Goal: Task Accomplishment & Management: Complete application form

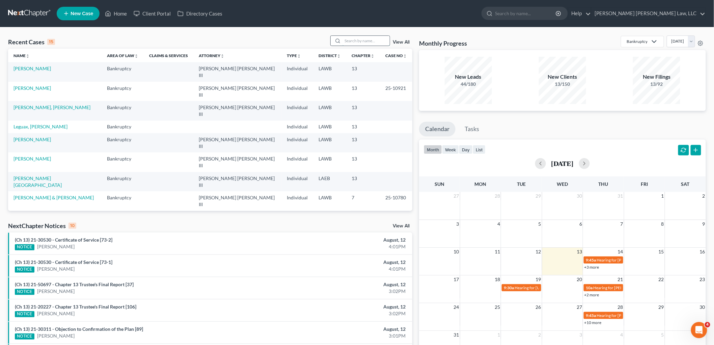
click at [365, 42] on input "search" at bounding box center [366, 41] width 47 height 10
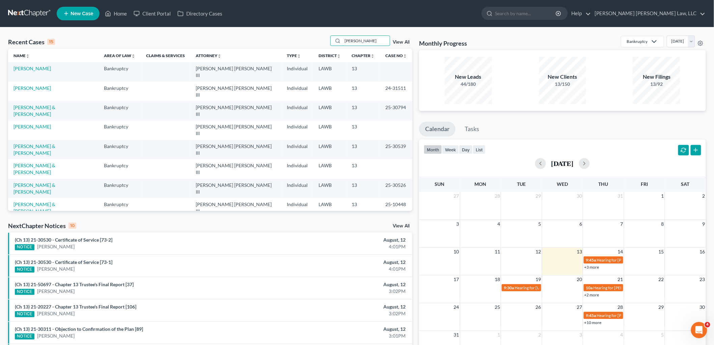
type input "james"
click at [42, 65] on td "[PERSON_NAME]" at bounding box center [53, 71] width 90 height 19
click at [42, 68] on link "[PERSON_NAME]" at bounding box center [32, 69] width 37 height 6
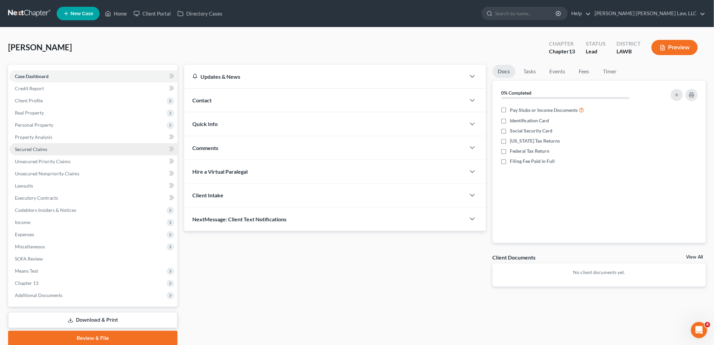
click at [59, 146] on link "Secured Claims" at bounding box center [93, 149] width 168 height 12
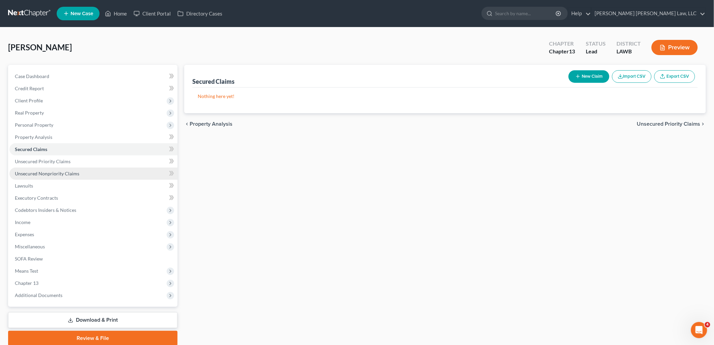
click at [68, 176] on span "Unsecured Nonpriority Claims" at bounding box center [47, 174] width 64 height 6
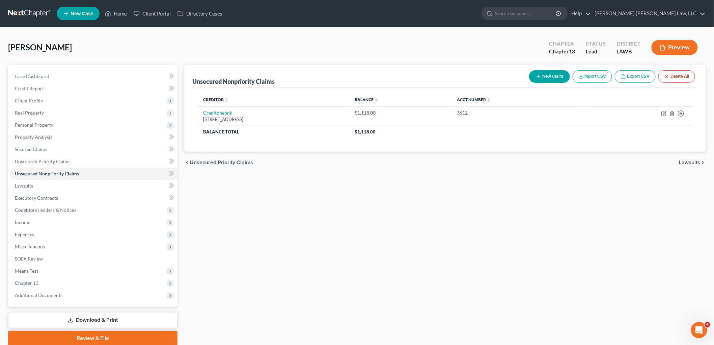
click at [558, 77] on button "New Claim" at bounding box center [549, 76] width 41 height 12
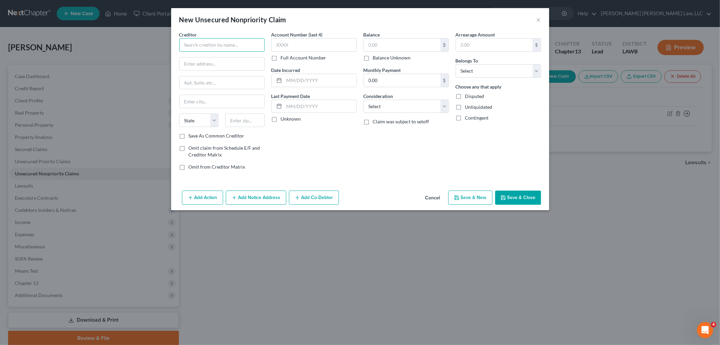
click at [236, 49] on input "text" at bounding box center [221, 45] width 85 height 14
click at [382, 42] on input "text" at bounding box center [402, 44] width 77 height 13
type input "15,851.07"
click at [504, 76] on select "Select Debtor 1 Only Debtor 2 Only Debtor 1 And Debtor 2 Only At Least One Of T…" at bounding box center [498, 71] width 85 height 14
select select "0"
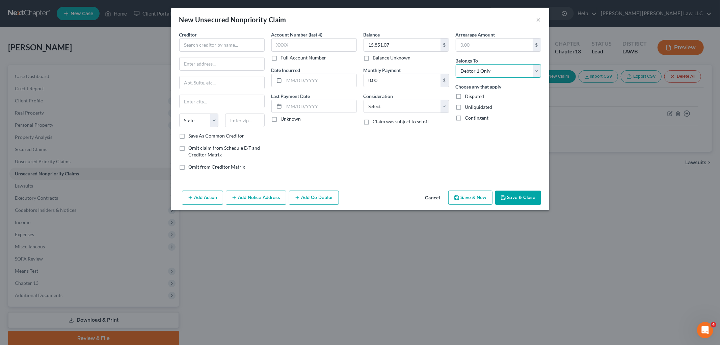
click at [456, 64] on select "Select Debtor 1 Only Debtor 2 Only Debtor 1 And Debtor 2 Only At Least One Of T…" at bounding box center [498, 71] width 85 height 14
click at [403, 108] on select "Select Cable / Satellite Services Collection Agency Credit Card Debt Debt Couns…" at bounding box center [406, 107] width 85 height 14
select select "17"
click at [364, 100] on select "Select Cable / Satellite Services Collection Agency Credit Card Debt Debt Couns…" at bounding box center [406, 107] width 85 height 14
click at [227, 48] on input "text" at bounding box center [221, 45] width 85 height 14
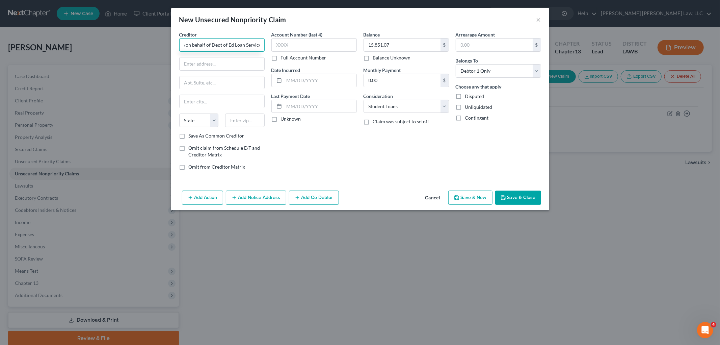
scroll to position [0, 25]
type input "Aidvantage on behalf of Dept of Ed Loan Services"
type input "PO Box 300001"
type input "75403"
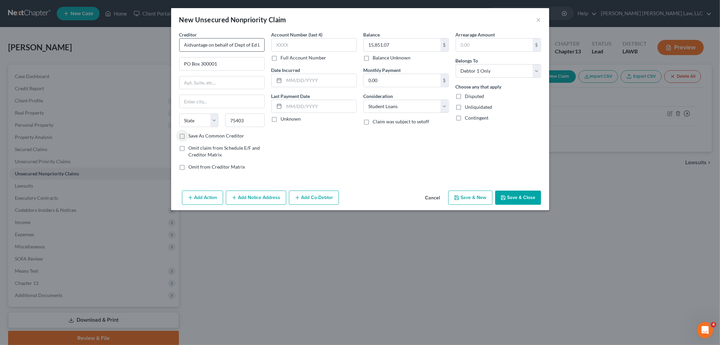
type input "Greenville"
select select "45"
click at [189, 139] on label "Save As Common Creditor" at bounding box center [217, 135] width 56 height 7
click at [191, 137] on input "Save As Common Creditor" at bounding box center [193, 134] width 4 height 4
click at [518, 197] on button "Save & Close" at bounding box center [518, 197] width 46 height 14
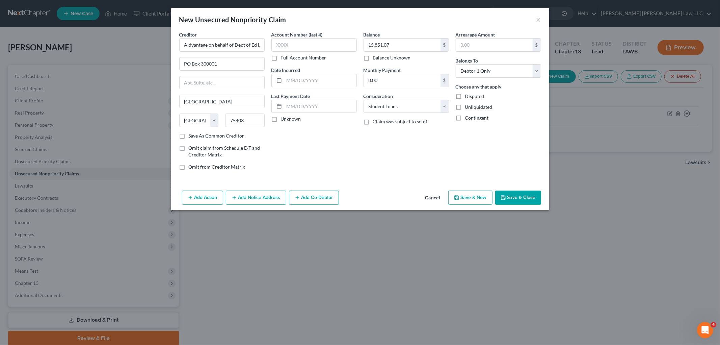
checkbox input "false"
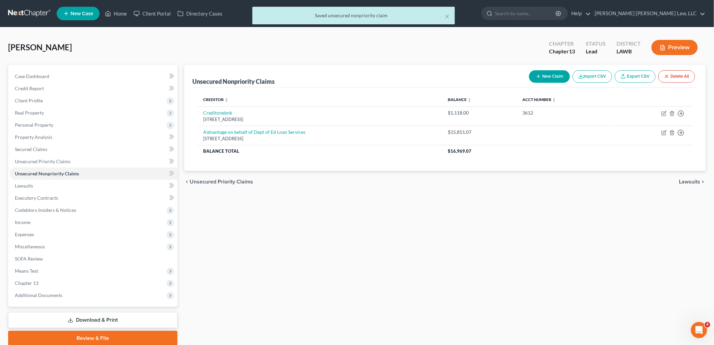
click at [538, 80] on button "New Claim" at bounding box center [549, 76] width 41 height 12
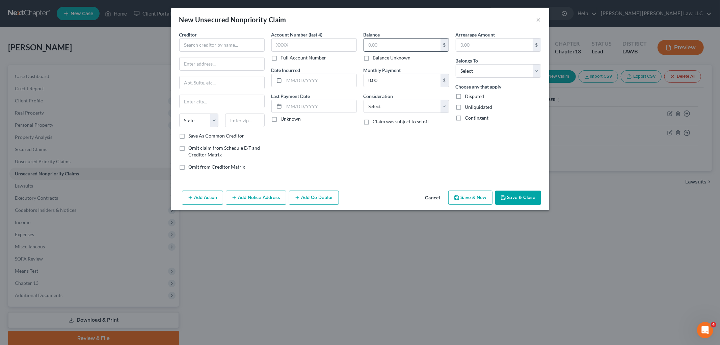
click at [413, 45] on input "text" at bounding box center [402, 44] width 77 height 13
type input "414.44"
click at [478, 71] on select "Select Debtor 1 Only Debtor 2 Only Debtor 1 And Debtor 2 Only At Least One Of T…" at bounding box center [498, 71] width 85 height 14
select select "0"
click at [456, 64] on select "Select Debtor 1 Only Debtor 2 Only Debtor 1 And Debtor 2 Only At Least One Of T…" at bounding box center [498, 71] width 85 height 14
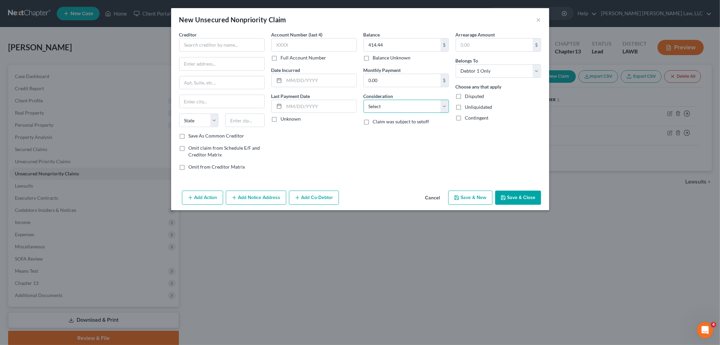
click at [410, 112] on select "Select Cable / Satellite Services Collection Agency Credit Card Debt Debt Couns…" at bounding box center [406, 107] width 85 height 14
click at [364, 100] on select "Select Cable / Satellite Services Collection Agency Credit Card Debt Debt Couns…" at bounding box center [406, 107] width 85 height 14
drag, startPoint x: 401, startPoint y: 107, endPoint x: 400, endPoint y: 112, distance: 4.8
click at [401, 107] on select "Select Cable / Satellite Services Collection Agency Credit Card Debt Debt Couns…" at bounding box center [406, 107] width 85 height 14
select select "1"
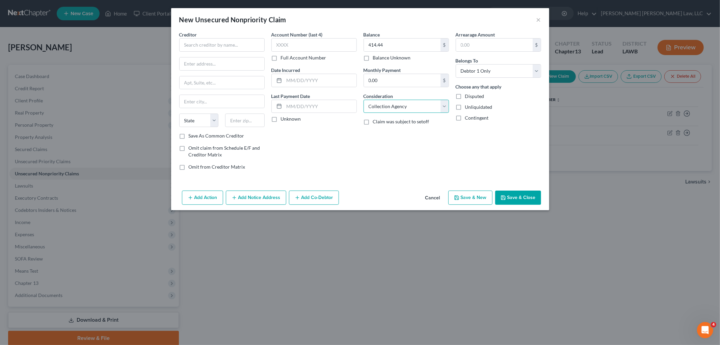
click at [364, 100] on select "Select Cable / Satellite Services Collection Agency Credit Card Debt Debt Couns…" at bounding box center [406, 107] width 85 height 14
click at [210, 49] on input "text" at bounding box center [221, 45] width 85 height 14
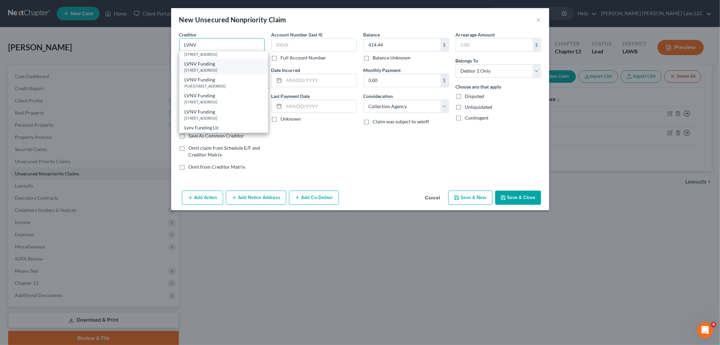
scroll to position [75, 0]
click at [224, 54] on div "POB 10587, Greenville, SC 29603" at bounding box center [224, 52] width 78 height 6
type input "LVNV Funding"
type input "POB 10587"
type input "Greenville"
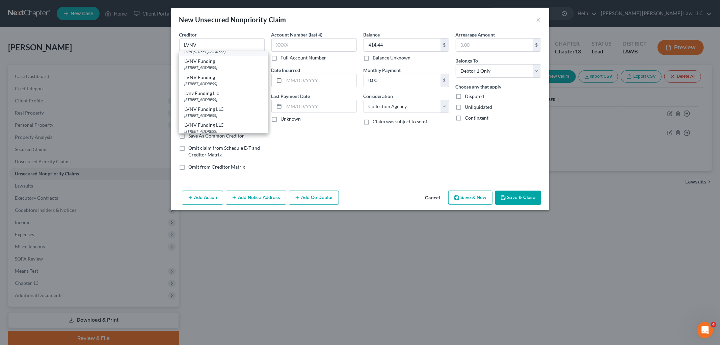
select select "42"
type input "29603"
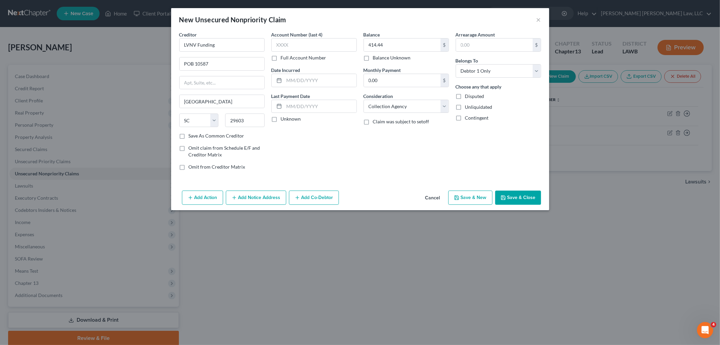
scroll to position [0, 0]
click at [483, 198] on button "Save & New" at bounding box center [470, 197] width 44 height 14
click at [422, 45] on input "text" at bounding box center [402, 44] width 77 height 13
type input "7,408.60"
click at [486, 70] on select "Select Debtor 1 Only Debtor 2 Only Debtor 1 And Debtor 2 Only At Least One Of T…" at bounding box center [498, 71] width 85 height 14
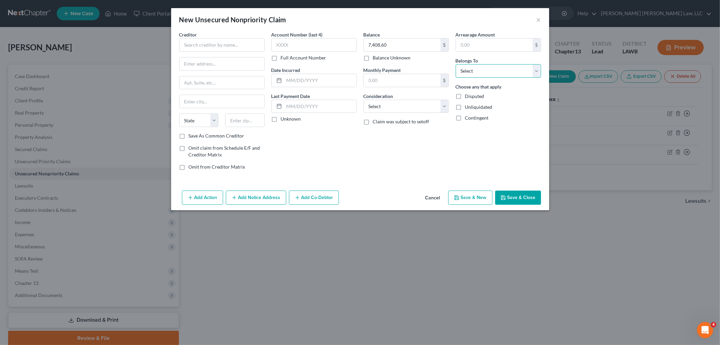
select select "0"
click at [456, 64] on select "Select Debtor 1 Only Debtor 2 Only Debtor 1 And Debtor 2 Only At Least One Of T…" at bounding box center [498, 71] width 85 height 14
click at [432, 104] on select "Select Cable / Satellite Services Collection Agency Credit Card Debt Debt Couns…" at bounding box center [406, 107] width 85 height 14
select select "2"
click at [364, 100] on select "Select Cable / Satellite Services Collection Agency Credit Card Debt Debt Couns…" at bounding box center [406, 107] width 85 height 14
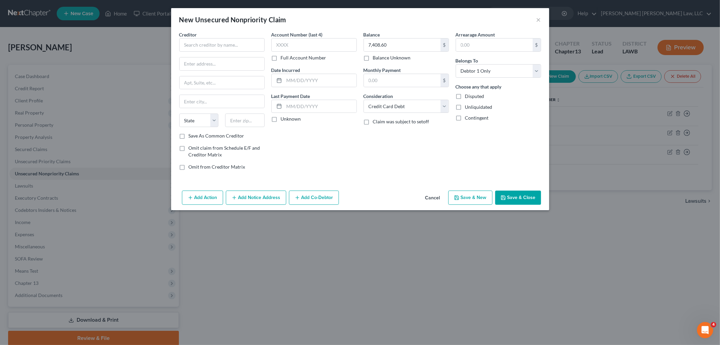
click at [248, 52] on div "Creditor * State AL AK AR AZ CA CO CT DE DC FL GA GU HI ID IL IN IA KS KY LA ME…" at bounding box center [221, 81] width 85 height 101
click at [248, 49] on input "text" at bounding box center [221, 45] width 85 height 14
type input "Pelican State Credit Union"
type input "PO Box 40088"
type input "70835"
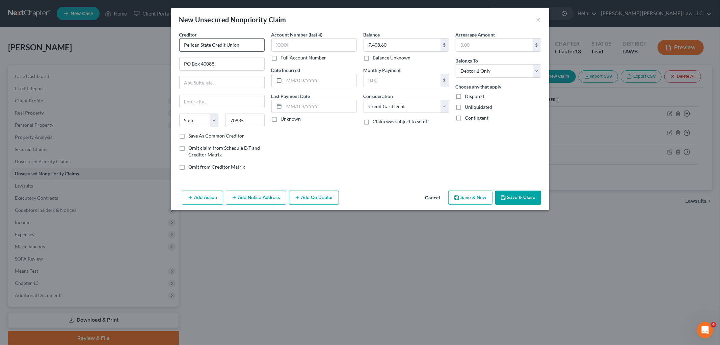
type input "Baton Rouge"
select select "19"
click at [349, 160] on div "Account Number (last 4) Full Account Number Date Incurred Last Payment Date Unk…" at bounding box center [314, 103] width 92 height 145
click at [508, 83] on div "Choose any that apply Disputed Unliquidated Contingent" at bounding box center [498, 102] width 85 height 38
click at [383, 142] on div "Balance 7,408.60 $ Balance Unknown Balance Undetermined 7,408.60 $ Balance Unkn…" at bounding box center [406, 103] width 92 height 145
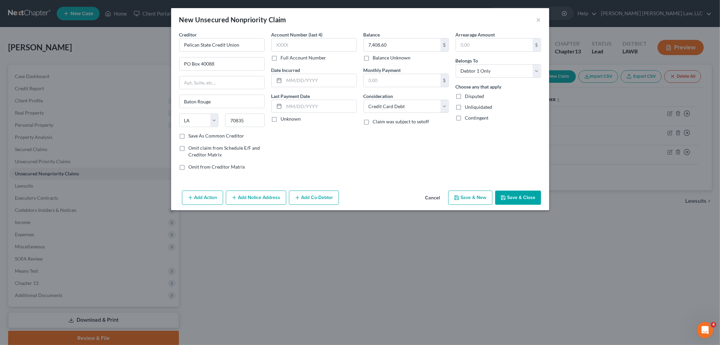
click at [472, 195] on button "Save & New" at bounding box center [470, 197] width 44 height 14
click at [417, 42] on input "text" at bounding box center [402, 44] width 77 height 13
type input "67.76"
click at [481, 72] on select "Select Debtor 1 Only Debtor 2 Only Debtor 1 And Debtor 2 Only At Least One Of T…" at bounding box center [498, 71] width 85 height 14
select select "0"
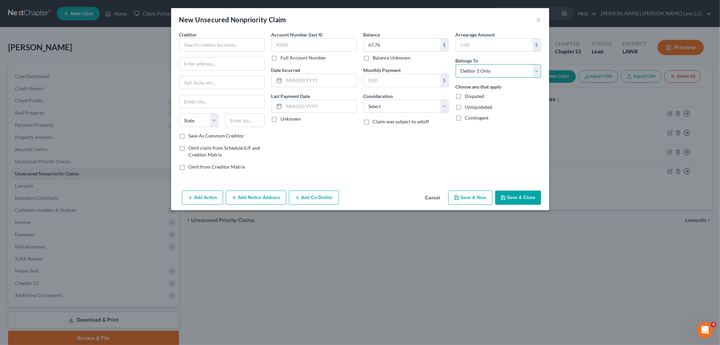
click at [456, 64] on select "Select Debtor 1 Only Debtor 2 Only Debtor 1 And Debtor 2 Only At Least One Of T…" at bounding box center [498, 71] width 85 height 14
click at [422, 106] on select "Select Cable / Satellite Services Collection Agency Credit Card Debt Debt Couns…" at bounding box center [406, 107] width 85 height 14
select select "1"
click at [364, 100] on select "Select Cable / Satellite Services Collection Agency Credit Card Debt Debt Couns…" at bounding box center [406, 107] width 85 height 14
click at [238, 46] on input "text" at bounding box center [221, 45] width 85 height 14
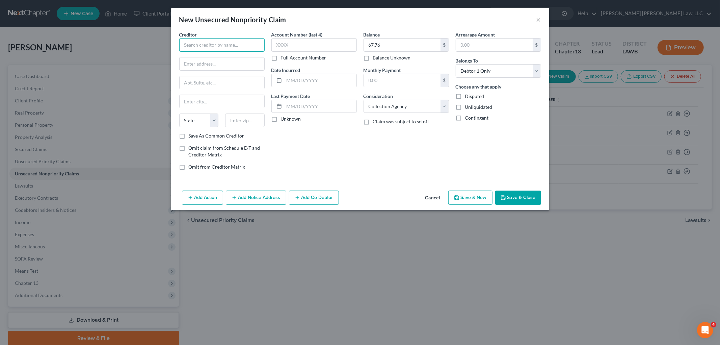
click at [233, 45] on input "text" at bounding box center [221, 45] width 85 height 14
type input "Verizon"
type input "4515 N Santa Fe Ave"
click at [248, 122] on input "text" at bounding box center [245, 120] width 40 height 14
type input "73118"
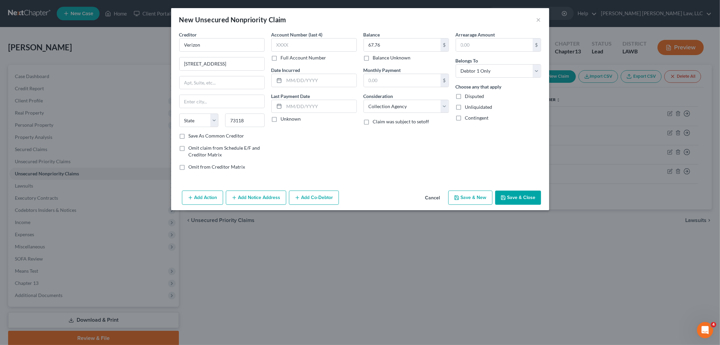
click at [350, 170] on div "Account Number (last 4) Full Account Number Date Incurred Last Payment Date Unk…" at bounding box center [314, 103] width 92 height 145
type input "Oklahoma City"
select select "37"
click at [465, 198] on button "Save & New" at bounding box center [470, 197] width 44 height 14
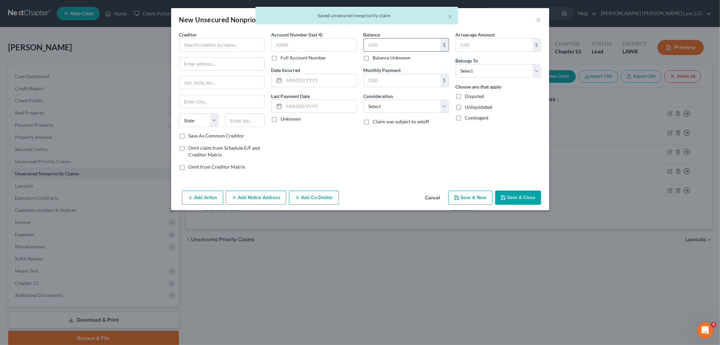
click at [412, 43] on input "text" at bounding box center [402, 44] width 77 height 13
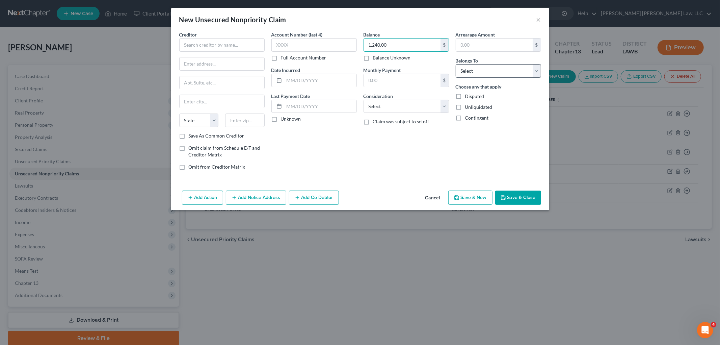
type input "1,240.00"
click at [474, 69] on select "Select Debtor 1 Only Debtor 2 Only Debtor 1 And Debtor 2 Only At Least One Of T…" at bounding box center [498, 71] width 85 height 14
select select "0"
click at [456, 64] on select "Select Debtor 1 Only Debtor 2 Only Debtor 1 And Debtor 2 Only At Least One Of T…" at bounding box center [498, 71] width 85 height 14
click at [416, 104] on select "Select Cable / Satellite Services Collection Agency Credit Card Debt Debt Couns…" at bounding box center [406, 107] width 85 height 14
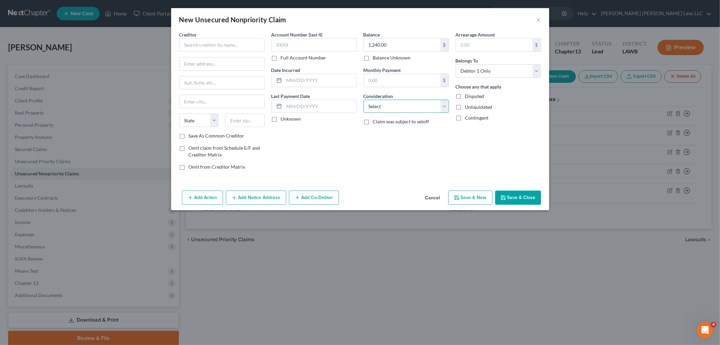
select select "1"
click at [364, 100] on select "Select Cable / Satellite Services Collection Agency Credit Card Debt Debt Couns…" at bounding box center [406, 107] width 85 height 14
click at [224, 45] on input "text" at bounding box center [221, 45] width 85 height 14
click at [230, 59] on div "Flowering Peach BK, LLC" at bounding box center [220, 56] width 70 height 7
type input "Flowering Peach BK, LLC"
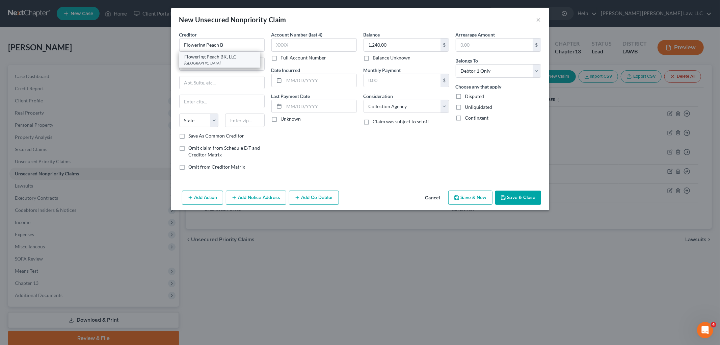
type input "PO Box 141419"
type input "Irving"
select select "45"
type input "75014"
click at [474, 201] on button "Save & New" at bounding box center [470, 197] width 44 height 14
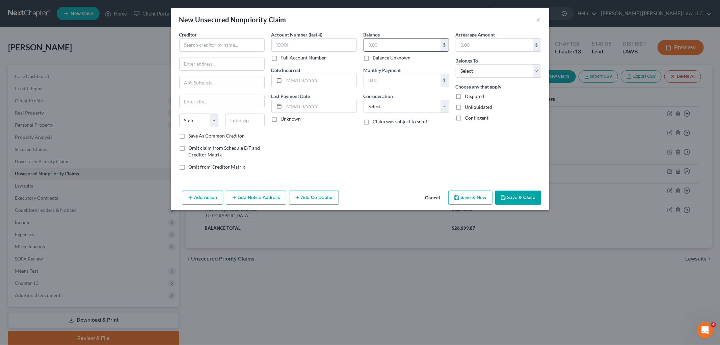
click at [392, 48] on input "text" at bounding box center [402, 44] width 77 height 13
type input "411.39"
drag, startPoint x: 463, startPoint y: 70, endPoint x: 465, endPoint y: 76, distance: 5.9
click at [463, 70] on select "Select Debtor 1 Only Debtor 2 Only Debtor 1 And Debtor 2 Only At Least One Of T…" at bounding box center [498, 71] width 85 height 14
select select "0"
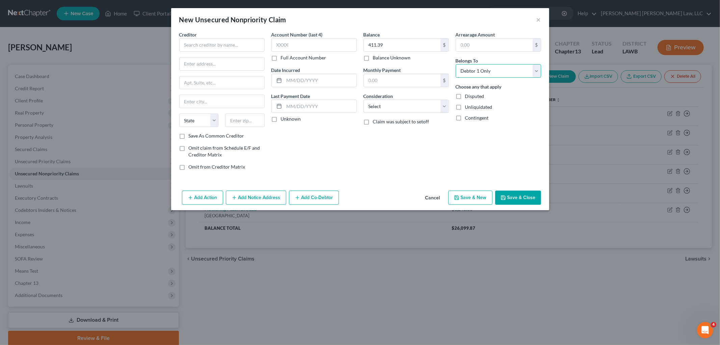
click at [456, 64] on select "Select Debtor 1 Only Debtor 2 Only Debtor 1 And Debtor 2 Only At Least One Of T…" at bounding box center [498, 71] width 85 height 14
click at [427, 106] on select "Select Cable / Satellite Services Collection Agency Credit Card Debt Debt Couns…" at bounding box center [406, 107] width 85 height 14
select select "1"
click at [364, 100] on select "Select Cable / Satellite Services Collection Agency Credit Card Debt Debt Couns…" at bounding box center [406, 107] width 85 height 14
click at [245, 49] on input "text" at bounding box center [221, 45] width 85 height 14
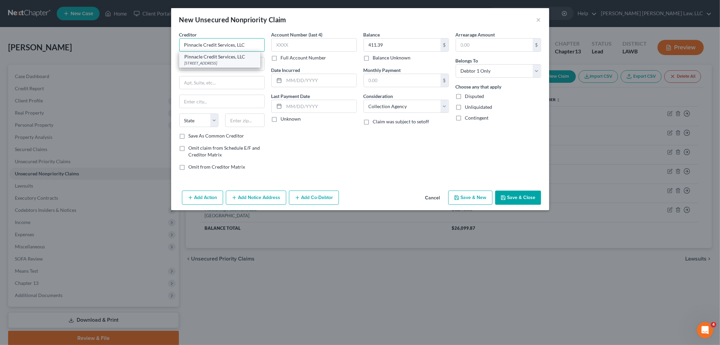
type input "Pinnacle Credit Services, LLC"
click at [242, 62] on div "PO Box 10587, Greenville, SC 29603" at bounding box center [220, 63] width 70 height 6
type input "PO Box 10587"
type input "Greenville"
select select "42"
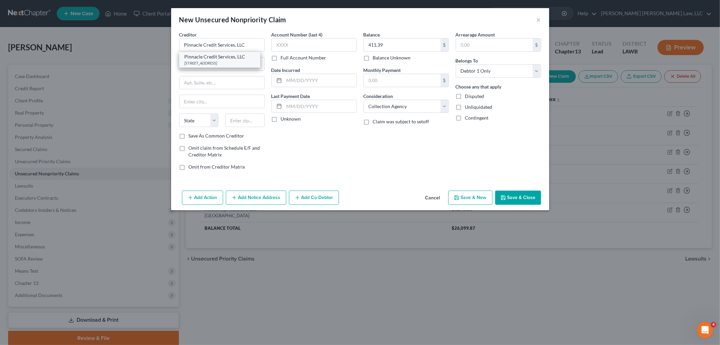
type input "29603"
click at [507, 197] on button "Save & Close" at bounding box center [518, 197] width 46 height 14
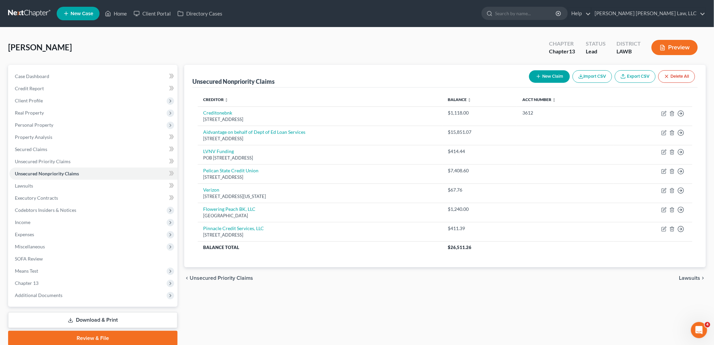
click at [546, 80] on button "New Claim" at bounding box center [549, 76] width 41 height 12
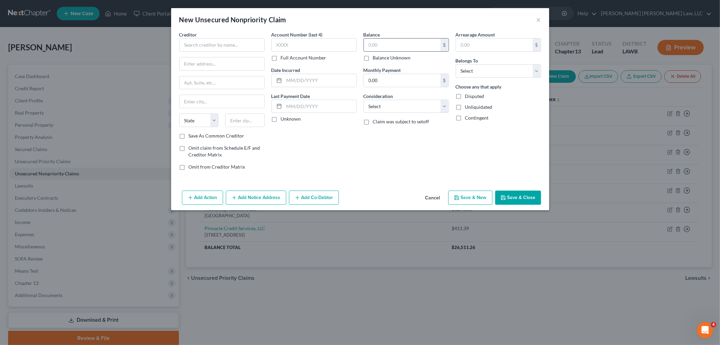
click at [394, 48] on input "text" at bounding box center [402, 44] width 77 height 13
type input "1,106.00"
click at [472, 71] on select "Select Debtor 1 Only Debtor 2 Only Debtor 1 And Debtor 2 Only At Least One Of T…" at bounding box center [498, 71] width 85 height 14
select select "0"
click at [456, 64] on select "Select Debtor 1 Only Debtor 2 Only Debtor 1 And Debtor 2 Only At Least One Of T…" at bounding box center [498, 71] width 85 height 14
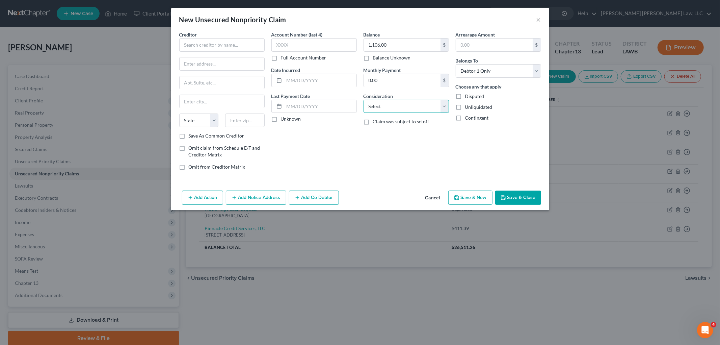
click at [436, 106] on select "Select Cable / Satellite Services Collection Agency Credit Card Debt Debt Couns…" at bounding box center [406, 107] width 85 height 14
select select "2"
click at [364, 100] on select "Select Cable / Satellite Services Collection Agency Credit Card Debt Debt Couns…" at bounding box center [406, 107] width 85 height 14
click at [238, 50] on input "text" at bounding box center [221, 45] width 85 height 14
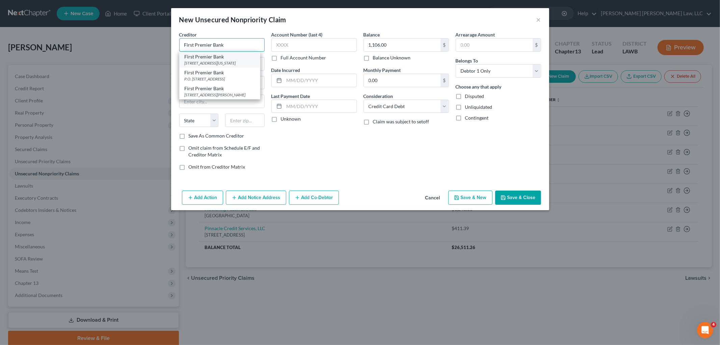
type input "First Premier Bank"
click at [210, 65] on div "601 S Minnesota Ave, Sioux Falls, SD 57104" at bounding box center [220, 63] width 70 height 6
type input "601 S Minnesota Ave"
type input "Sioux Falls"
select select "43"
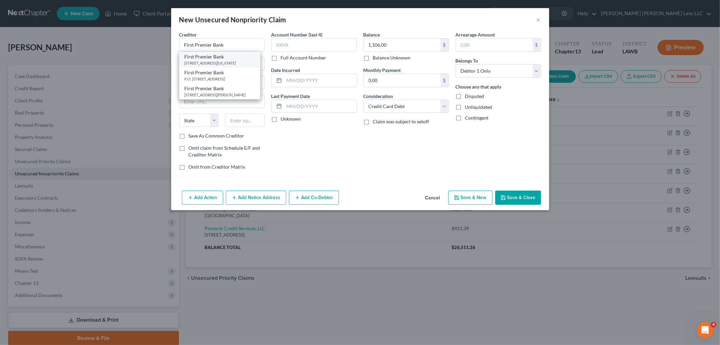
type input "57104"
click at [464, 197] on button "Save & New" at bounding box center [470, 197] width 44 height 14
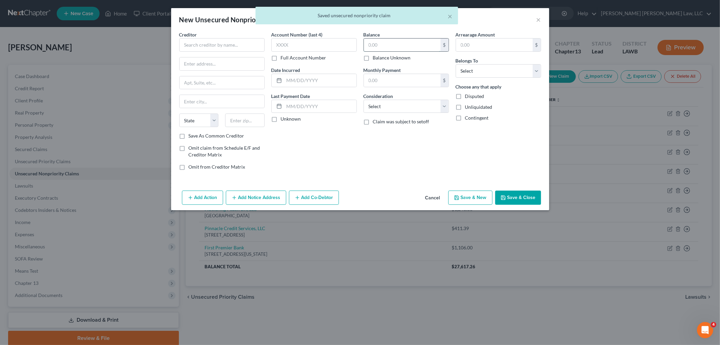
click at [424, 44] on input "text" at bounding box center [402, 44] width 77 height 13
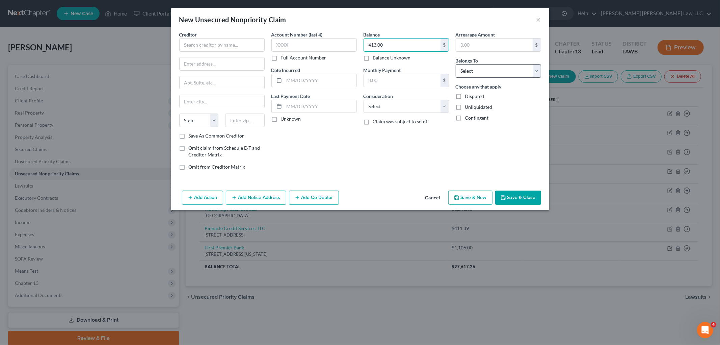
type input "413.00"
drag, startPoint x: 495, startPoint y: 70, endPoint x: 494, endPoint y: 74, distance: 4.4
click at [495, 70] on select "Select Debtor 1 Only Debtor 2 Only Debtor 1 And Debtor 2 Only At Least One Of T…" at bounding box center [498, 71] width 85 height 14
select select "0"
click at [456, 64] on select "Select Debtor 1 Only Debtor 2 Only Debtor 1 And Debtor 2 Only At Least One Of T…" at bounding box center [498, 71] width 85 height 14
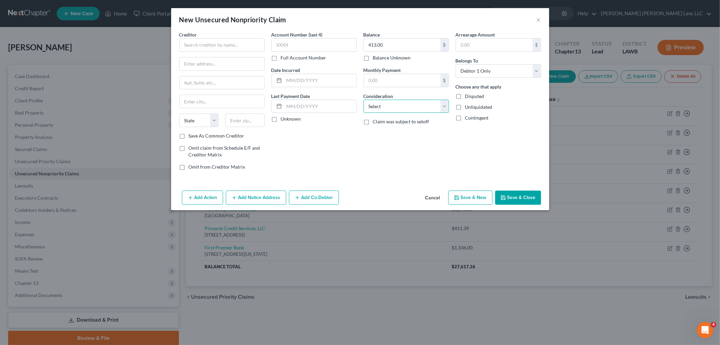
drag, startPoint x: 430, startPoint y: 106, endPoint x: 428, endPoint y: 110, distance: 4.5
click at [430, 106] on select "Select Cable / Satellite Services Collection Agency Credit Card Debt Debt Couns…" at bounding box center [406, 107] width 85 height 14
select select "2"
click at [364, 100] on select "Select Cable / Satellite Services Collection Agency Credit Card Debt Debt Couns…" at bounding box center [406, 107] width 85 height 14
click at [214, 45] on input "text" at bounding box center [221, 45] width 85 height 14
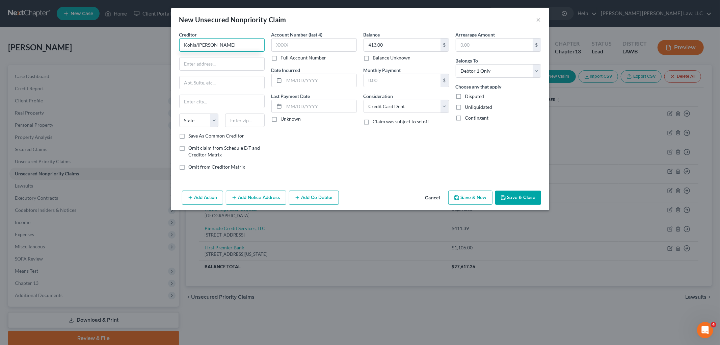
type input "Kohls/Capone"
click at [206, 70] on div at bounding box center [221, 64] width 85 height 14
paste input "N56 Ridgewood Dr,"
type input "N56 Ridgewood Dr,"
click at [241, 121] on input "text" at bounding box center [245, 120] width 40 height 14
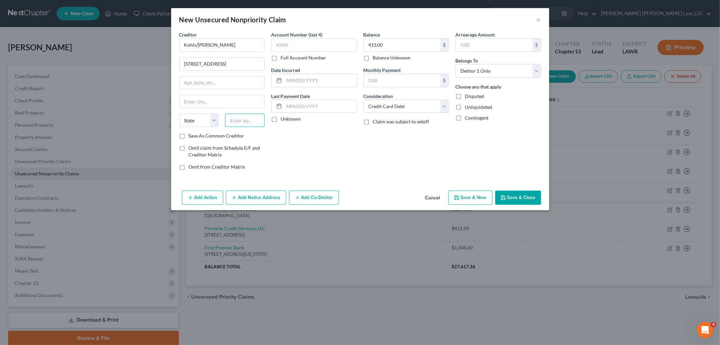
click at [255, 126] on input "text" at bounding box center [245, 120] width 40 height 14
type input "53051"
click at [317, 151] on div "Account Number (last 4) Full Account Number Date Incurred Last Payment Date Unk…" at bounding box center [314, 103] width 92 height 145
type input "Menomonee Falls"
select select "52"
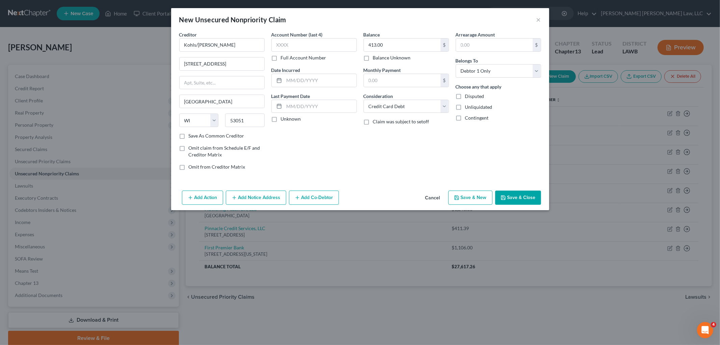
click at [465, 199] on button "Save & New" at bounding box center [470, 197] width 44 height 14
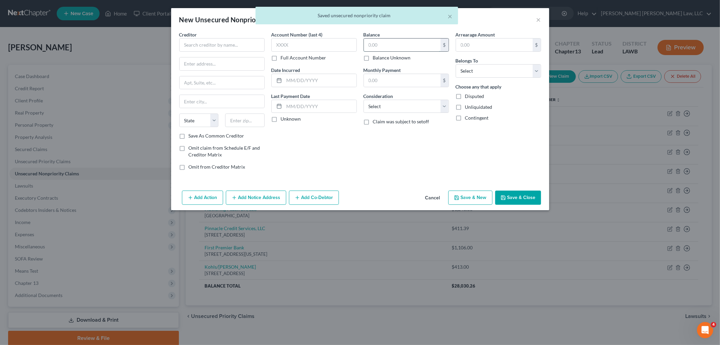
click at [388, 45] on input "text" at bounding box center [402, 44] width 77 height 13
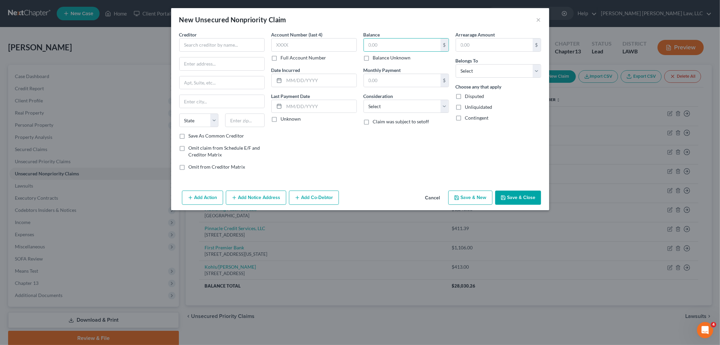
click at [438, 198] on button "Cancel" at bounding box center [433, 198] width 26 height 14
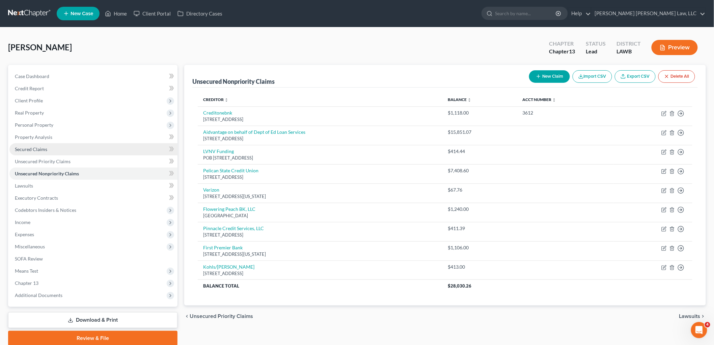
click at [55, 151] on link "Secured Claims" at bounding box center [93, 149] width 168 height 12
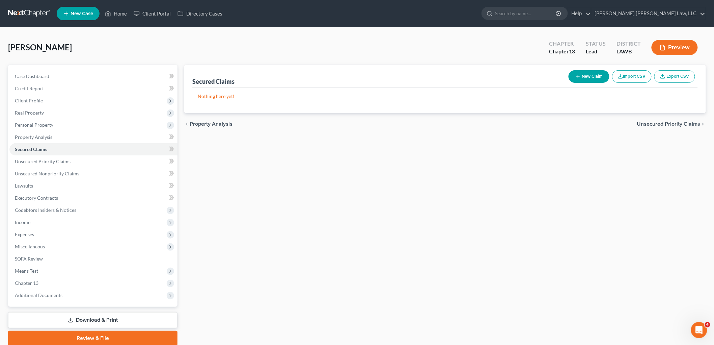
click at [584, 80] on button "New Claim" at bounding box center [589, 76] width 41 height 12
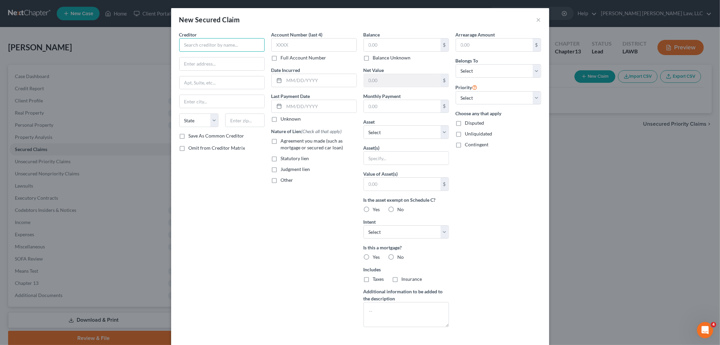
click at [247, 43] on input "text" at bounding box center [221, 45] width 85 height 14
click at [281, 141] on label "Agreement you made (such as mortgage or secured car loan)" at bounding box center [319, 144] width 76 height 14
click at [284, 141] on input "Agreement you made (such as mortgage or secured car loan)" at bounding box center [286, 139] width 4 height 4
checkbox input "true"
click at [222, 51] on input "text" at bounding box center [221, 45] width 85 height 14
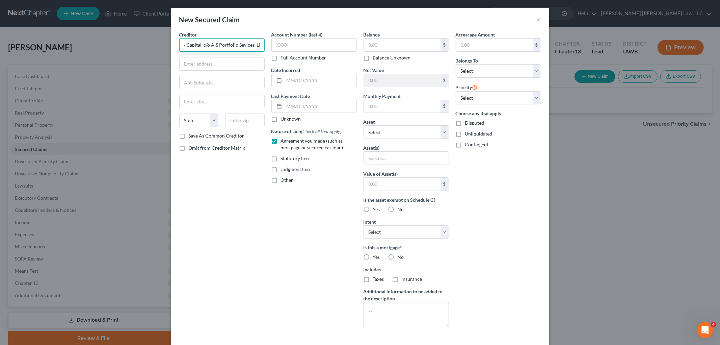
scroll to position [0, 10]
type input "Ally Capital, c/o AIS Portfolio Sevices, LLC"
click at [255, 61] on input "text" at bounding box center [222, 63] width 85 height 13
type input "PO Box 660618"
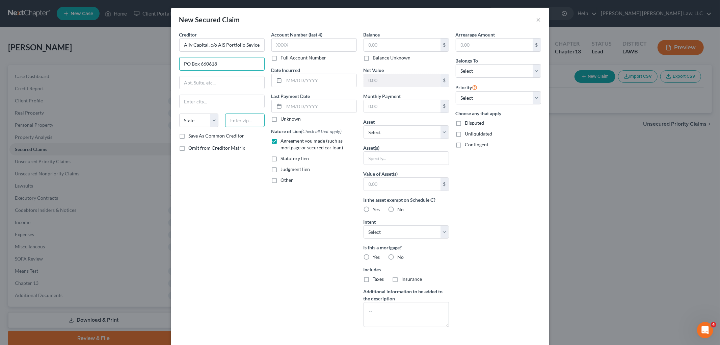
click at [231, 122] on input "text" at bounding box center [245, 120] width 40 height 14
type input "75266"
click at [235, 178] on div "Creditor * Ally Capital, c/o AIS Portfolio Sevices, LLC PO Box 660618 State AL …" at bounding box center [222, 181] width 92 height 301
type input "Dallas"
select select "45"
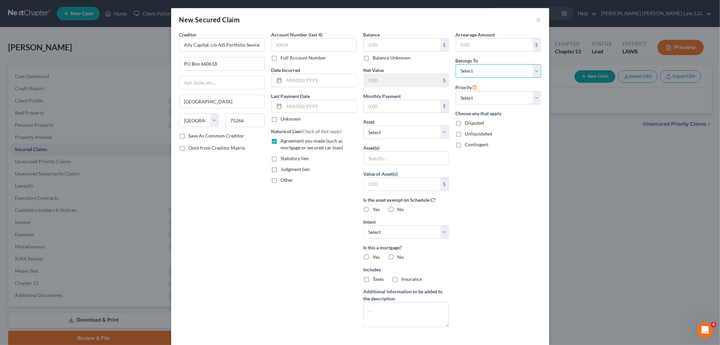
click at [491, 76] on select "Select Debtor 1 Only Debtor 2 Only Debtor 1 And Debtor 2 Only At Least One Of T…" at bounding box center [498, 71] width 85 height 14
select select "0"
click at [456, 64] on select "Select Debtor 1 Only Debtor 2 Only Debtor 1 And Debtor 2 Only At Least One Of T…" at bounding box center [498, 71] width 85 height 14
click at [510, 186] on div "Arrearage Amount $ Belongs To * Select Debtor 1 Only Debtor 2 Only Debtor 1 And…" at bounding box center [498, 181] width 92 height 301
click at [392, 48] on input "text" at bounding box center [402, 44] width 77 height 13
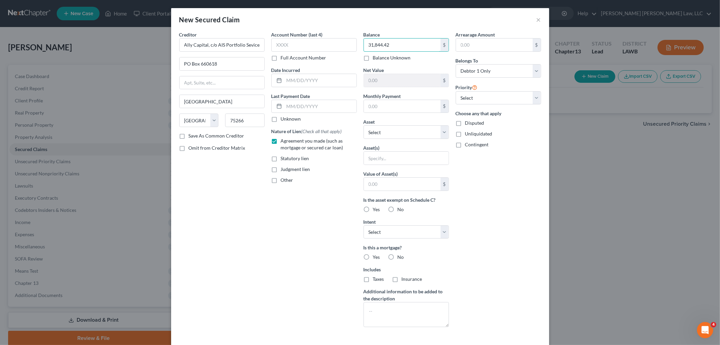
type input "31,844.42"
click at [514, 246] on div "Arrearage Amount $ Belongs To * Select Debtor 1 Only Debtor 2 Only Debtor 1 And…" at bounding box center [498, 181] width 92 height 301
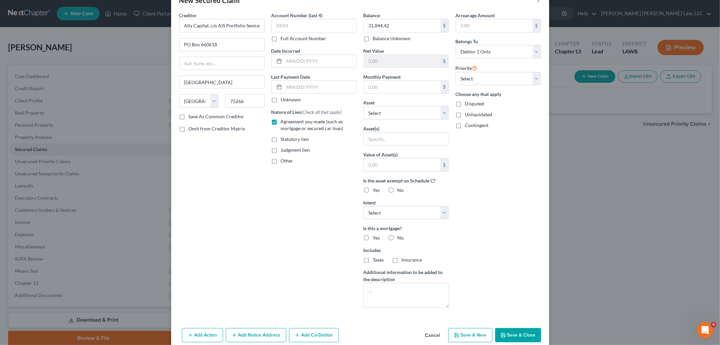
scroll to position [30, 0]
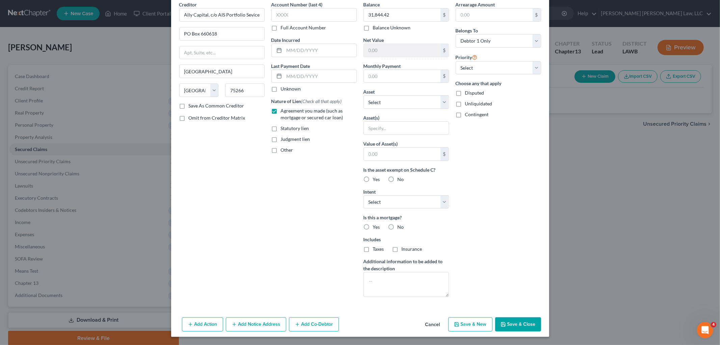
click at [525, 325] on button "Save & Close" at bounding box center [518, 324] width 46 height 14
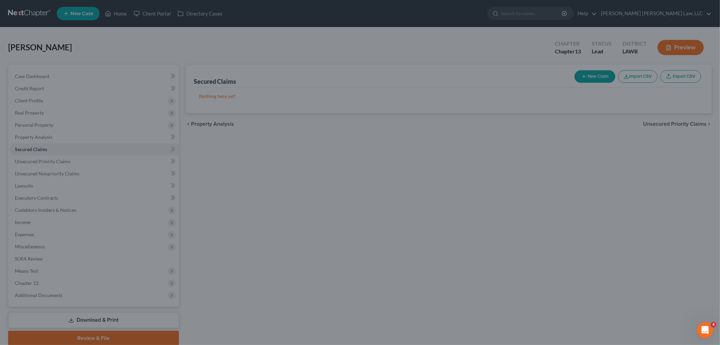
scroll to position [0, 0]
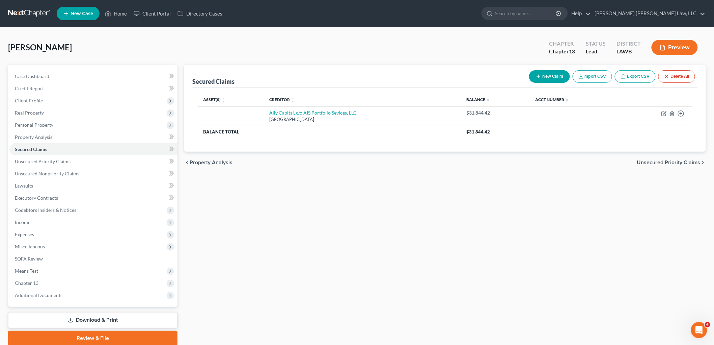
click at [540, 74] on icon "button" at bounding box center [538, 76] width 5 height 5
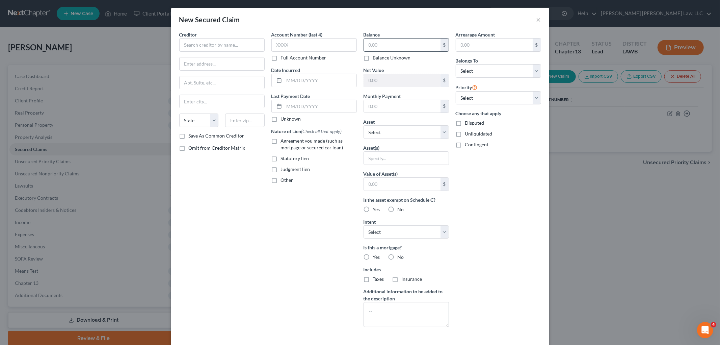
click at [391, 47] on input "text" at bounding box center [402, 44] width 77 height 13
type input "2,206.94"
click at [500, 69] on select "Select Debtor 1 Only Debtor 2 Only Debtor 1 And Debtor 2 Only At Least One Of T…" at bounding box center [498, 71] width 85 height 14
select select "0"
click at [456, 64] on select "Select Debtor 1 Only Debtor 2 Only Debtor 1 And Debtor 2 Only At Least One Of T…" at bounding box center [498, 71] width 85 height 14
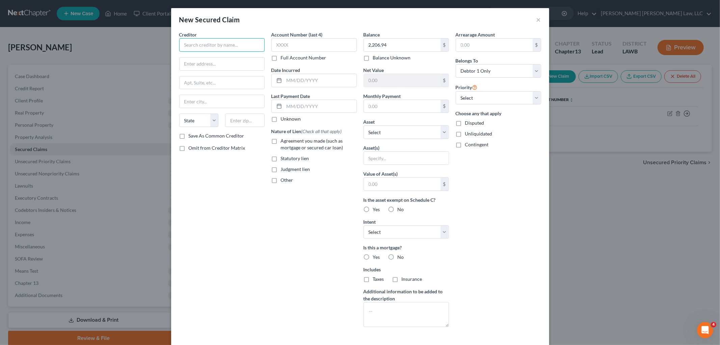
click at [219, 41] on input "text" at bounding box center [221, 45] width 85 height 14
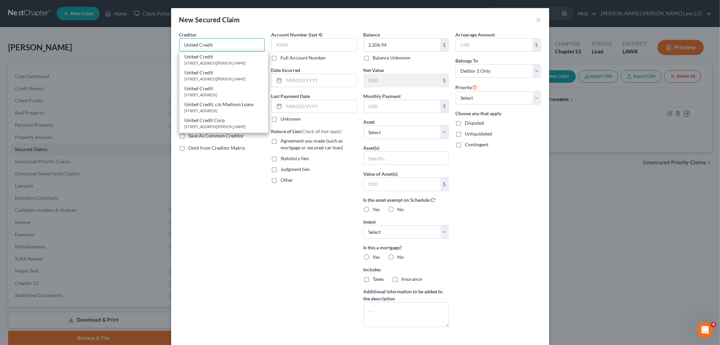
type input "United Credit"
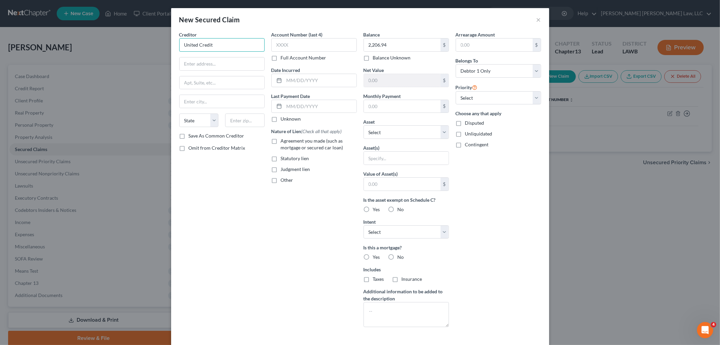
click at [220, 41] on input "United Credit" at bounding box center [221, 45] width 85 height 14
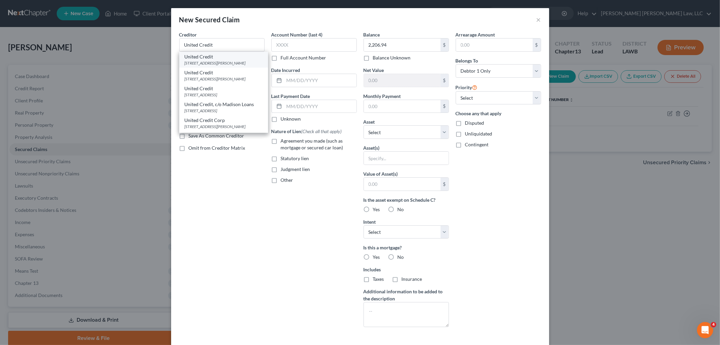
click at [228, 60] on div "308 N Cedar St, Tallulah, LA 71282" at bounding box center [224, 63] width 78 height 6
type input "308 N Cedar St"
type input "Tallulah"
select select "19"
type input "71282"
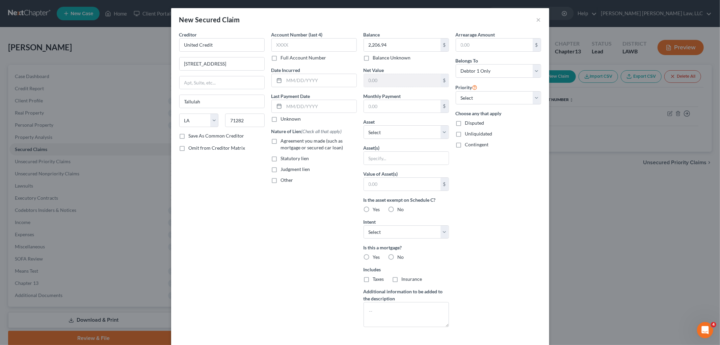
click at [232, 211] on div "Creditor * United Credit 308 N Cedar St Tallulah State AL AK AR AZ CA CO CT DE …" at bounding box center [222, 181] width 92 height 301
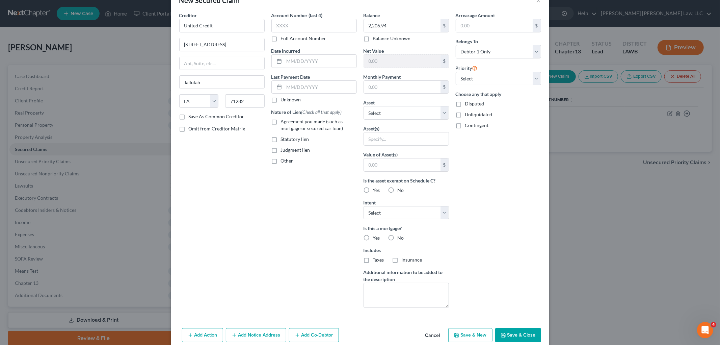
scroll to position [30, 0]
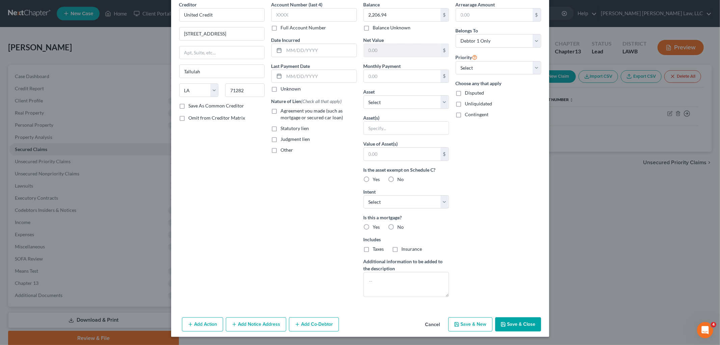
click at [518, 322] on button "Save & Close" at bounding box center [518, 324] width 46 height 14
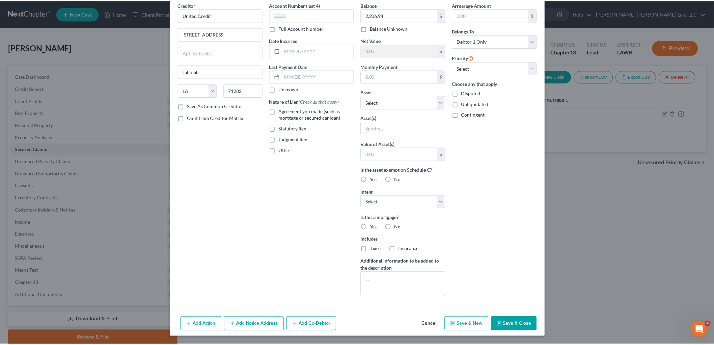
scroll to position [0, 0]
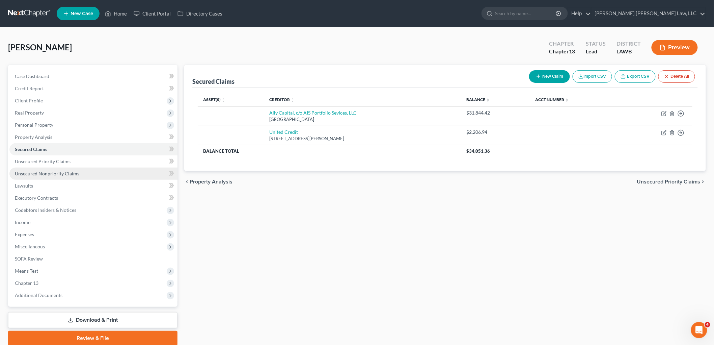
click at [71, 176] on span "Unsecured Nonpriority Claims" at bounding box center [47, 174] width 64 height 6
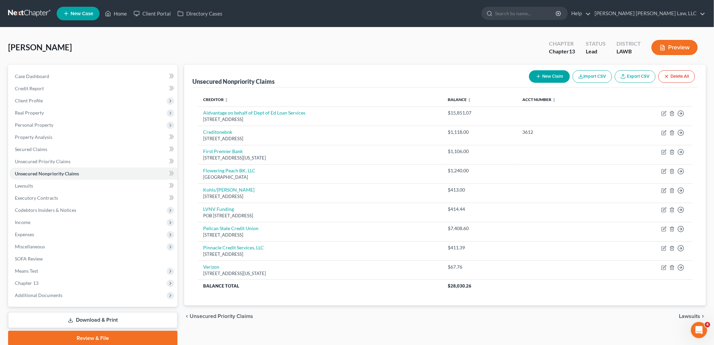
click at [29, 12] on link at bounding box center [29, 13] width 43 height 12
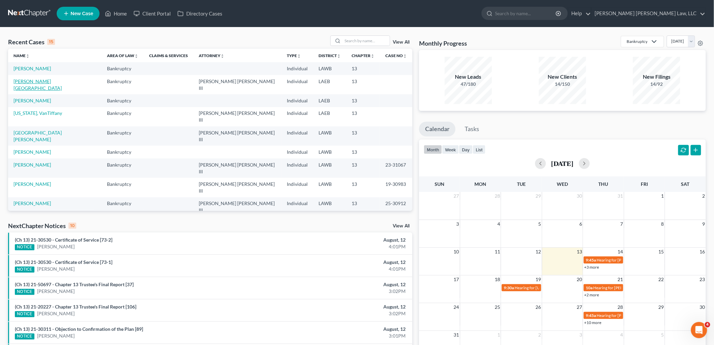
click at [41, 79] on link "[PERSON_NAME][GEOGRAPHIC_DATA]" at bounding box center [38, 84] width 48 height 12
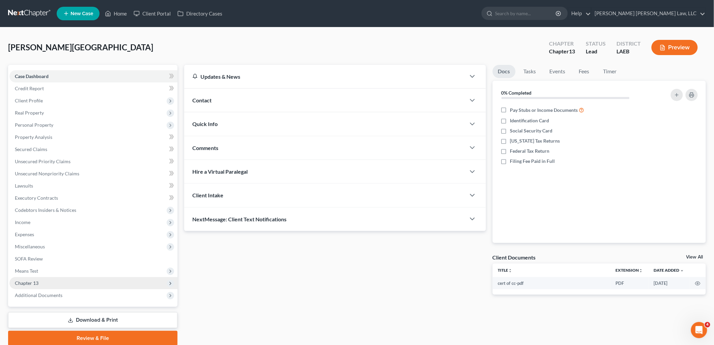
click at [42, 285] on span "Chapter 13" at bounding box center [93, 283] width 168 height 12
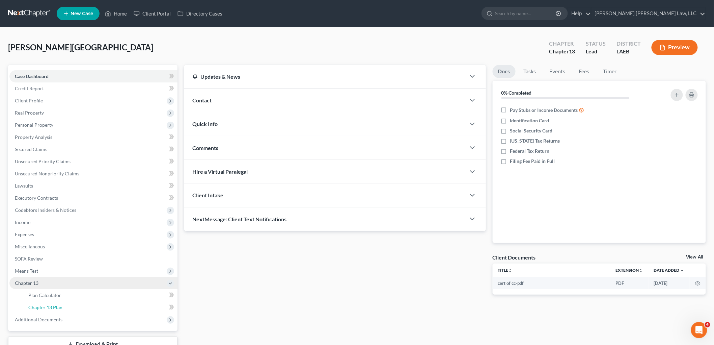
drag, startPoint x: 54, startPoint y: 308, endPoint x: 142, endPoint y: 276, distance: 94.0
click at [53, 308] on span "Chapter 13 Plan" at bounding box center [45, 307] width 34 height 6
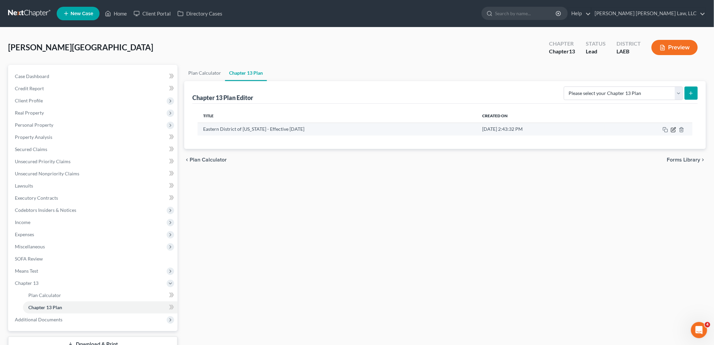
click at [676, 131] on icon "button" at bounding box center [674, 130] width 4 height 4
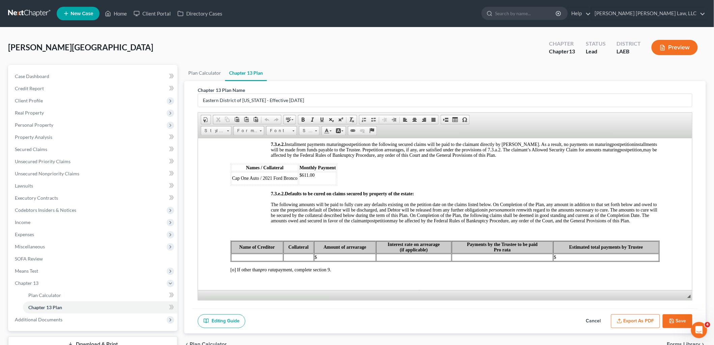
scroll to position [1838, 0]
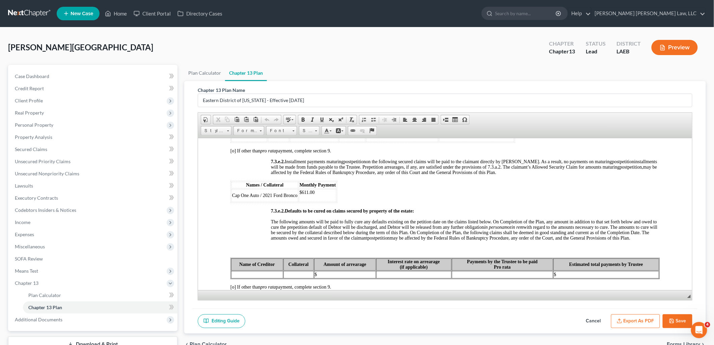
click at [595, 320] on button "Cancel" at bounding box center [594, 321] width 30 height 14
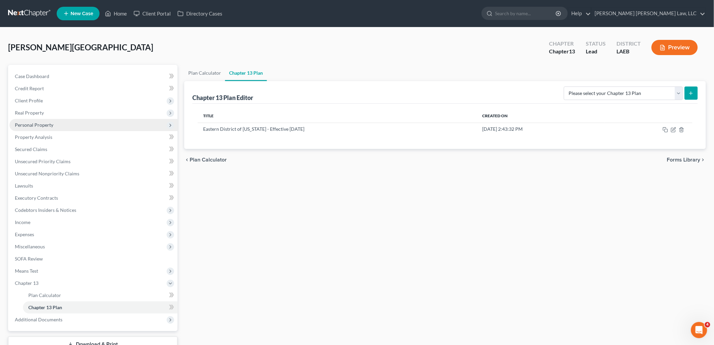
click at [45, 123] on span "Personal Property" at bounding box center [34, 125] width 38 height 6
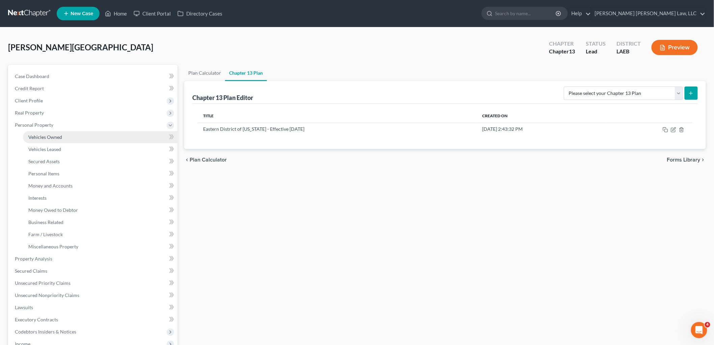
click at [52, 136] on span "Vehicles Owned" at bounding box center [45, 137] width 34 height 6
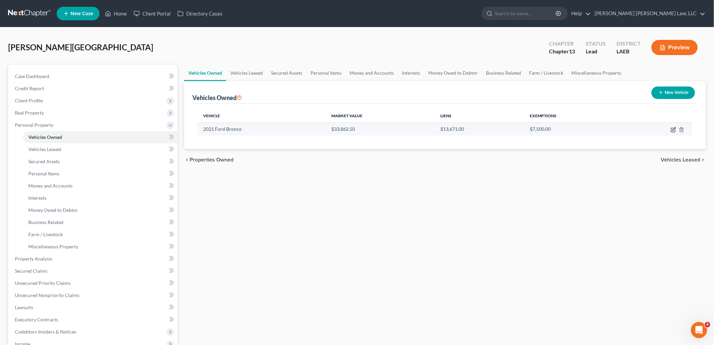
click at [672, 128] on icon "button" at bounding box center [673, 129] width 5 height 5
select select "0"
select select "5"
select select "2"
select select "0"
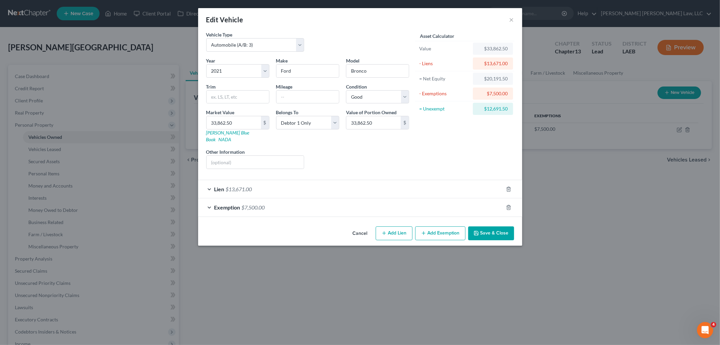
click at [361, 228] on button "Cancel" at bounding box center [360, 234] width 26 height 14
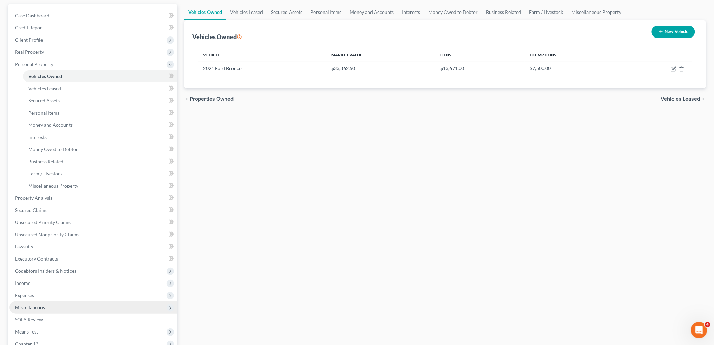
scroll to position [112, 0]
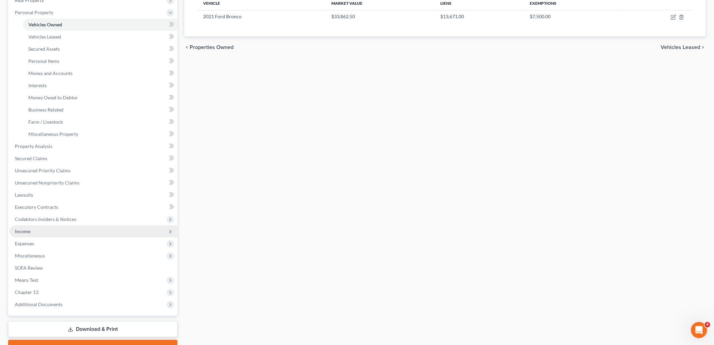
click at [32, 230] on span "Income" at bounding box center [93, 231] width 168 height 12
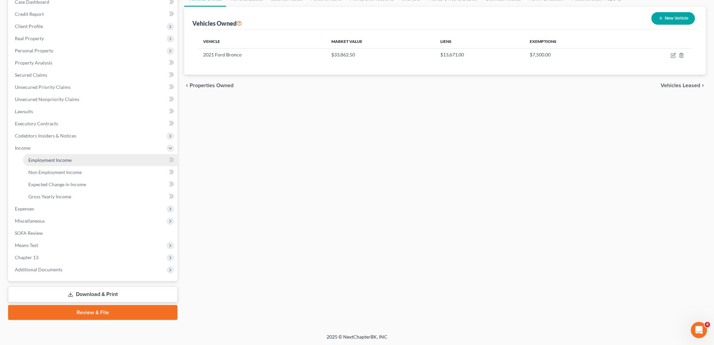
click at [53, 162] on link "Employment Income" at bounding box center [100, 160] width 155 height 12
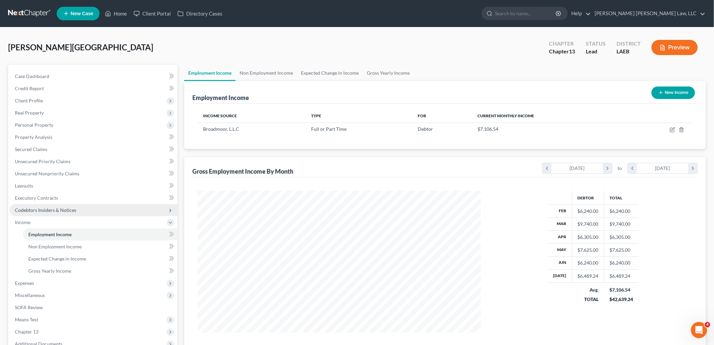
scroll to position [141, 296]
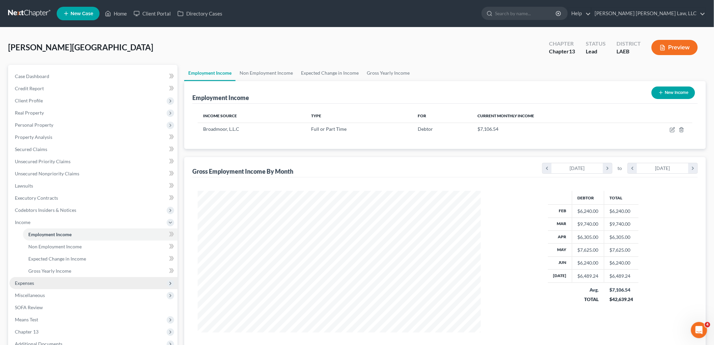
click at [37, 279] on span "Expenses" at bounding box center [93, 283] width 168 height 12
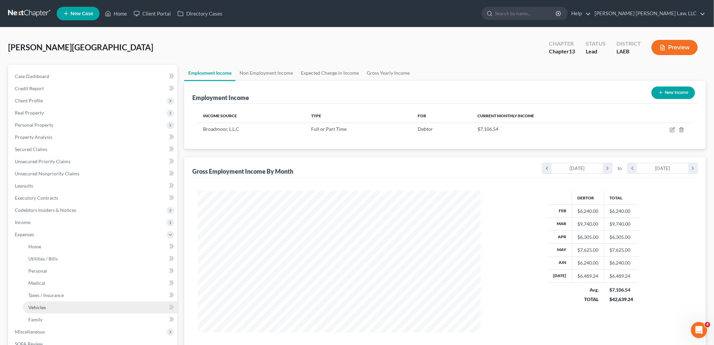
click at [45, 307] on span "Vehicles" at bounding box center [37, 307] width 18 height 6
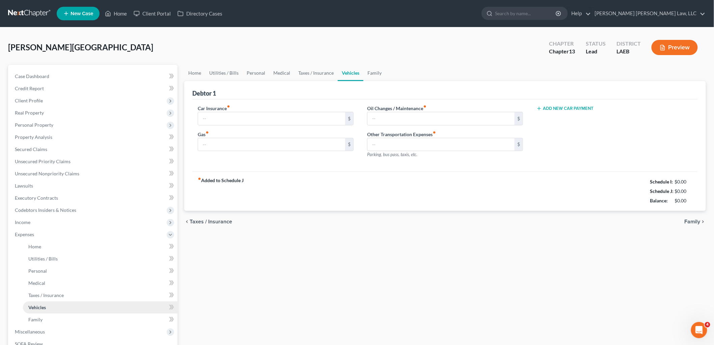
type input "211.00"
type input "300.00"
type input "39.00"
type input "0.00"
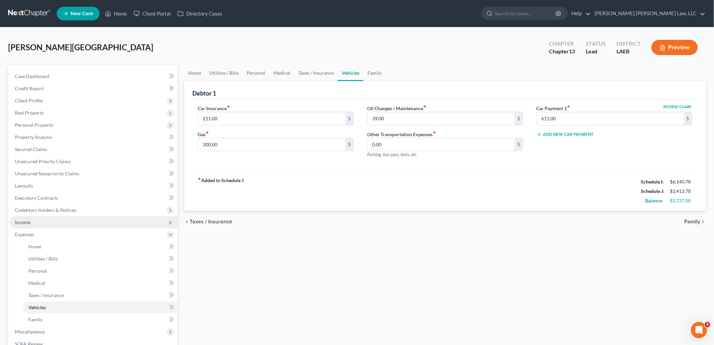
click at [51, 221] on span "Income" at bounding box center [93, 222] width 168 height 12
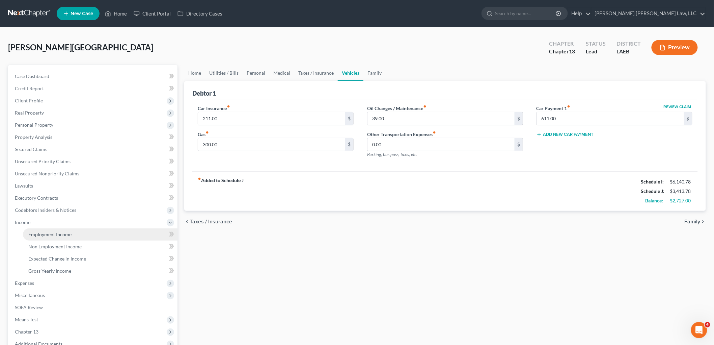
click at [55, 233] on span "Employment Income" at bounding box center [49, 234] width 43 height 6
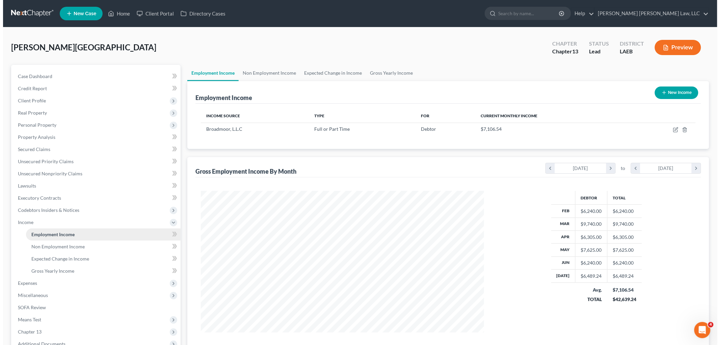
scroll to position [141, 296]
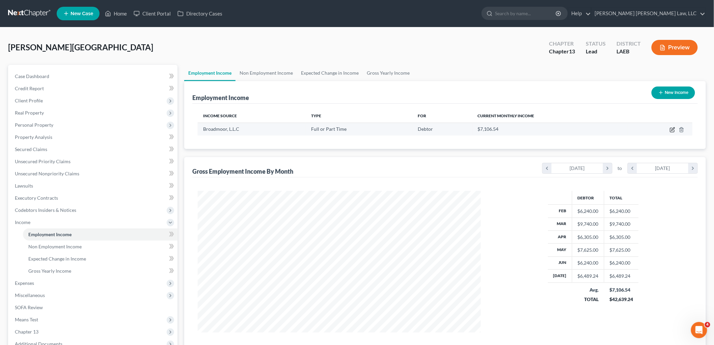
click at [675, 130] on icon "button" at bounding box center [673, 130] width 4 height 4
select select "0"
select select "19"
select select "3"
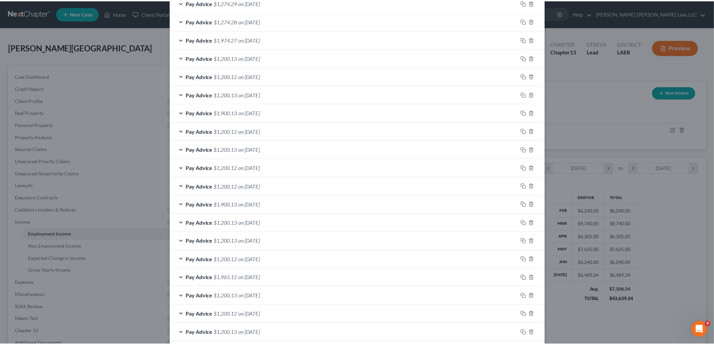
scroll to position [410, 0]
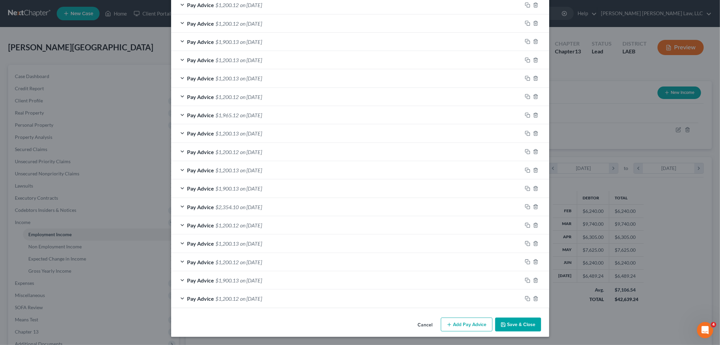
click at [424, 325] on button "Cancel" at bounding box center [426, 325] width 26 height 14
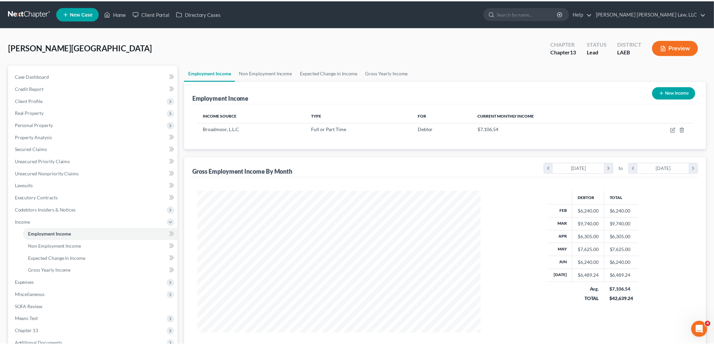
scroll to position [337490, 337335]
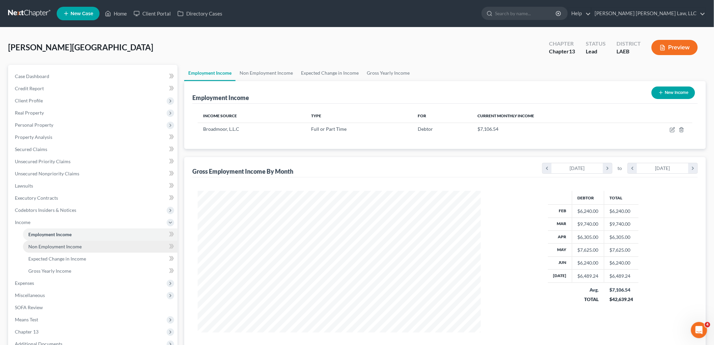
click at [52, 246] on span "Non Employment Income" at bounding box center [54, 246] width 53 height 6
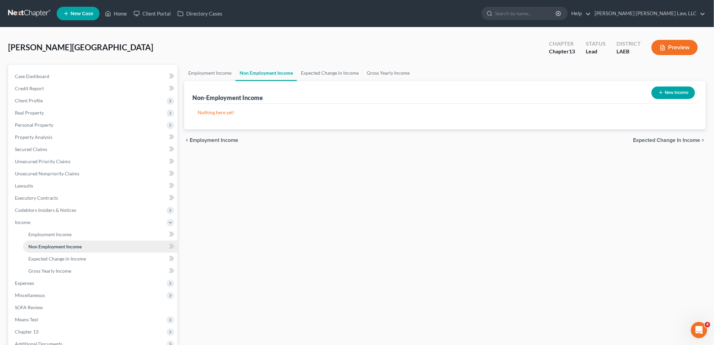
click at [90, 247] on link "Non Employment Income" at bounding box center [100, 246] width 155 height 12
click at [42, 287] on span "Expenses" at bounding box center [93, 283] width 168 height 12
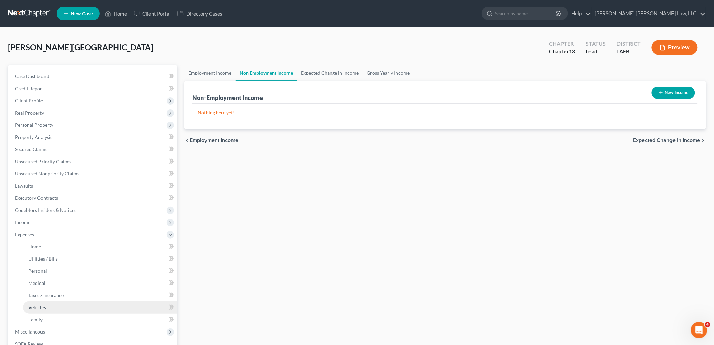
click at [53, 306] on link "Vehicles" at bounding box center [100, 307] width 155 height 12
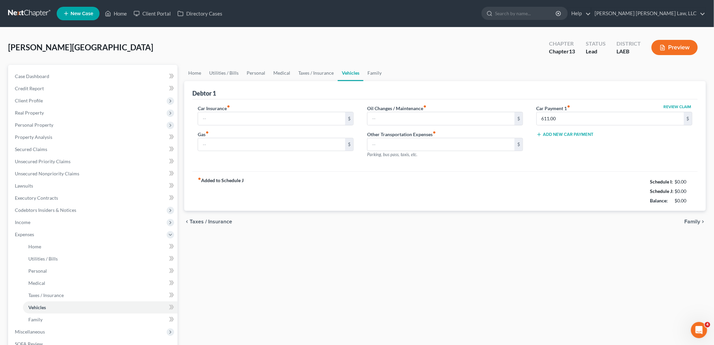
type input "211.00"
type input "300.00"
type input "39.00"
type input "0.00"
click at [379, 72] on link "Family" at bounding box center [375, 73] width 22 height 16
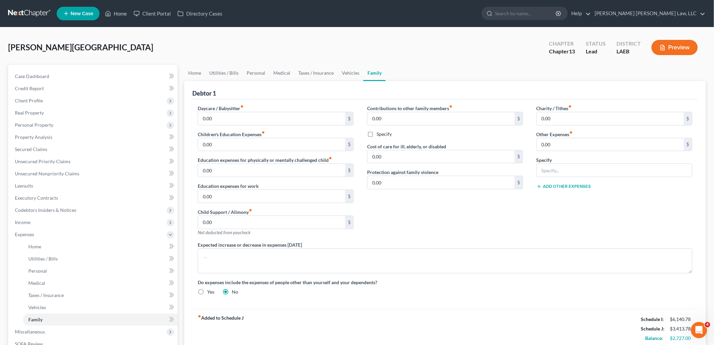
click at [33, 14] on link at bounding box center [29, 13] width 43 height 12
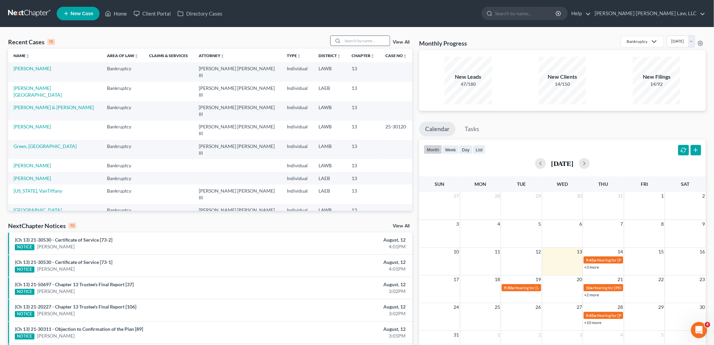
click at [362, 40] on input "search" at bounding box center [366, 41] width 47 height 10
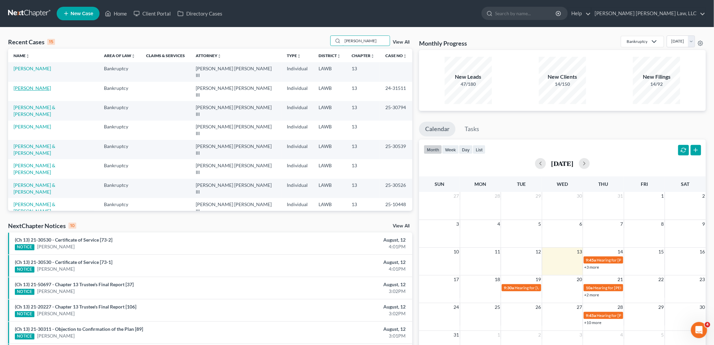
type input "james"
click at [38, 85] on link "[PERSON_NAME]" at bounding box center [32, 88] width 37 height 6
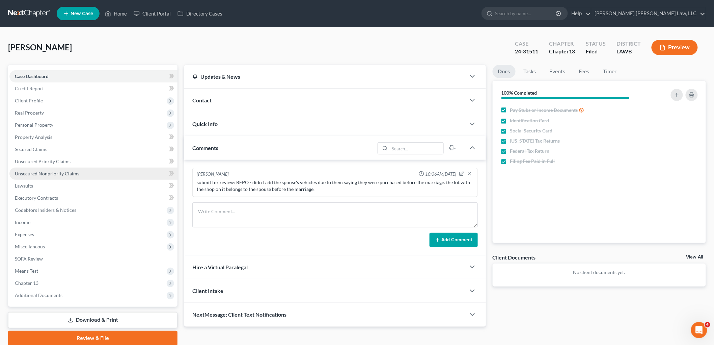
click at [62, 175] on span "Unsecured Nonpriority Claims" at bounding box center [47, 174] width 64 height 6
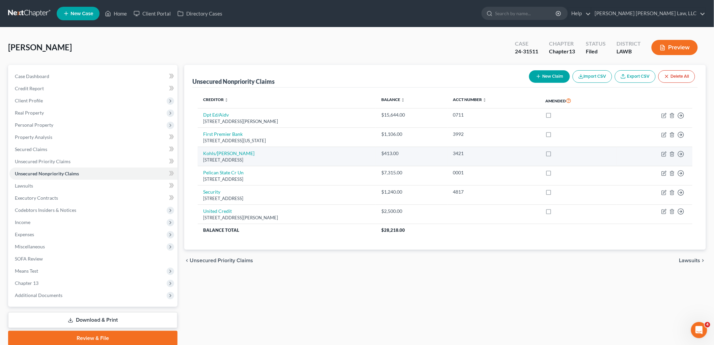
drag, startPoint x: 241, startPoint y: 161, endPoint x: 205, endPoint y: 160, distance: 35.8
click at [204, 160] on div "N56 Ridgewood Dr, Menomonee Fal, WI 53051" at bounding box center [286, 160] width 167 height 6
copy div "N56 Ridgewood Dr,"
click at [296, 165] on td "Kohls/Capone N56 Ridgewood Dr, Menomonee Fal, WI 53051" at bounding box center [287, 156] width 178 height 19
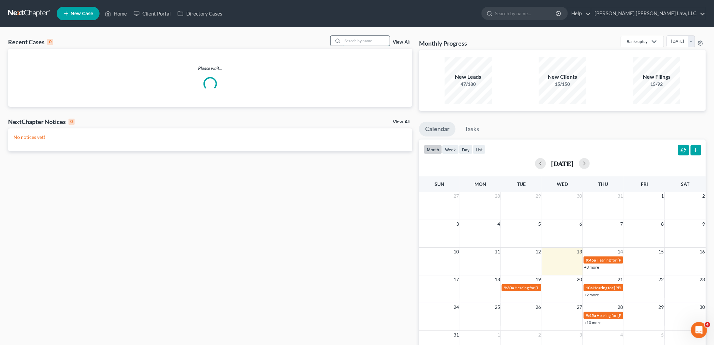
click at [365, 38] on input "search" at bounding box center [366, 41] width 47 height 10
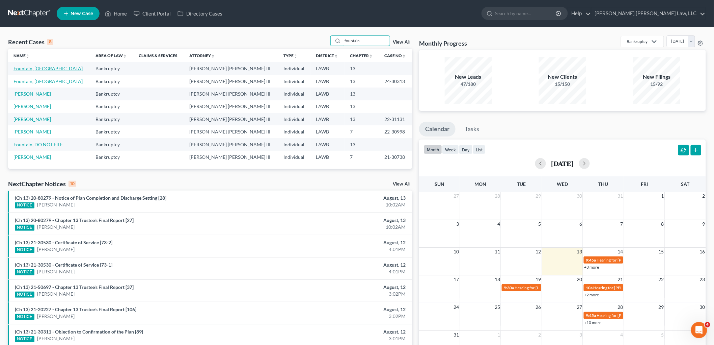
type input "fountain"
click at [41, 69] on link "Fountain, [GEOGRAPHIC_DATA]" at bounding box center [48, 69] width 69 height 6
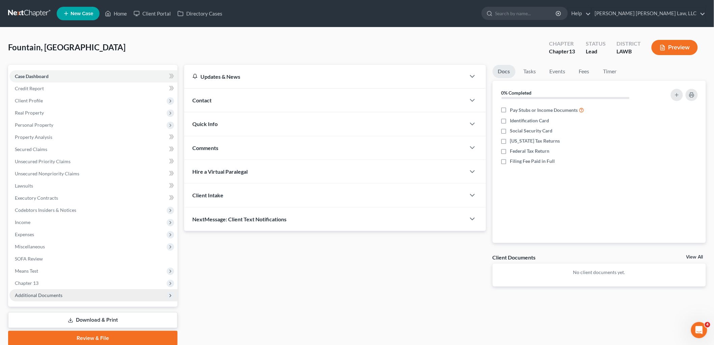
click at [53, 295] on span "Additional Documents" at bounding box center [39, 295] width 48 height 6
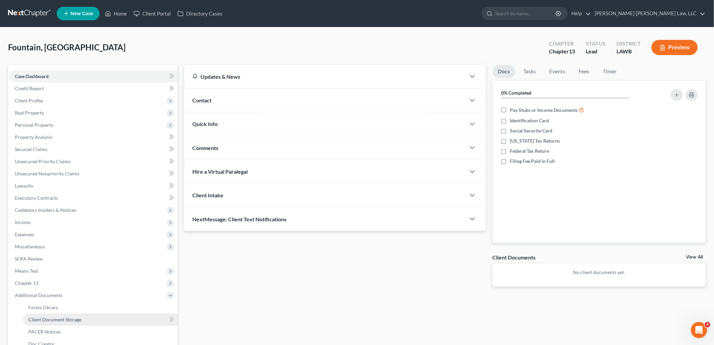
click at [73, 318] on span "Client Document Storage" at bounding box center [54, 319] width 53 height 6
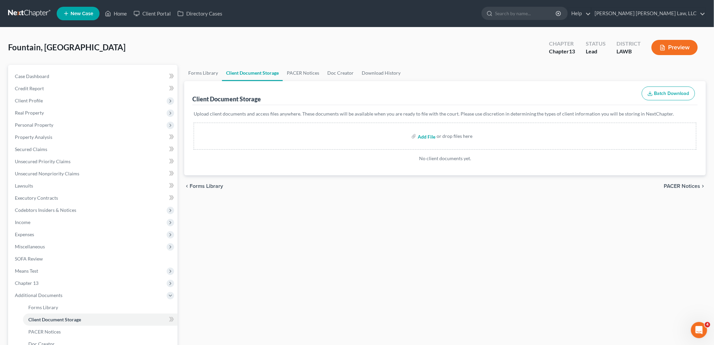
click at [433, 134] on input "file" at bounding box center [426, 136] width 16 height 12
type input "C:\fakepath\Certificate of Credit Counseling.pdf"
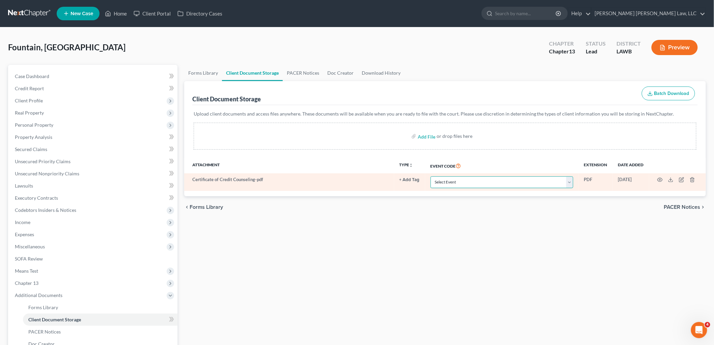
click at [468, 181] on select "Select Event 20 Largest Unsecured Creditors Amended Creditor Matrix (Fee) Amend…" at bounding box center [502, 182] width 143 height 12
select select "9"
click at [431, 176] on select "Select Event 20 Largest Unsecured Creditors Amended Creditor Matrix (Fee) Amend…" at bounding box center [502, 182] width 143 height 12
click at [659, 180] on icon "button" at bounding box center [660, 179] width 5 height 5
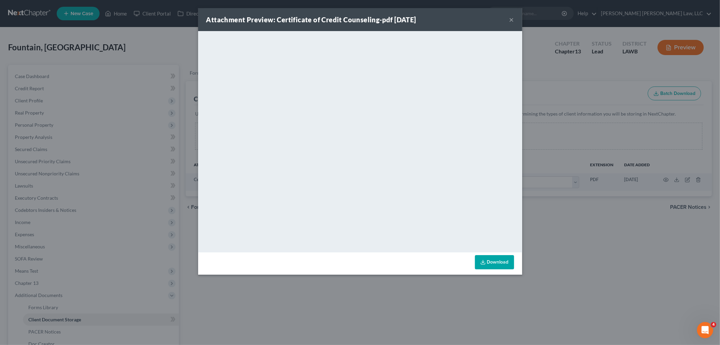
click at [512, 20] on button "×" at bounding box center [511, 20] width 5 height 8
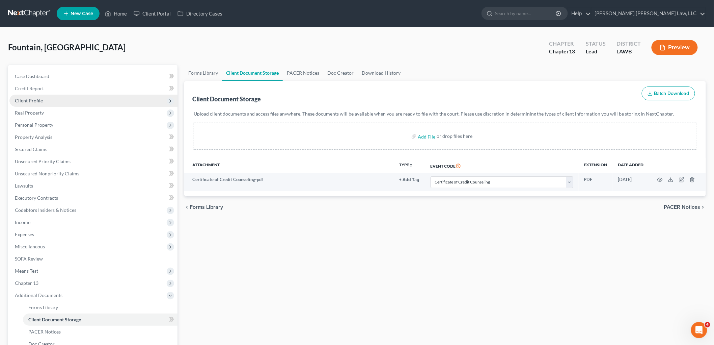
click at [42, 99] on span "Client Profile" at bounding box center [29, 101] width 28 height 6
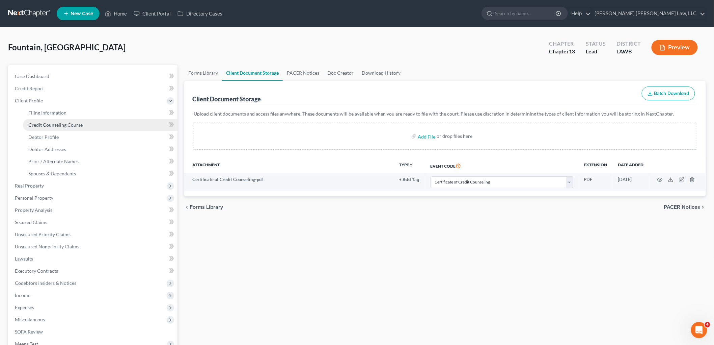
click at [54, 123] on span "Credit Counseling Course" at bounding box center [55, 125] width 54 height 6
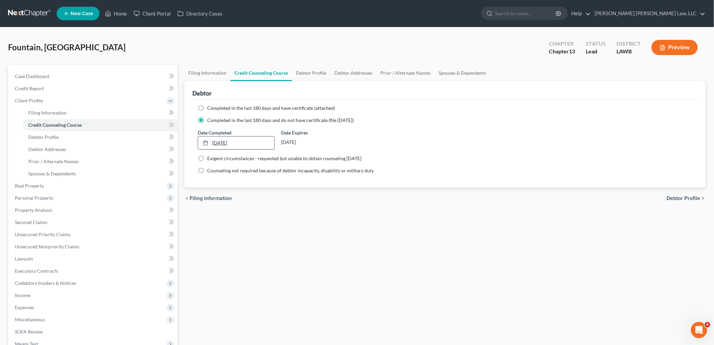
click at [221, 142] on link "7/22/2025" at bounding box center [236, 142] width 76 height 13
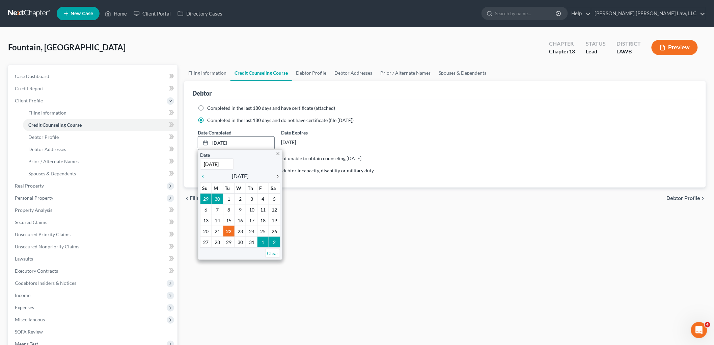
click at [275, 176] on icon "chevron_right" at bounding box center [276, 176] width 9 height 5
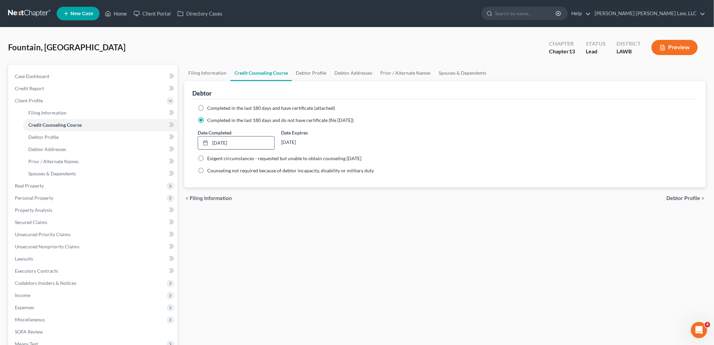
click at [305, 242] on div "Filing Information Credit Counseling Course Debtor Profile Debtor Addresses Pri…" at bounding box center [445, 242] width 529 height 354
click at [78, 140] on link "Debtor Profile" at bounding box center [100, 137] width 155 height 12
select select "0"
select select "1"
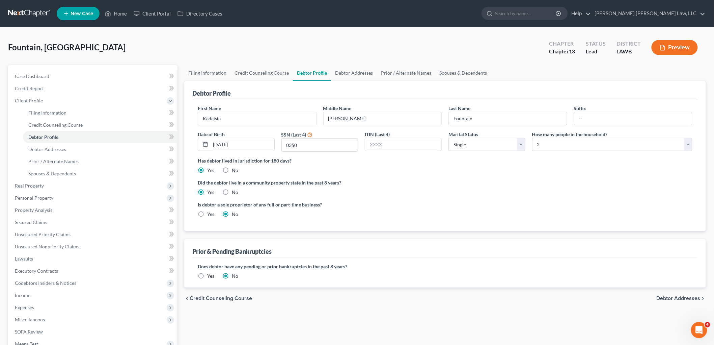
radio input "true"
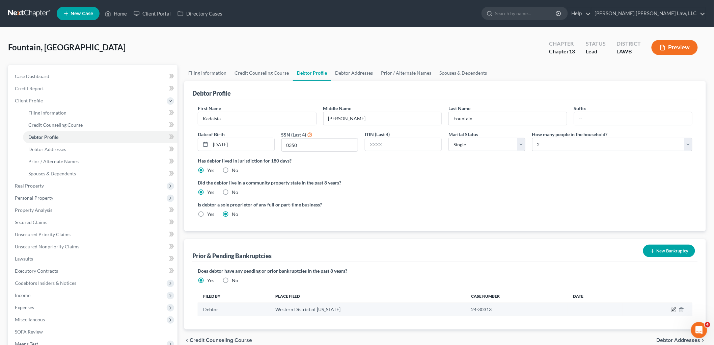
click at [674, 310] on icon "button" at bounding box center [673, 309] width 5 height 5
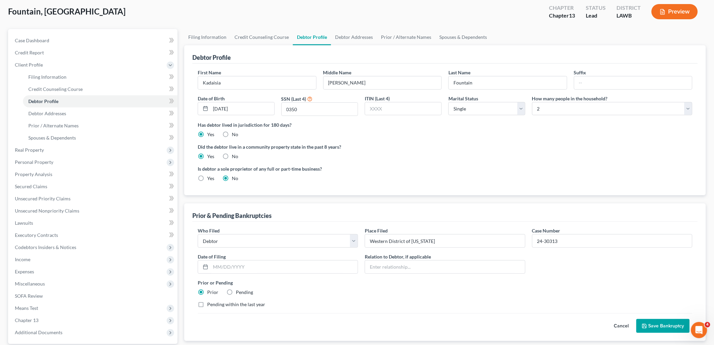
scroll to position [99, 0]
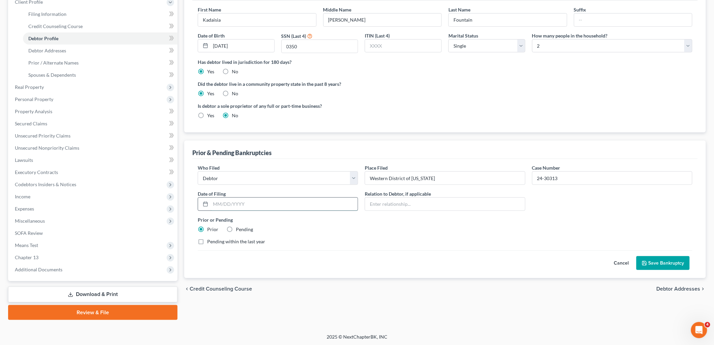
click at [257, 200] on input "text" at bounding box center [284, 204] width 147 height 13
type input "03/11/2024"
click at [639, 259] on button "Save Bankruptcy" at bounding box center [663, 263] width 53 height 14
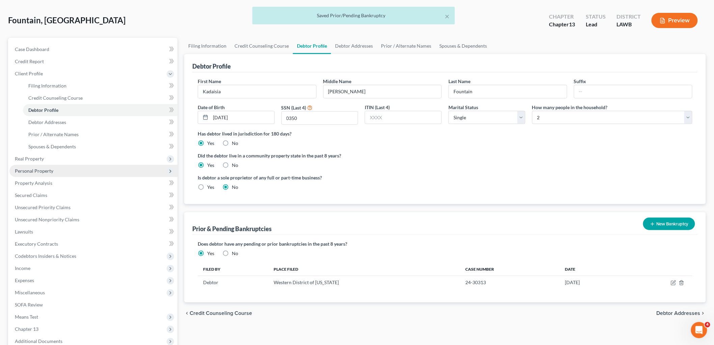
scroll to position [24, 0]
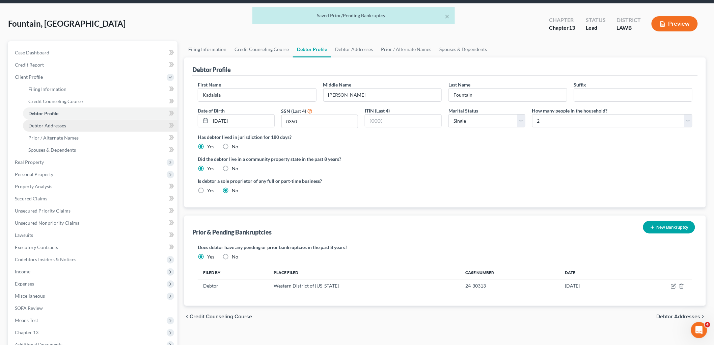
click at [60, 126] on span "Debtor Addresses" at bounding box center [47, 126] width 38 height 6
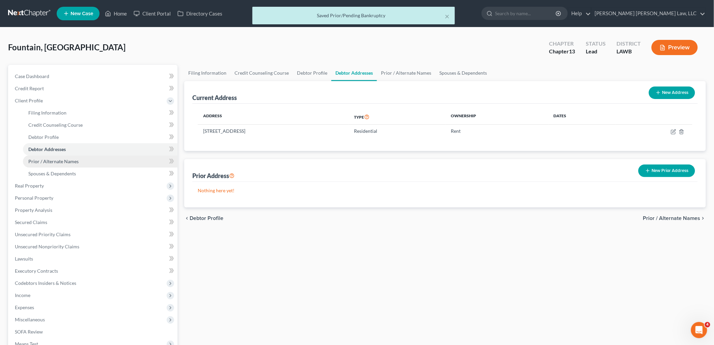
click at [68, 159] on span "Prior / Alternate Names" at bounding box center [53, 161] width 50 height 6
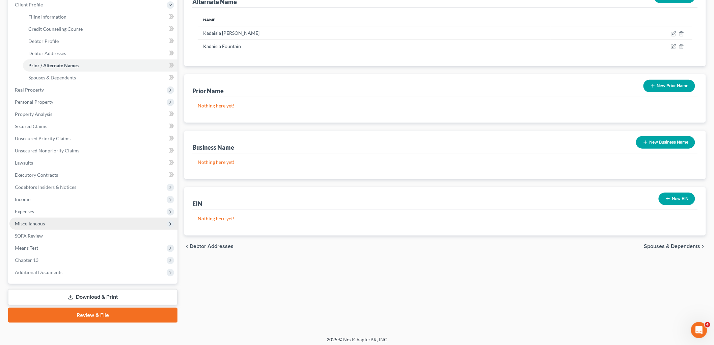
scroll to position [99, 0]
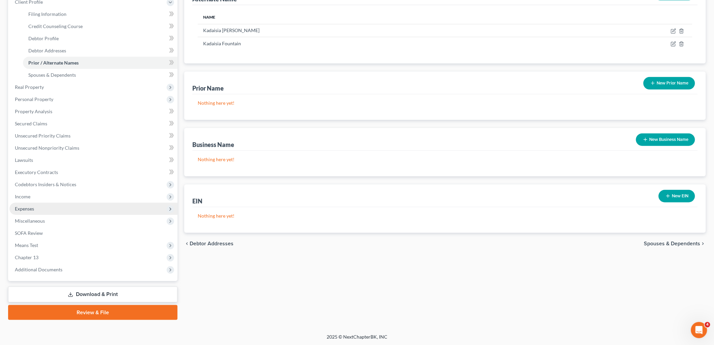
click at [30, 209] on span "Expenses" at bounding box center [24, 209] width 19 height 6
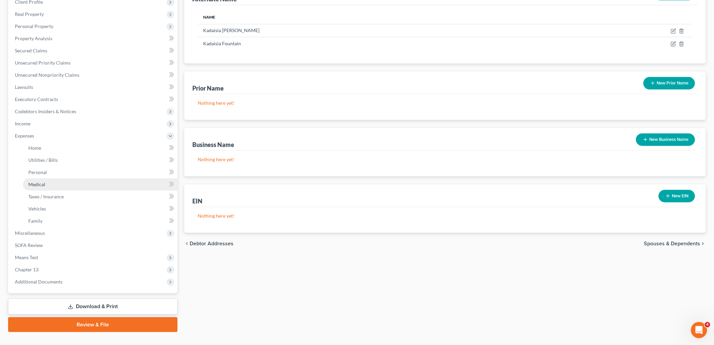
click at [51, 181] on link "Medical" at bounding box center [100, 184] width 155 height 12
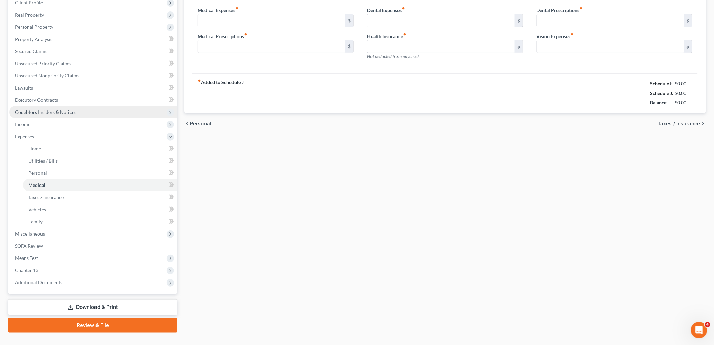
type input "0.00"
type input "15.00"
type input "0.00"
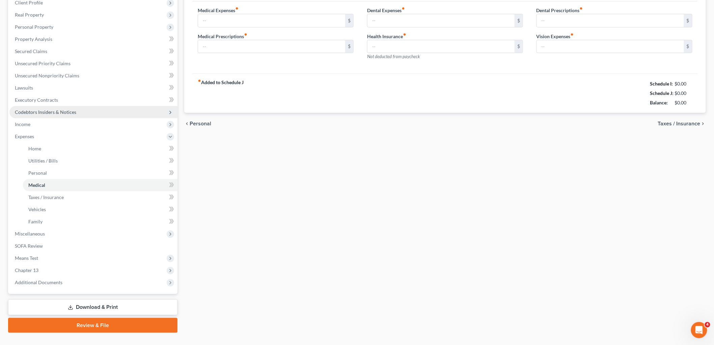
type input "0.00"
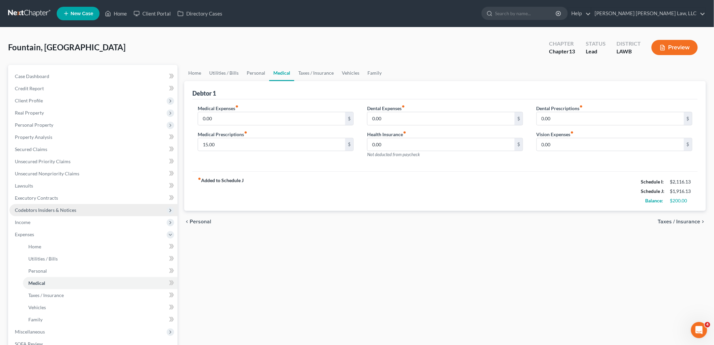
click at [58, 207] on span "Codebtors Insiders & Notices" at bounding box center [45, 210] width 61 height 6
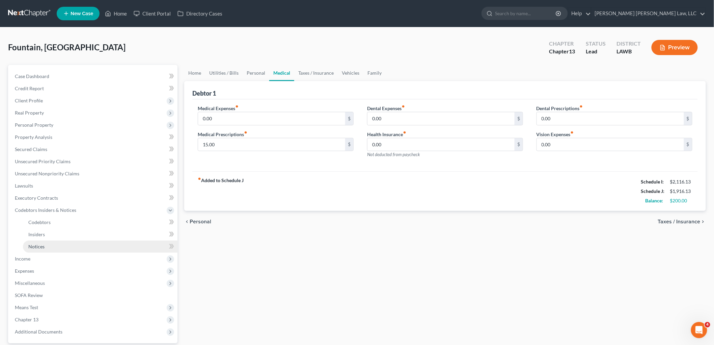
click at [49, 244] on link "Notices" at bounding box center [100, 246] width 155 height 12
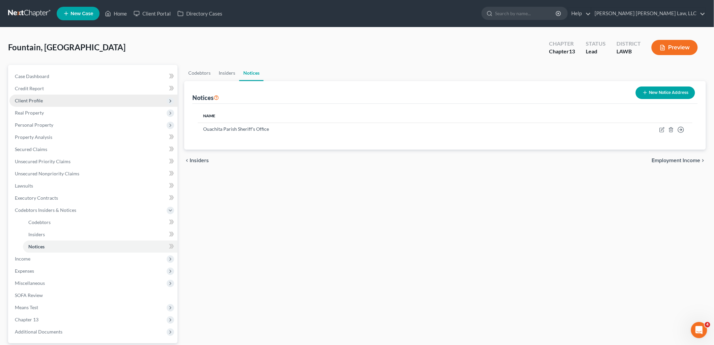
click at [54, 96] on span "Client Profile" at bounding box center [93, 101] width 168 height 12
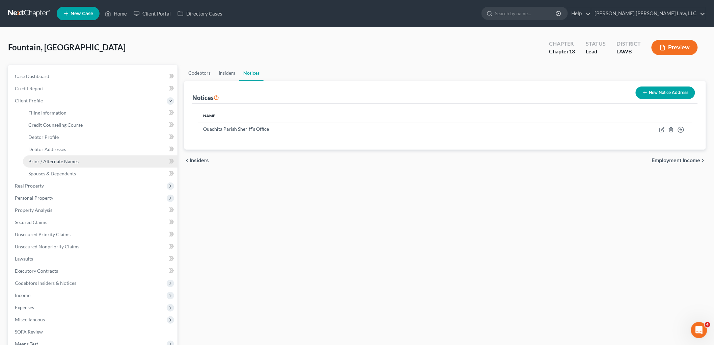
click at [47, 160] on span "Prior / Alternate Names" at bounding box center [53, 161] width 50 height 6
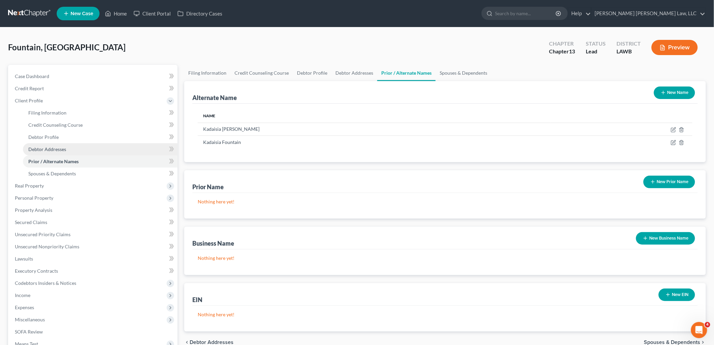
click at [71, 148] on link "Debtor Addresses" at bounding box center [100, 149] width 155 height 12
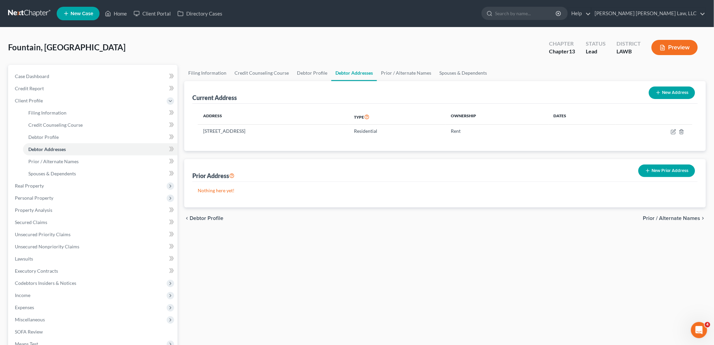
click at [652, 171] on button "New Prior Address" at bounding box center [667, 170] width 57 height 12
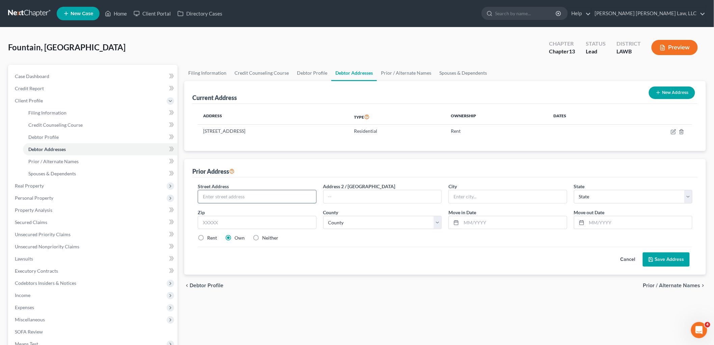
click at [265, 194] on input "text" at bounding box center [257, 196] width 118 height 13
type input "15 Cook Road Apt 43"
type input "71232"
type input "Delhi"
select select "19"
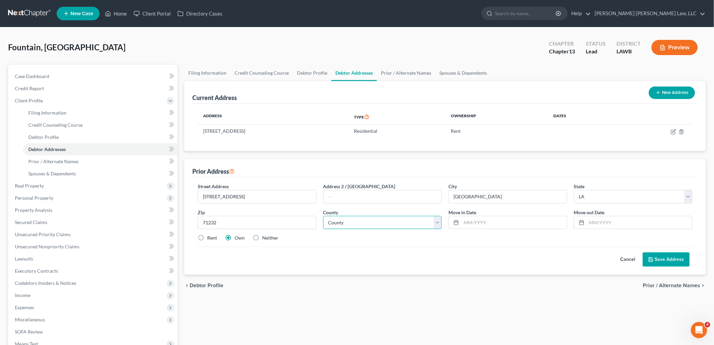
drag, startPoint x: 339, startPoint y: 221, endPoint x: 333, endPoint y: 225, distance: 7.5
click at [339, 221] on select "County Acadia Allen Ascension Assumption Avoyelles Beauregard Bienville Bossier…" at bounding box center [382, 223] width 119 height 14
select select "41"
click at [323, 216] on select "County Acadia Allen Ascension Assumption Avoyelles Beauregard Bienville Bossier…" at bounding box center [382, 223] width 119 height 14
click at [262, 237] on label "Neither" at bounding box center [270, 237] width 16 height 7
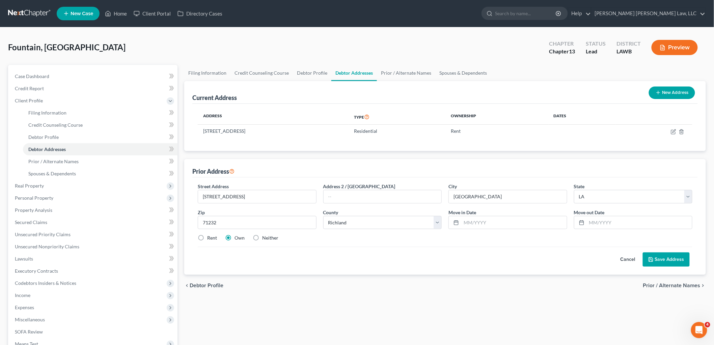
click at [265, 237] on input "Neither" at bounding box center [267, 236] width 4 height 4
radio input "true"
click at [474, 224] on input "text" at bounding box center [515, 222] width 106 height 13
type input "01/01/2022"
type input "01/01/2024"
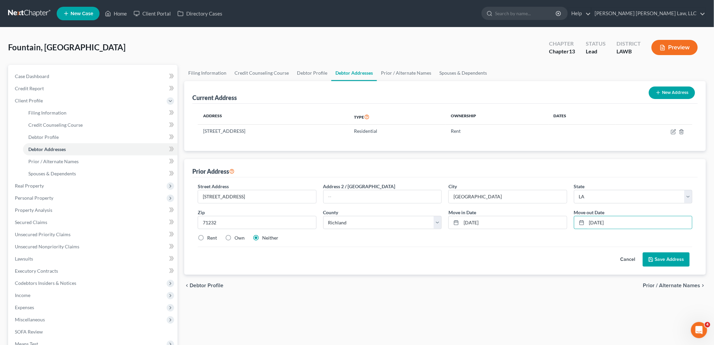
click at [542, 243] on div "Street Address * 15 Cook Road Apt 43 Address 2 / PO Box City * Delhi State * St…" at bounding box center [445, 215] width 502 height 64
click at [657, 258] on button "Save Address" at bounding box center [666, 259] width 47 height 14
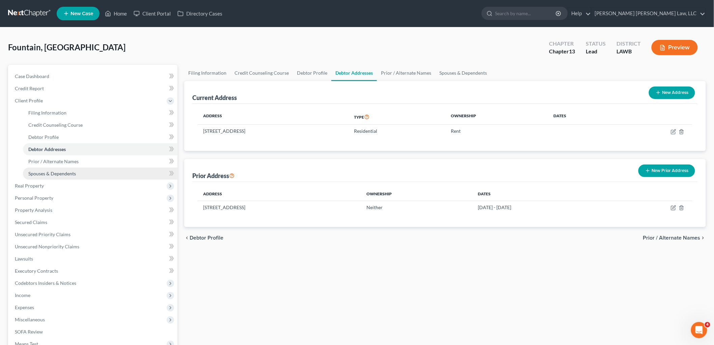
click at [77, 172] on link "Spouses & Dependents" at bounding box center [100, 173] width 155 height 12
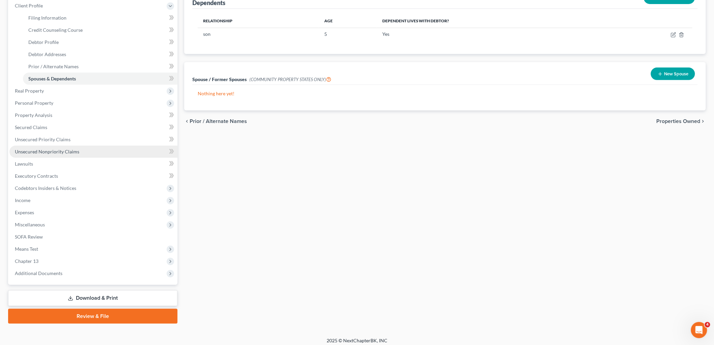
scroll to position [99, 0]
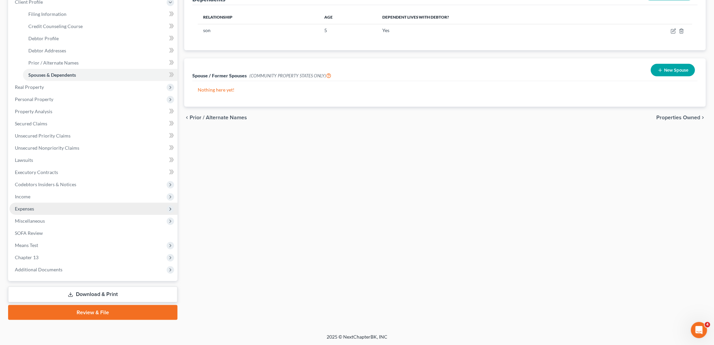
click at [42, 207] on span "Expenses" at bounding box center [93, 209] width 168 height 12
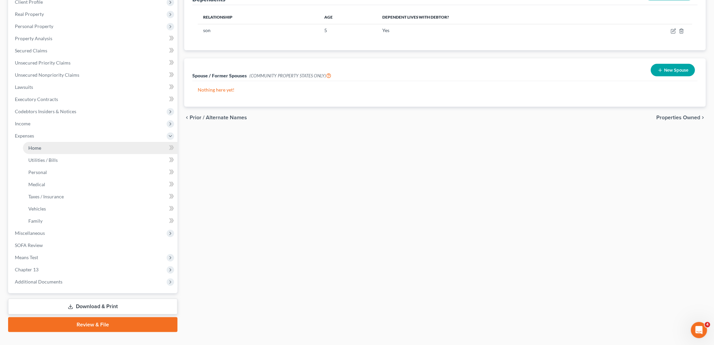
click at [57, 146] on link "Home" at bounding box center [100, 148] width 155 height 12
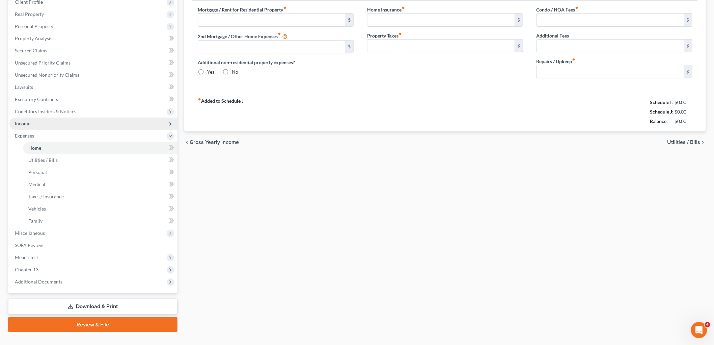
scroll to position [50, 0]
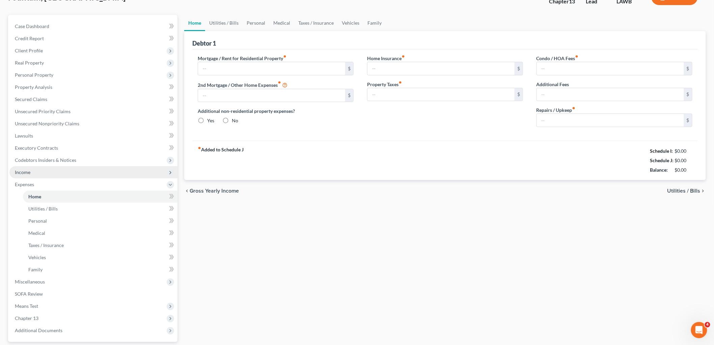
type input "550.00"
type input "0.00"
radio input "true"
type input "0.00"
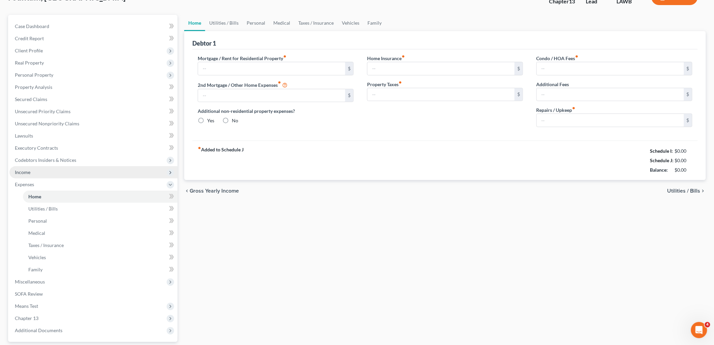
type input "0.00"
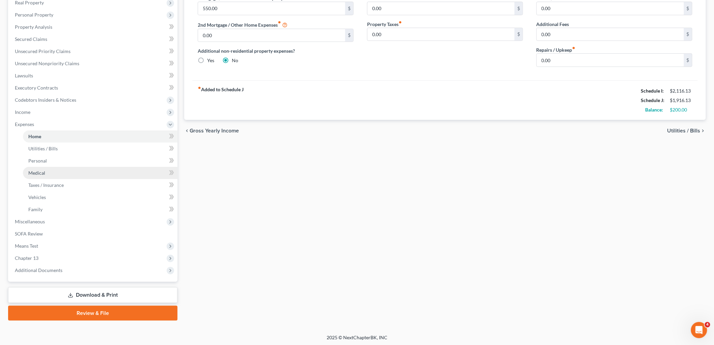
scroll to position [110, 0]
click at [82, 313] on link "Review & File" at bounding box center [92, 312] width 169 height 15
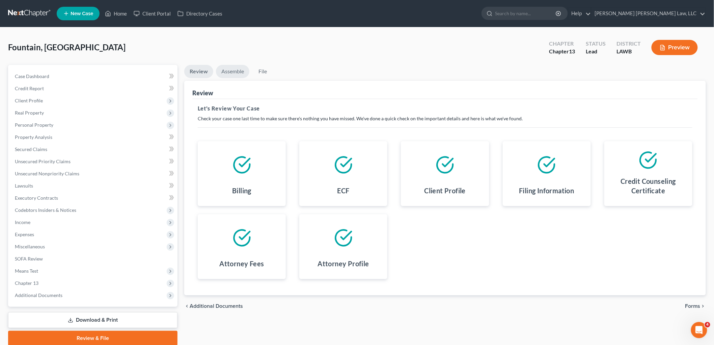
click at [231, 71] on link "Assemble" at bounding box center [232, 71] width 33 height 13
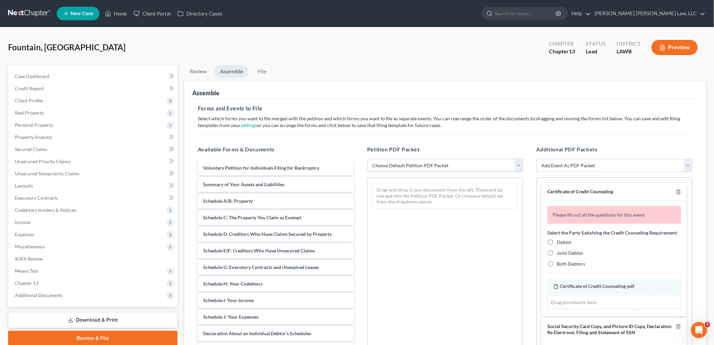
drag, startPoint x: 401, startPoint y: 163, endPoint x: 401, endPoint y: 168, distance: 5.1
click at [401, 163] on select "Choose Default Petition PDF Packet Complete Bankruptcy Petition (all forms and …" at bounding box center [445, 166] width 156 height 14
select select "0"
click at [367, 159] on select "Choose Default Petition PDF Packet Complete Bankruptcy Petition (all forms and …" at bounding box center [445, 166] width 156 height 14
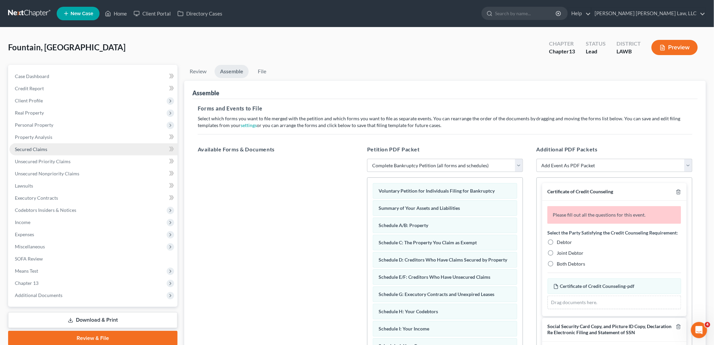
click at [50, 148] on link "Secured Claims" at bounding box center [93, 149] width 168 height 12
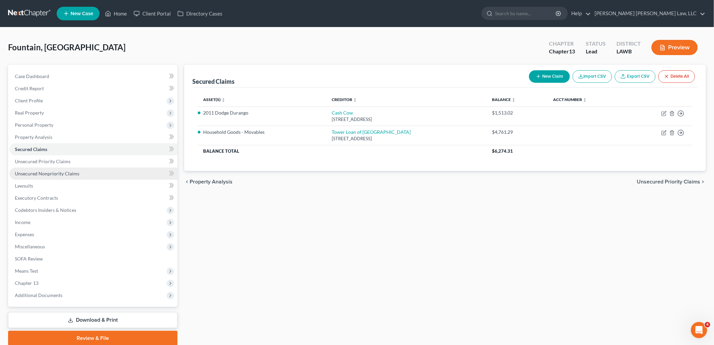
click at [55, 173] on span "Unsecured Nonpriority Claims" at bounding box center [47, 174] width 64 height 6
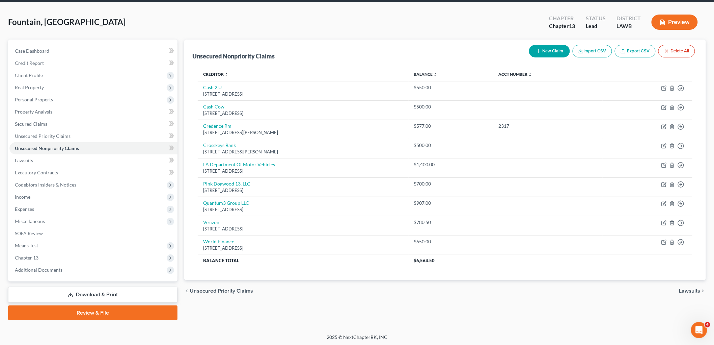
click at [92, 310] on link "Review & File" at bounding box center [92, 312] width 169 height 15
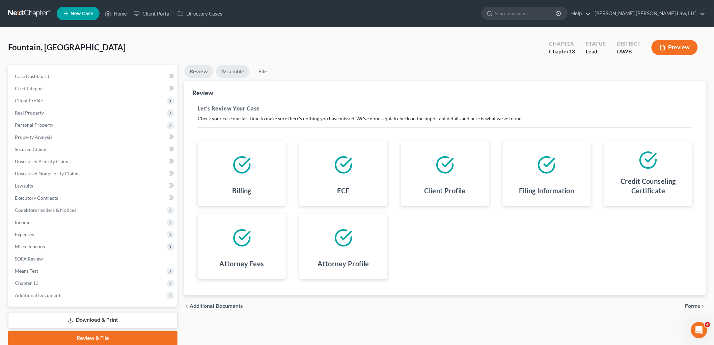
click at [235, 75] on link "Assemble" at bounding box center [232, 71] width 33 height 13
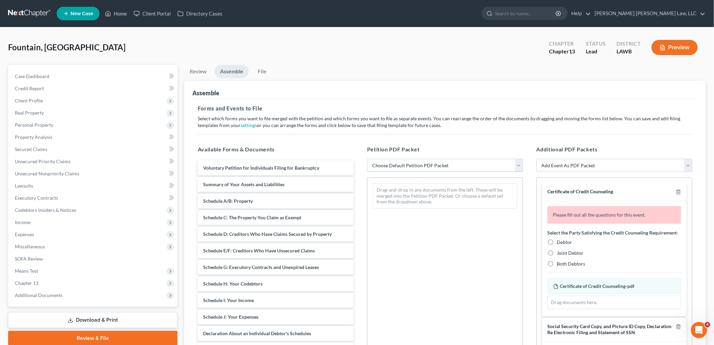
click at [411, 163] on select "Choose Default Petition PDF Packet Complete Bankruptcy Petition (all forms and …" at bounding box center [445, 166] width 156 height 14
select select "0"
click at [367, 159] on select "Choose Default Petition PDF Packet Complete Bankruptcy Petition (all forms and …" at bounding box center [445, 166] width 156 height 14
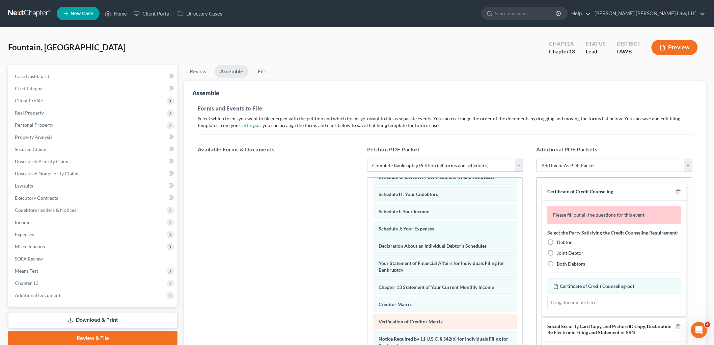
scroll to position [165, 0]
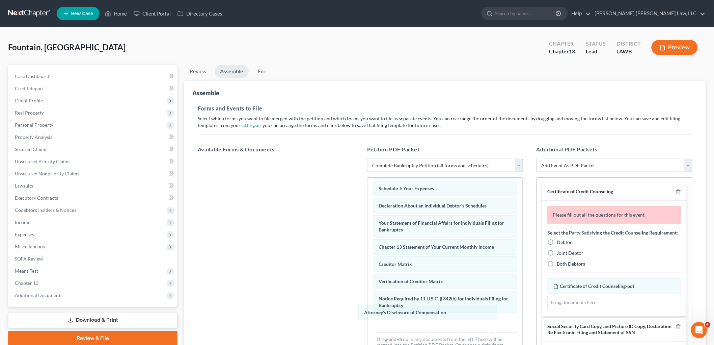
drag, startPoint x: 406, startPoint y: 324, endPoint x: 242, endPoint y: 257, distance: 177.3
click at [368, 261] on div "Attorney's Disclosure of Compensation Voluntary Petition for Individuals Filing…" at bounding box center [445, 191] width 155 height 342
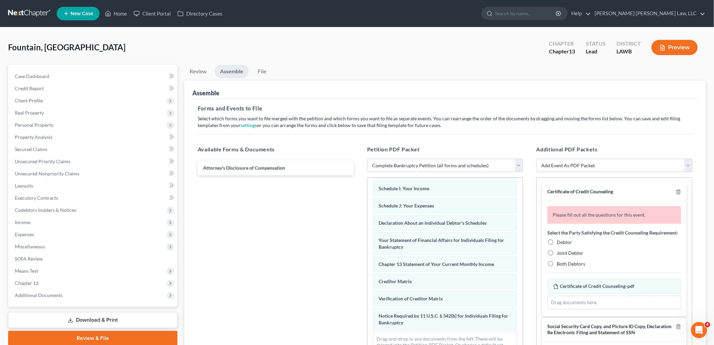
drag, startPoint x: 553, startPoint y: 247, endPoint x: 560, endPoint y: 247, distance: 6.8
click at [557, 245] on label "Debtor" at bounding box center [564, 242] width 15 height 7
click at [560, 243] on input "Debtor" at bounding box center [562, 241] width 4 height 4
radio input "true"
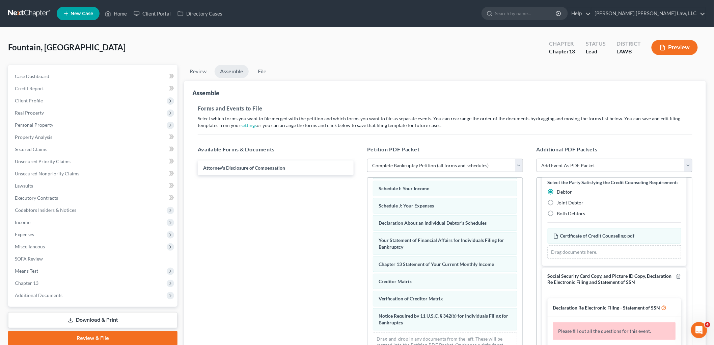
scroll to position [75, 0]
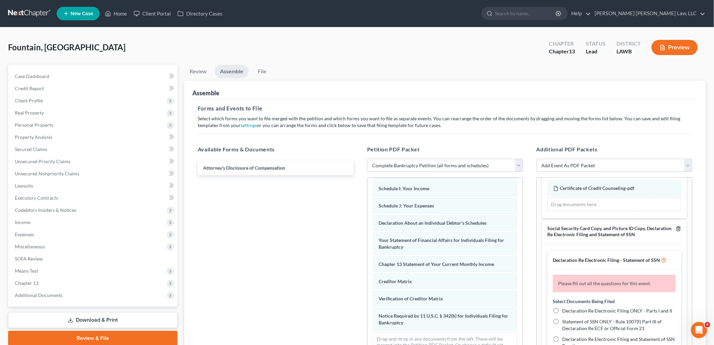
click at [676, 231] on icon "button" at bounding box center [678, 228] width 5 height 5
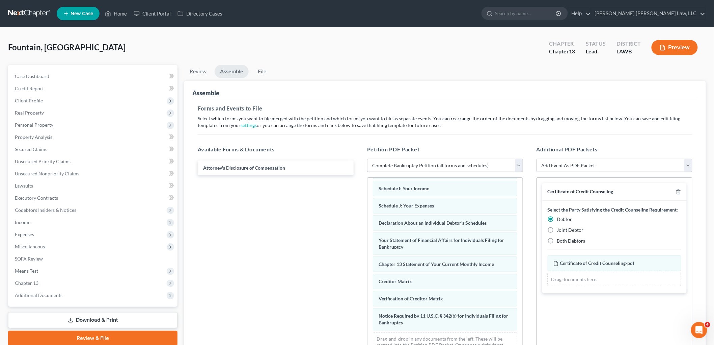
scroll to position [0, 0]
click at [269, 69] on link "File" at bounding box center [263, 71] width 22 height 13
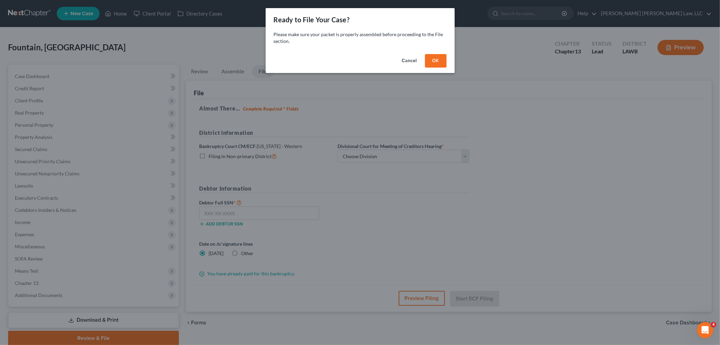
click at [433, 61] on button "OK" at bounding box center [436, 61] width 22 height 14
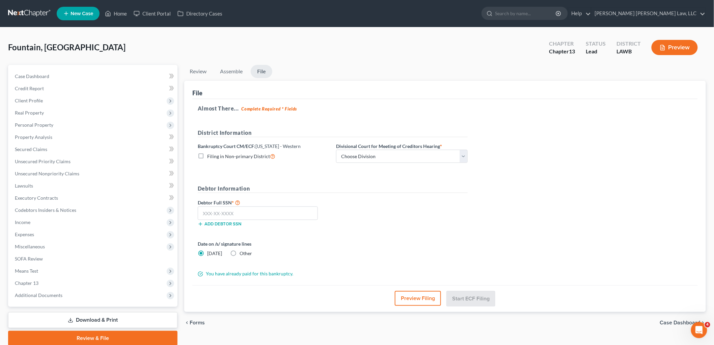
drag, startPoint x: 200, startPoint y: 156, endPoint x: 289, endPoint y: 158, distance: 89.2
click at [207, 155] on label "Filing in Non-primary District" at bounding box center [241, 156] width 68 height 8
click at [210, 155] on input "Filing in Non-primary District" at bounding box center [212, 154] width 4 height 4
checkbox input "true"
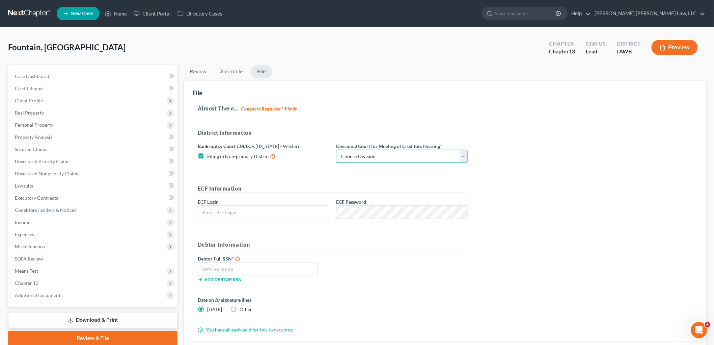
drag, startPoint x: 349, startPoint y: 158, endPoint x: 349, endPoint y: 162, distance: 4.4
click at [349, 158] on select "Choose Division Alexandria Lafayette-Opelousas Lake Charles Monroe Shreveport" at bounding box center [402, 157] width 132 height 14
select select "3"
click at [336, 150] on select "Choose Division Alexandria Lafayette-Opelousas Lake Charles Monroe Shreveport" at bounding box center [402, 157] width 132 height 14
click at [276, 213] on input "text" at bounding box center [263, 212] width 131 height 13
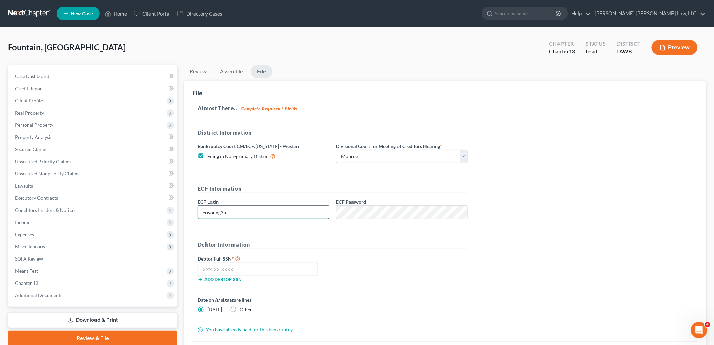
type input "eoyoung3p"
click at [287, 266] on input "text" at bounding box center [258, 269] width 120 height 14
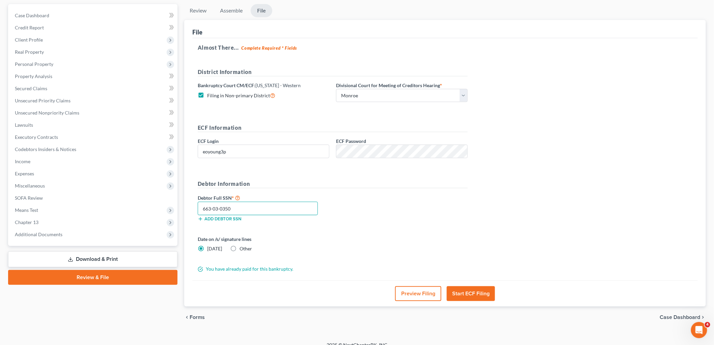
scroll to position [70, 0]
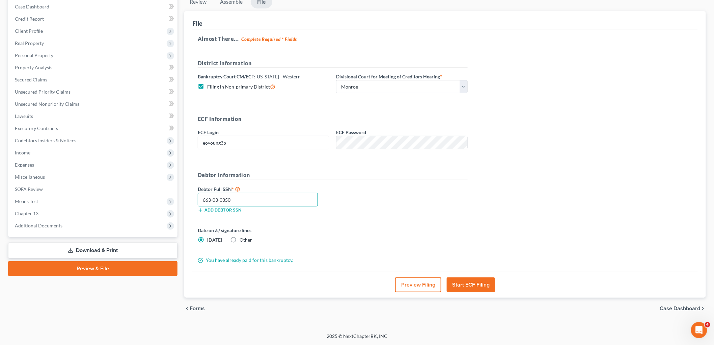
type input "663-03-0350"
drag, startPoint x: 476, startPoint y: 282, endPoint x: 332, endPoint y: 40, distance: 282.4
click at [476, 282] on button "Start ECF Filing" at bounding box center [471, 284] width 48 height 15
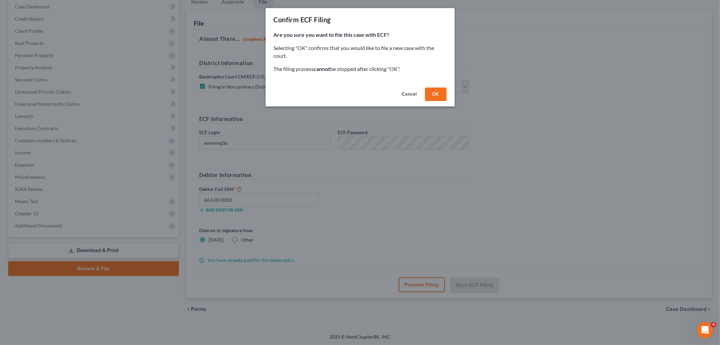
click at [432, 94] on button "OK" at bounding box center [436, 94] width 22 height 14
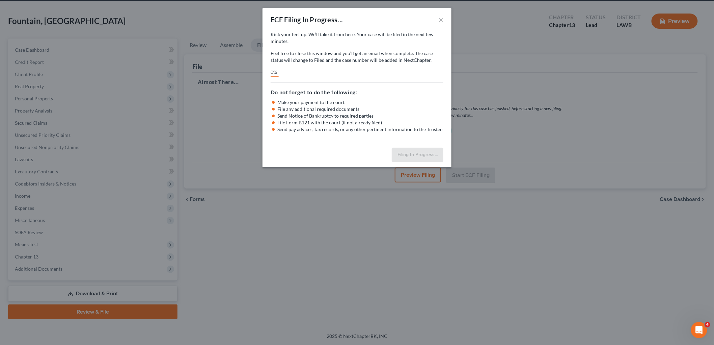
scroll to position [25, 0]
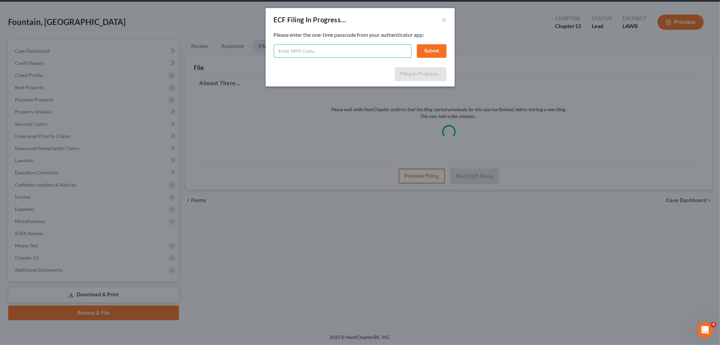
click at [332, 50] on input "text" at bounding box center [343, 51] width 138 height 14
click at [295, 47] on input "text" at bounding box center [343, 51] width 138 height 14
type input "141388"
click at [429, 52] on button "Submit" at bounding box center [432, 51] width 30 height 14
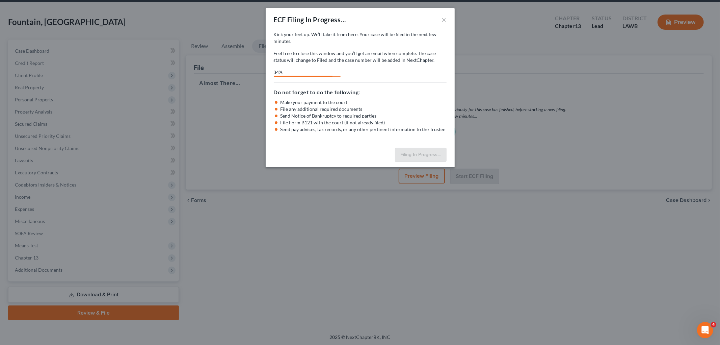
select select "3"
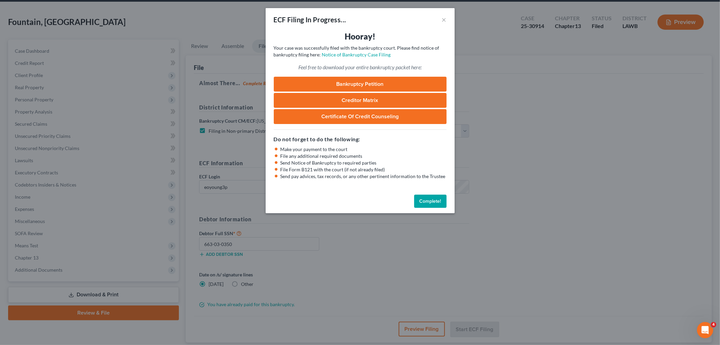
drag, startPoint x: 440, startPoint y: 203, endPoint x: 444, endPoint y: 206, distance: 5.3
click at [440, 203] on button "Complete!" at bounding box center [430, 201] width 32 height 14
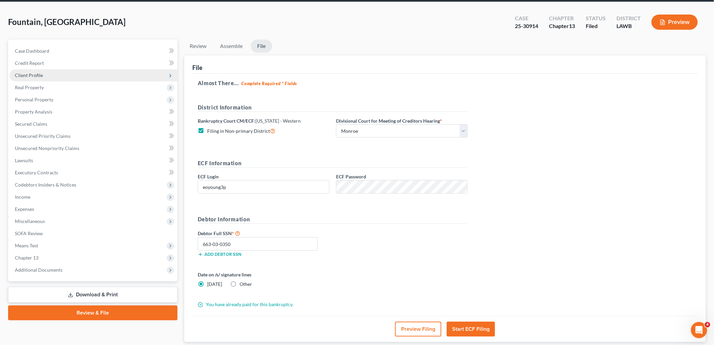
click at [47, 74] on span "Client Profile" at bounding box center [93, 75] width 168 height 12
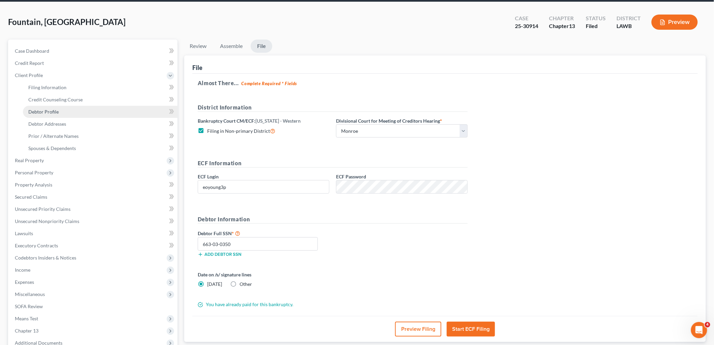
click at [43, 109] on span "Debtor Profile" at bounding box center [43, 112] width 30 height 6
select select "0"
select select "1"
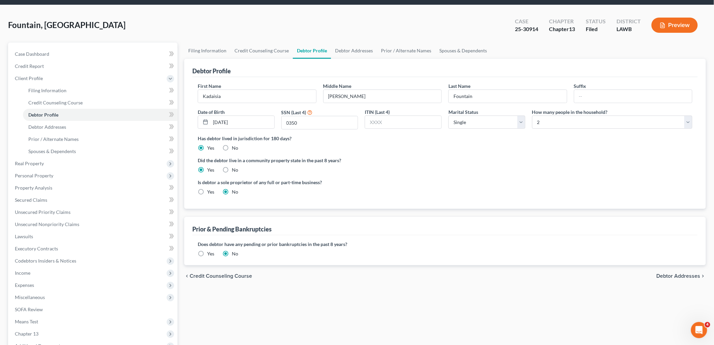
scroll to position [1, 0]
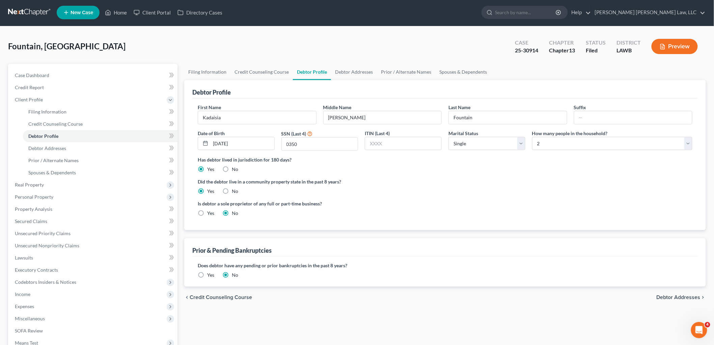
radio input "true"
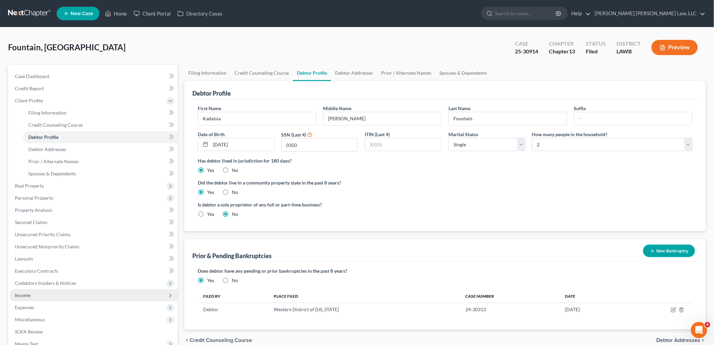
click at [27, 295] on span "Income" at bounding box center [23, 295] width 16 height 6
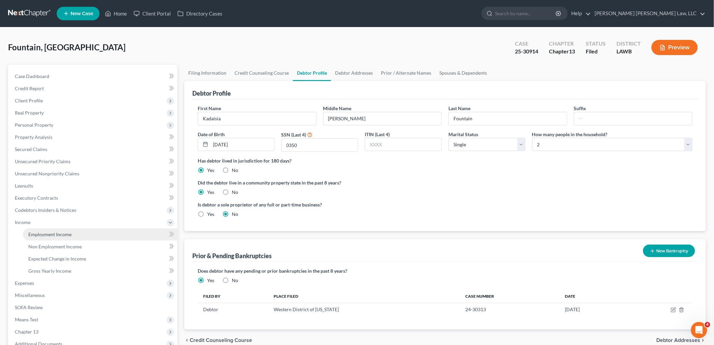
click at [60, 234] on span "Employment Income" at bounding box center [49, 234] width 43 height 6
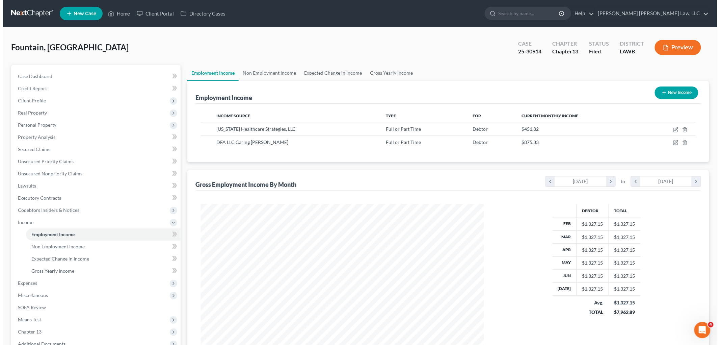
scroll to position [141, 296]
click at [673, 143] on icon "button" at bounding box center [673, 141] width 3 height 3
select select "0"
select select "19"
select select "2"
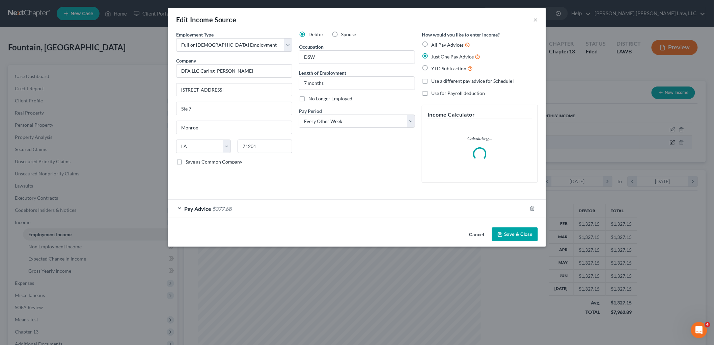
scroll to position [142, 299]
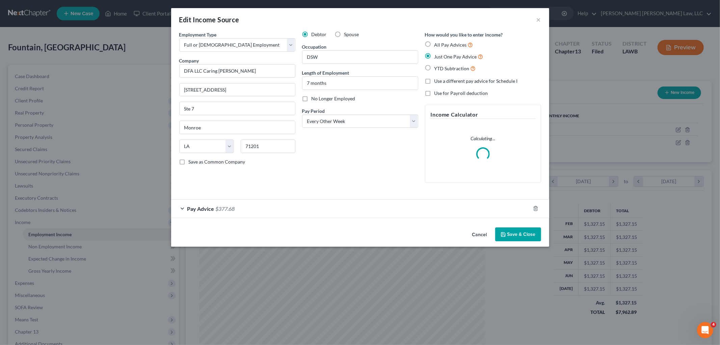
click at [519, 232] on button "Save & Close" at bounding box center [518, 234] width 46 height 14
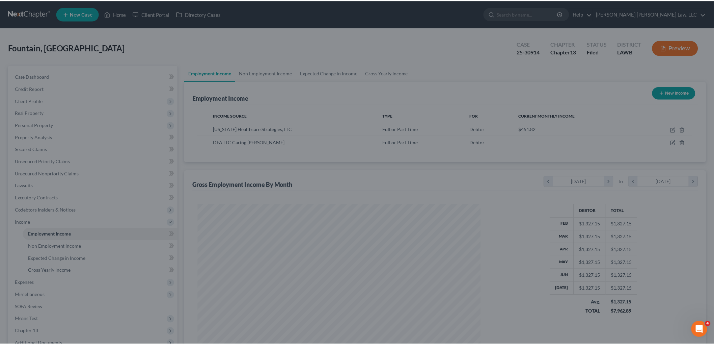
scroll to position [337490, 337335]
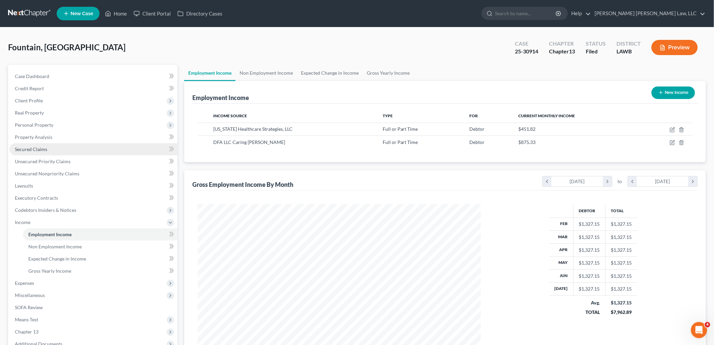
click at [42, 145] on link "Secured Claims" at bounding box center [93, 149] width 168 height 12
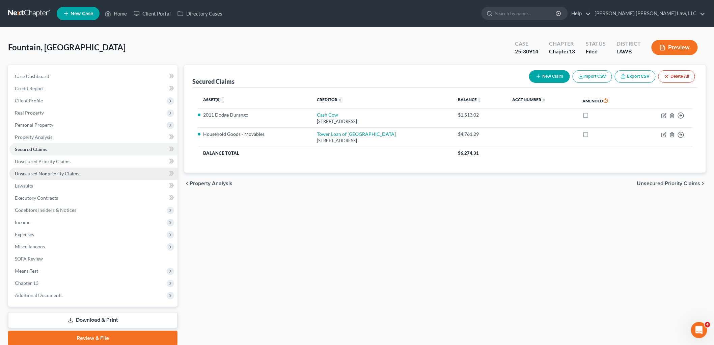
click at [55, 174] on span "Unsecured Nonpriority Claims" at bounding box center [47, 174] width 64 height 6
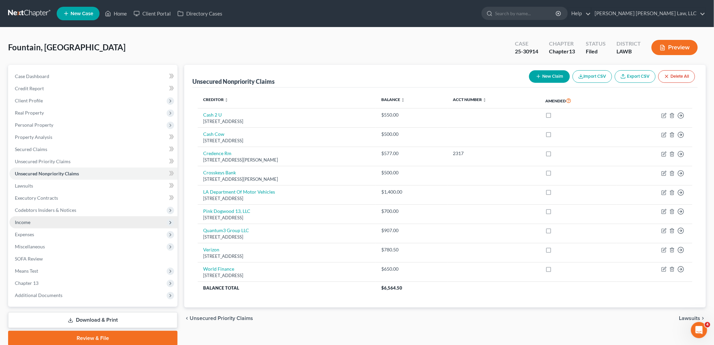
drag, startPoint x: 29, startPoint y: 217, endPoint x: 33, endPoint y: 222, distance: 6.0
click at [29, 217] on span "Income" at bounding box center [93, 222] width 168 height 12
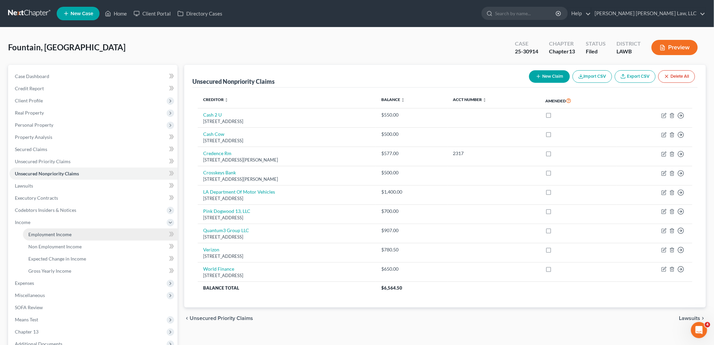
click at [36, 234] on span "Employment Income" at bounding box center [49, 234] width 43 height 6
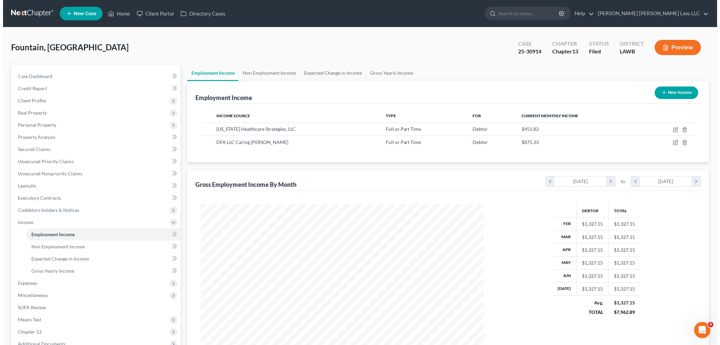
scroll to position [141, 296]
click at [672, 128] on icon "button" at bounding box center [672, 129] width 5 height 5
select select "0"
select select "19"
select select "2"
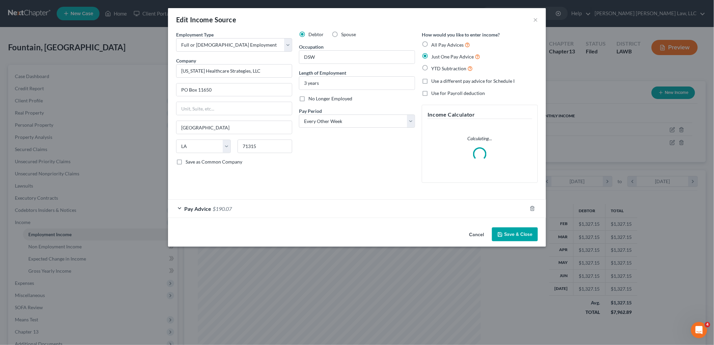
scroll to position [142, 299]
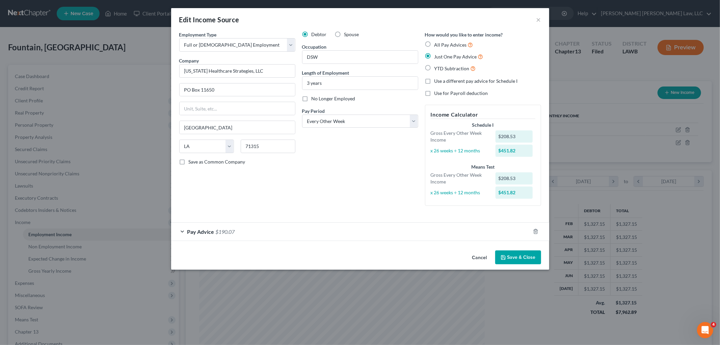
click at [508, 258] on button "Save & Close" at bounding box center [518, 257] width 46 height 14
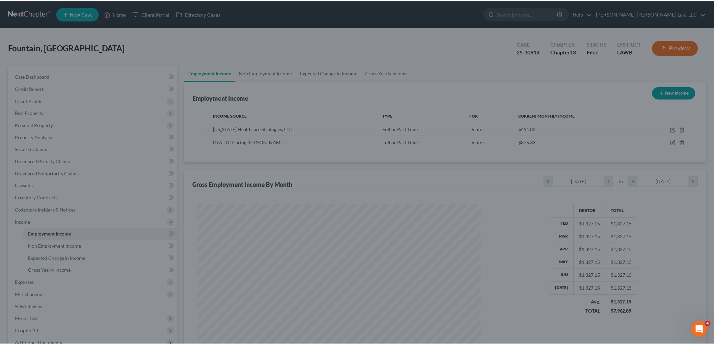
scroll to position [337490, 337335]
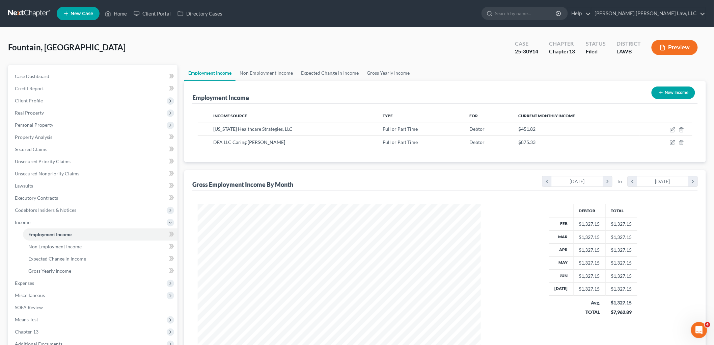
click at [34, 11] on link at bounding box center [29, 13] width 43 height 12
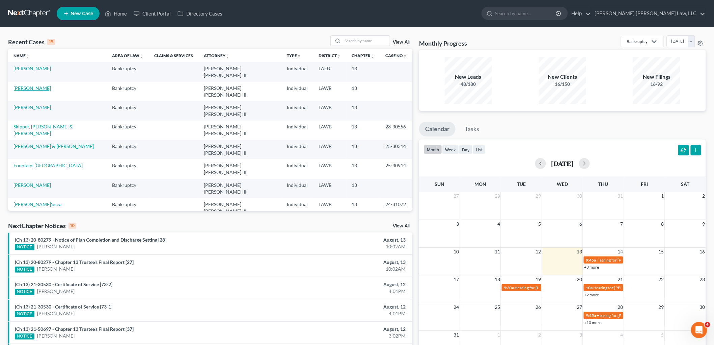
click at [34, 85] on link "[PERSON_NAME]" at bounding box center [32, 88] width 37 height 6
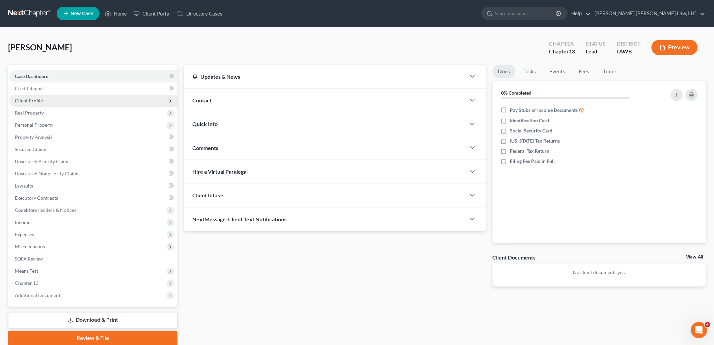
click at [47, 98] on span "Client Profile" at bounding box center [93, 101] width 168 height 12
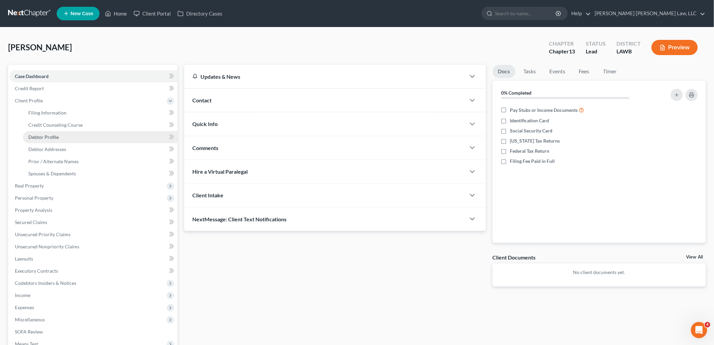
click at [53, 137] on span "Debtor Profile" at bounding box center [43, 137] width 30 height 6
select select "0"
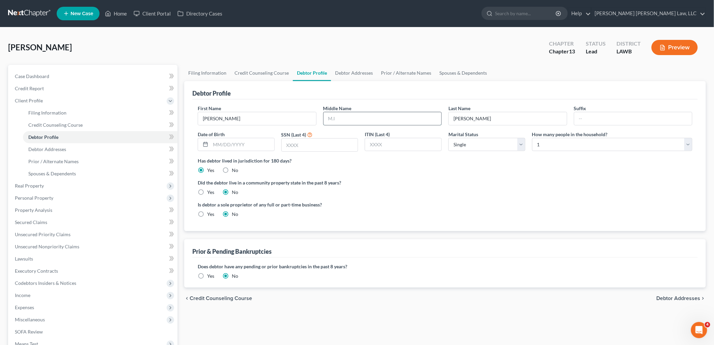
click at [364, 118] on input "text" at bounding box center [383, 118] width 118 height 13
type input "L."
type input "[PERSON_NAME]"
click at [317, 145] on input "text" at bounding box center [320, 144] width 76 height 13
type input "1184"
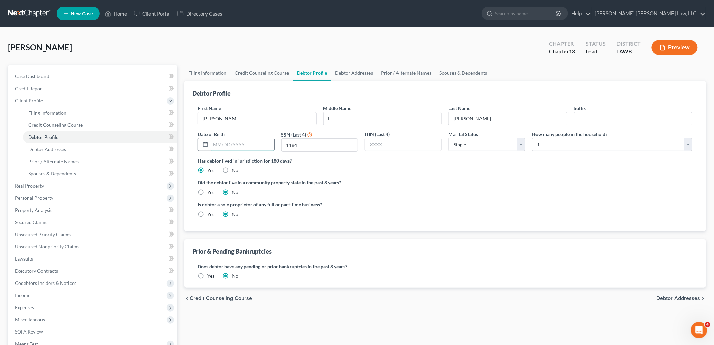
drag, startPoint x: 235, startPoint y: 146, endPoint x: 240, endPoint y: 145, distance: 5.4
click at [235, 146] on input "text" at bounding box center [243, 144] width 64 height 13
type input "[DATE]"
click at [207, 190] on label "Yes" at bounding box center [210, 192] width 7 height 7
click at [210, 190] on input "Yes" at bounding box center [212, 191] width 4 height 4
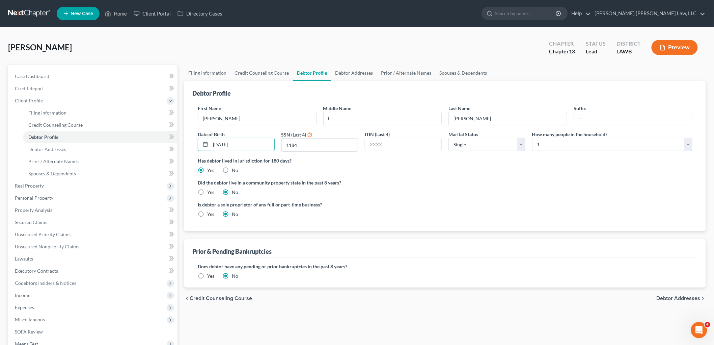
radio input "true"
radio input "false"
click at [504, 193] on div "Did the debtor live in a community property state in the past 8 years? Yes No" at bounding box center [445, 187] width 495 height 17
click at [85, 148] on link "Debtor Addresses" at bounding box center [100, 149] width 155 height 12
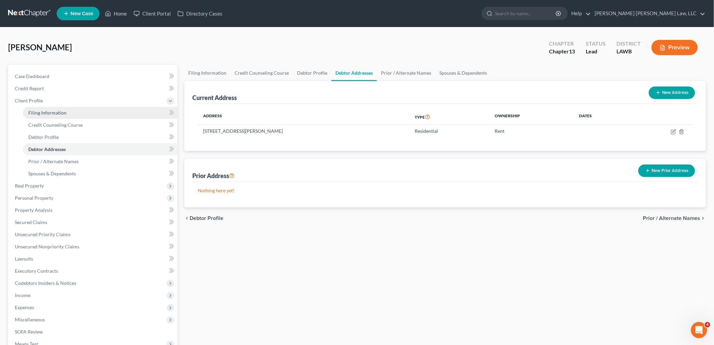
click at [66, 114] on link "Filing Information" at bounding box center [100, 113] width 155 height 12
select select "1"
select select "0"
select select "3"
select select "19"
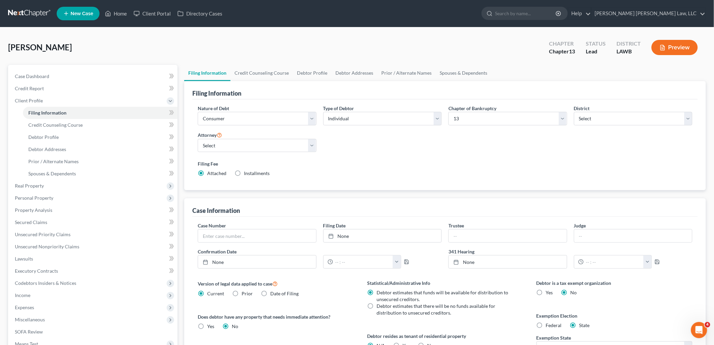
click at [403, 343] on label "Yes Yes" at bounding box center [406, 345] width 7 height 7
click at [405, 343] on input "Yes Yes" at bounding box center [407, 344] width 4 height 4
radio input "true"
radio input "false"
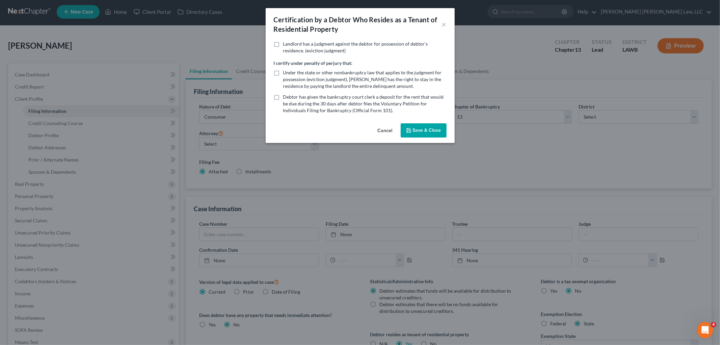
click at [433, 133] on button "Save & Close" at bounding box center [424, 130] width 46 height 14
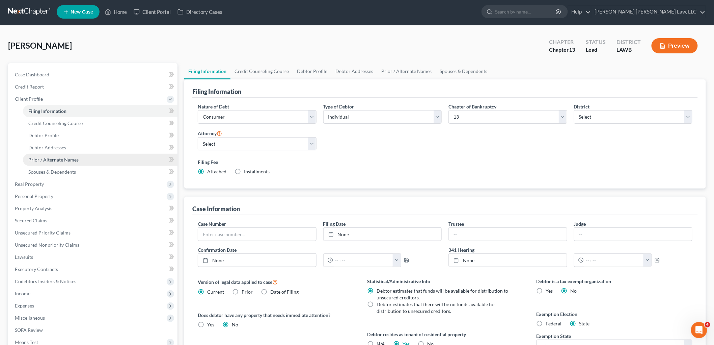
click at [69, 160] on span "Prior / Alternate Names" at bounding box center [53, 160] width 50 height 6
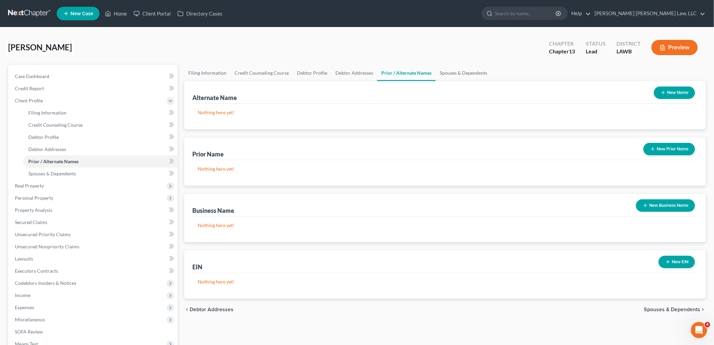
drag, startPoint x: 674, startPoint y: 96, endPoint x: 614, endPoint y: 96, distance: 60.1
click at [674, 96] on button "New Name" at bounding box center [674, 92] width 41 height 12
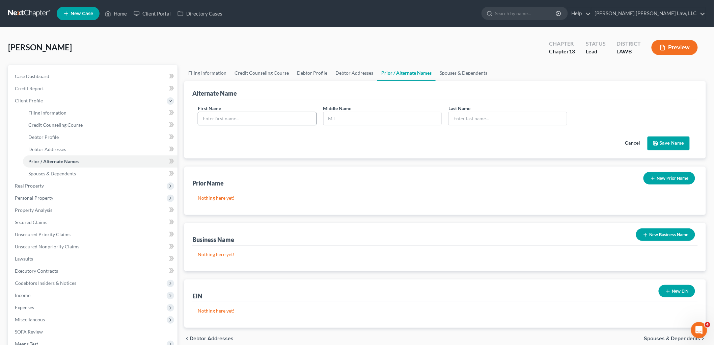
click at [249, 115] on input "text" at bounding box center [257, 118] width 118 height 13
type input "[PERSON_NAME]"
type input "Lashoyne"
type input "[PERSON_NAME]"
click at [667, 145] on button "Save Name" at bounding box center [669, 143] width 42 height 14
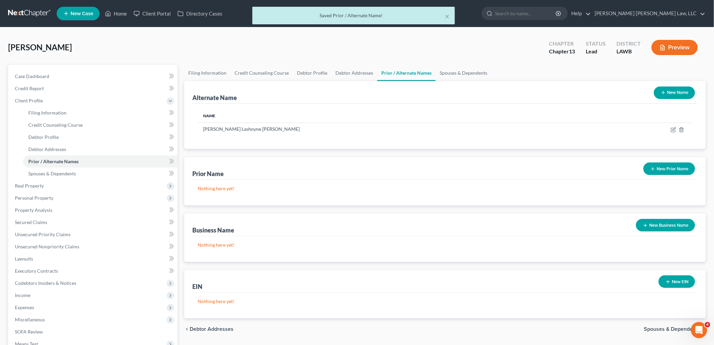
click at [671, 94] on button "New Name" at bounding box center [674, 92] width 41 height 12
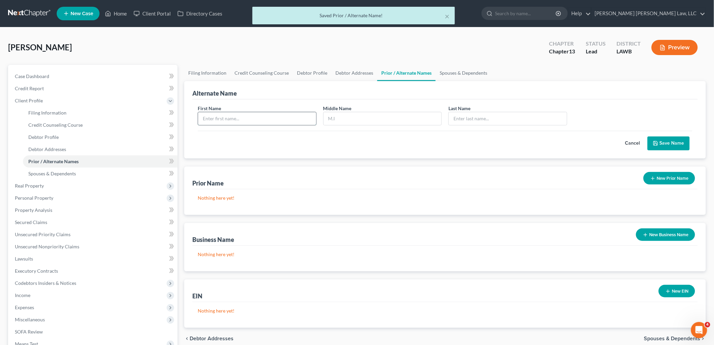
click at [300, 117] on input "text" at bounding box center [257, 118] width 118 height 13
type input "[PERSON_NAME]"
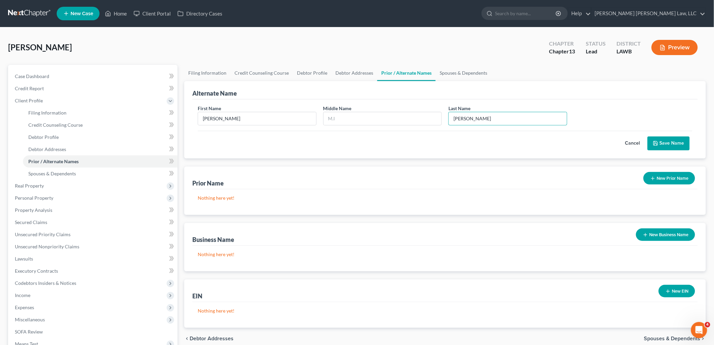
type input "[PERSON_NAME]"
click at [659, 143] on icon "submit" at bounding box center [655, 142] width 5 height 5
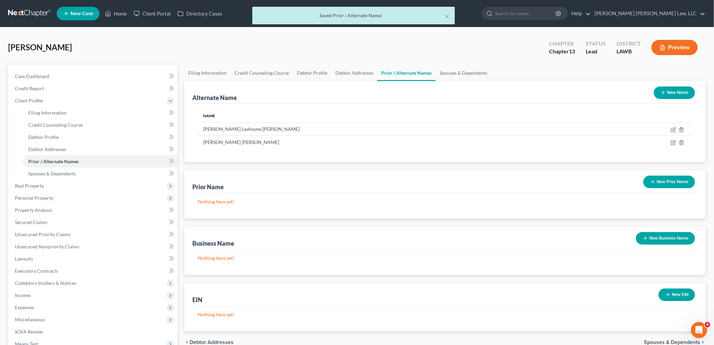
click at [671, 92] on button "New Name" at bounding box center [674, 92] width 41 height 12
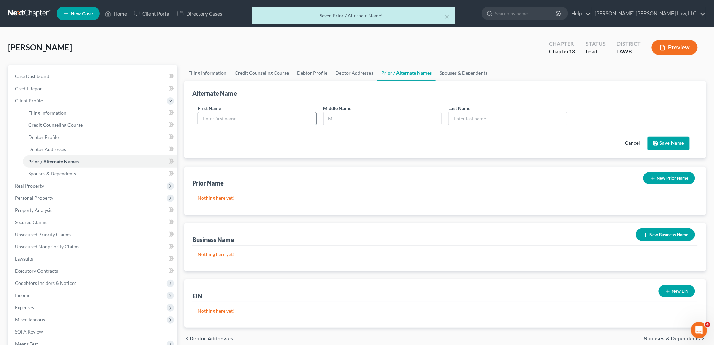
click at [280, 117] on input "text" at bounding box center [257, 118] width 118 height 13
type input "[PERSON_NAME]"
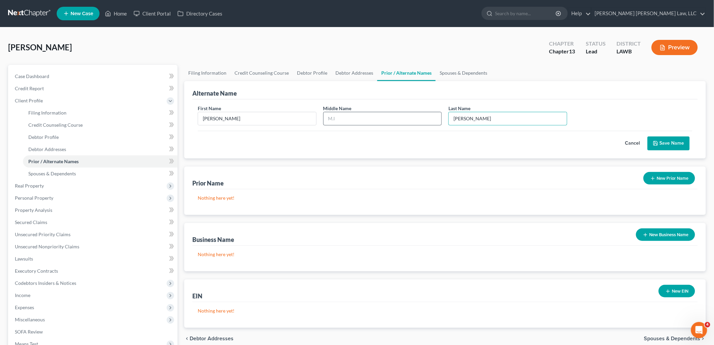
type input "[PERSON_NAME]"
click at [414, 117] on input "text" at bounding box center [383, 118] width 118 height 13
type input "L."
click at [659, 146] on icon "submit" at bounding box center [655, 142] width 5 height 5
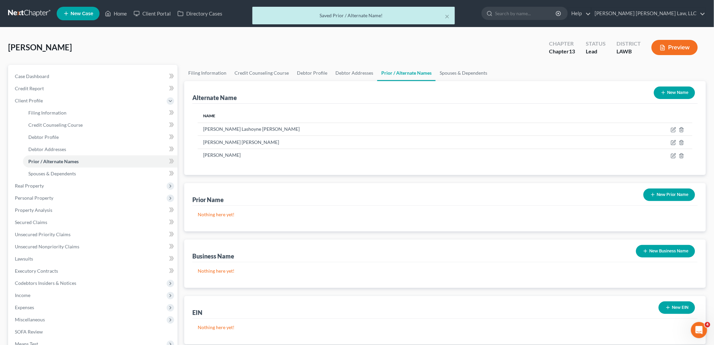
click at [675, 94] on button "New Name" at bounding box center [674, 92] width 41 height 12
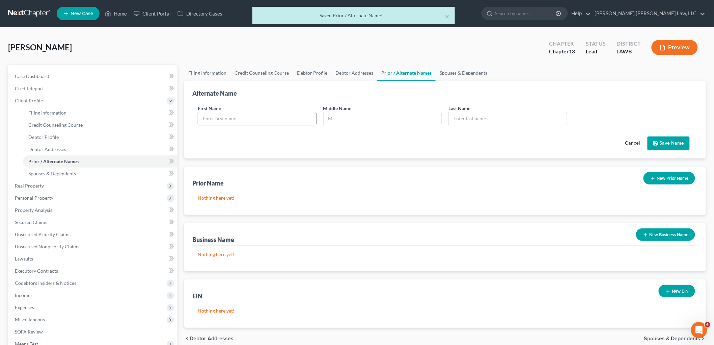
click at [274, 119] on input "text" at bounding box center [257, 118] width 118 height 13
type input "[PERSON_NAME]"
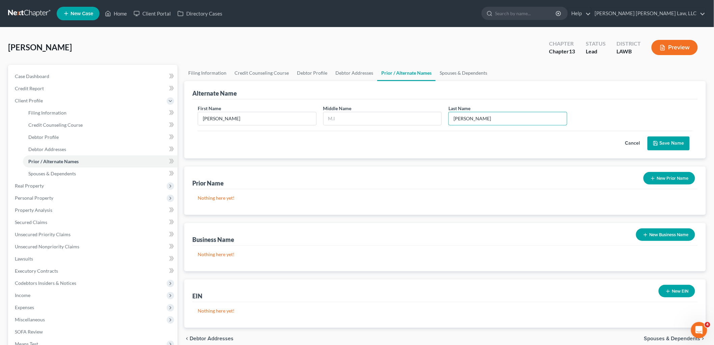
type input "[PERSON_NAME]"
click at [657, 145] on polyline "submit" at bounding box center [656, 144] width 2 height 2
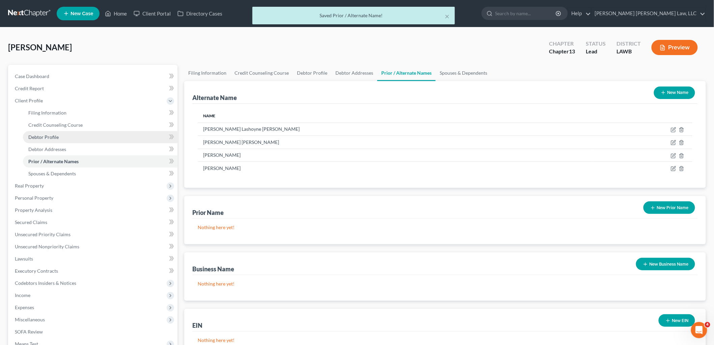
click at [50, 136] on span "Debtor Profile" at bounding box center [43, 137] width 30 height 6
select select "0"
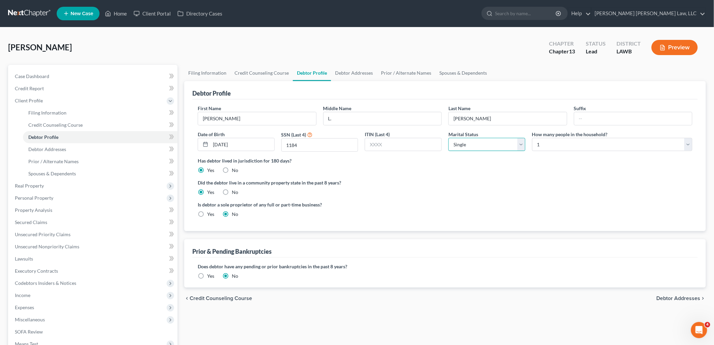
click at [468, 146] on select "Select Single Married Separated Divorced Widowed" at bounding box center [487, 145] width 77 height 14
click at [426, 173] on div "Has debtor lived in jurisdiction for 180 days? Yes No Debtor must reside in jur…" at bounding box center [445, 165] width 495 height 17
click at [464, 146] on select "Select Single Married Separated Divorced Widowed" at bounding box center [487, 145] width 77 height 14
select select "4"
click at [449, 138] on select "Select Single Married Separated Divorced Widowed" at bounding box center [487, 145] width 77 height 14
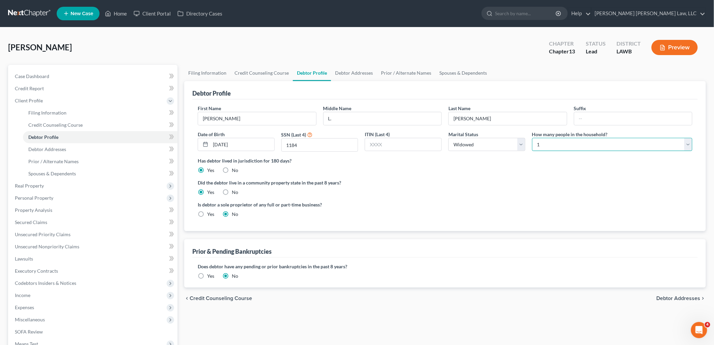
click at [542, 145] on select "Select 1 2 3 4 5 6 7 8 9 10 11 12 13 14 15 16 17 18 19 20" at bounding box center [612, 145] width 160 height 14
click at [498, 175] on ng-include "First Name [PERSON_NAME] Middle Name L. Last Name [PERSON_NAME] Suffix Date of …" at bounding box center [445, 164] width 495 height 118
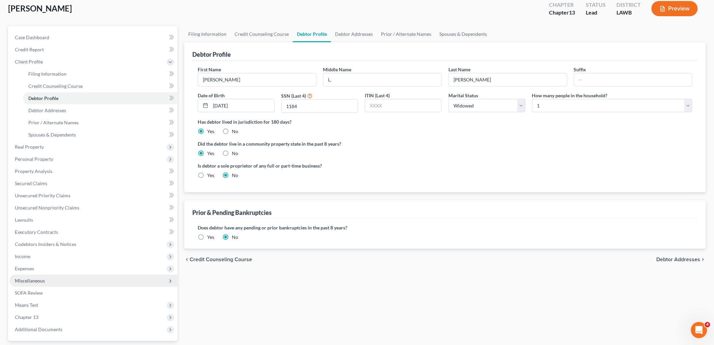
scroll to position [99, 0]
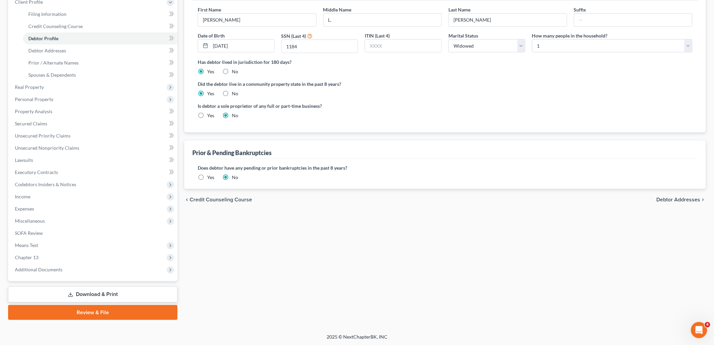
click at [88, 291] on link "Download & Print" at bounding box center [92, 294] width 169 height 16
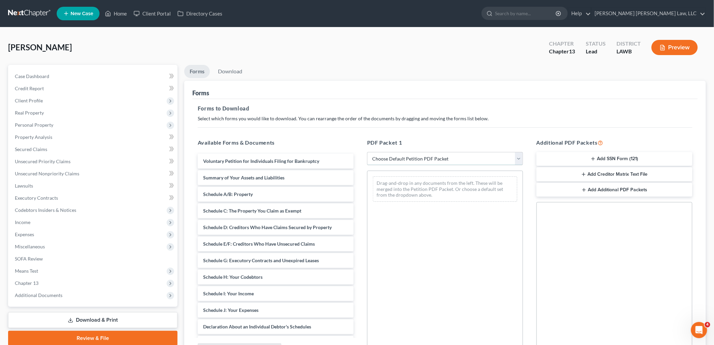
click at [401, 156] on select "Choose Default Petition PDF Packet Complete Bankruptcy Petition (all forms and …" at bounding box center [445, 159] width 156 height 14
select select "3"
click at [367, 152] on select "Choose Default Petition PDF Packet Complete Bankruptcy Petition (all forms and …" at bounding box center [445, 159] width 156 height 14
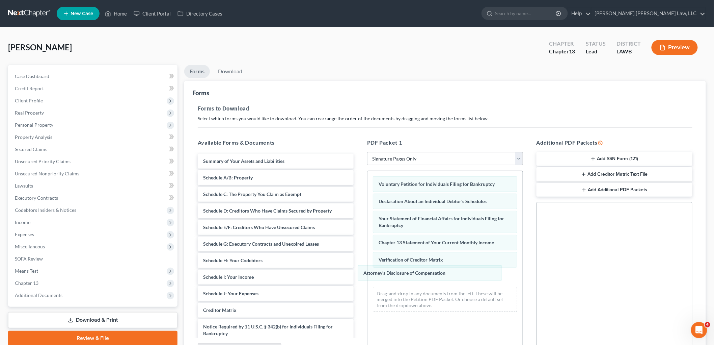
drag, startPoint x: 392, startPoint y: 275, endPoint x: 274, endPoint y: 218, distance: 131.1
click at [368, 266] on div "Attorney's Disclosure of Compensation Voluntary Petition for Individuals Filing…" at bounding box center [445, 244] width 155 height 146
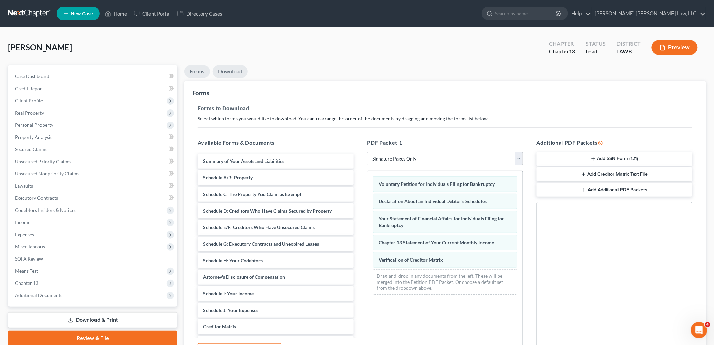
click at [239, 70] on link "Download" at bounding box center [230, 71] width 35 height 13
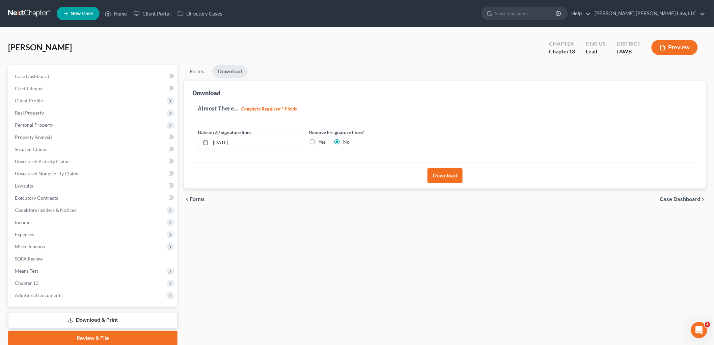
click at [436, 176] on button "Download" at bounding box center [445, 175] width 35 height 15
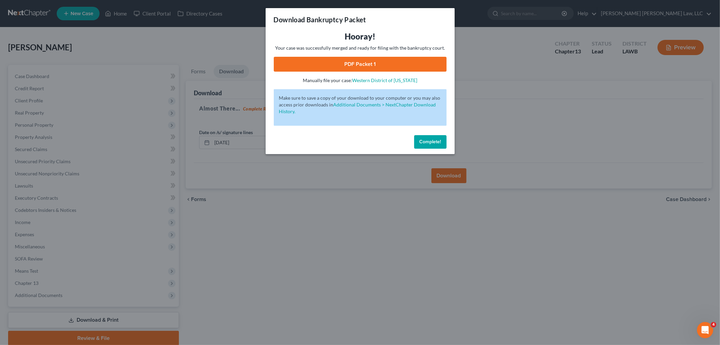
click at [389, 62] on link "PDF Packet 1" at bounding box center [360, 64] width 173 height 15
click at [438, 139] on span "Complete!" at bounding box center [431, 142] width 22 height 6
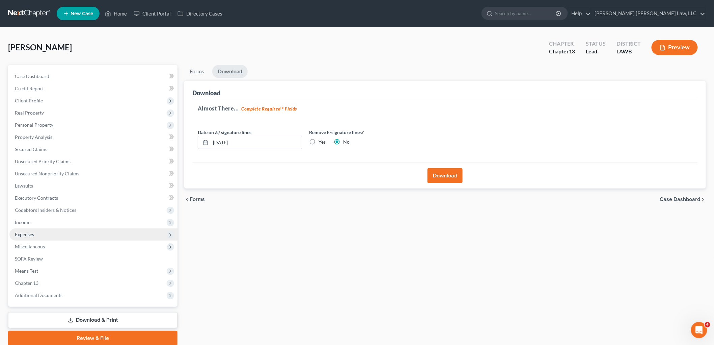
click at [38, 235] on span "Expenses" at bounding box center [93, 234] width 168 height 12
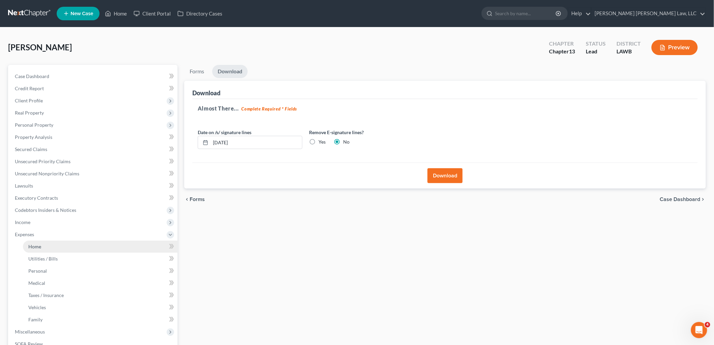
click at [43, 244] on link "Home" at bounding box center [100, 246] width 155 height 12
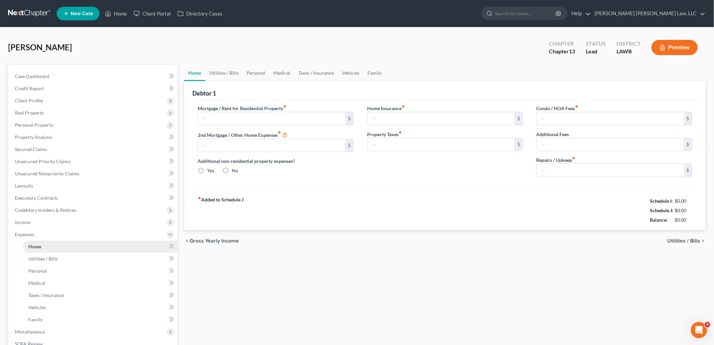
type input "0.00"
radio input "true"
type input "0.00"
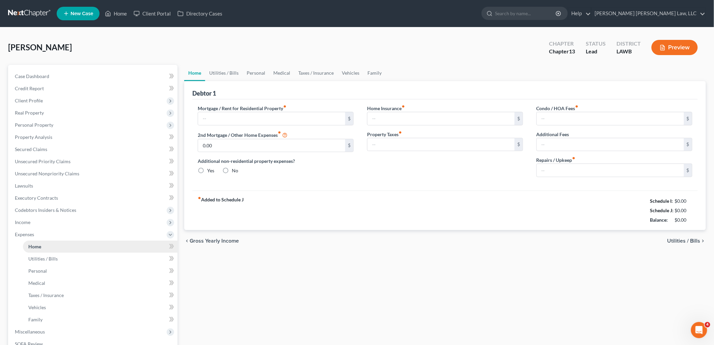
type input "0.00"
click at [62, 100] on span "Client Profile" at bounding box center [93, 101] width 168 height 12
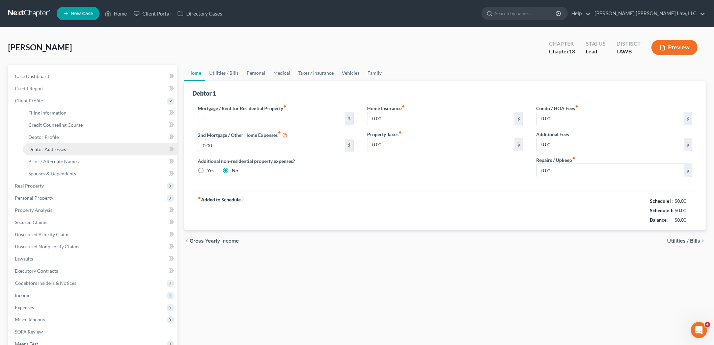
click at [62, 151] on span "Debtor Addresses" at bounding box center [47, 149] width 38 height 6
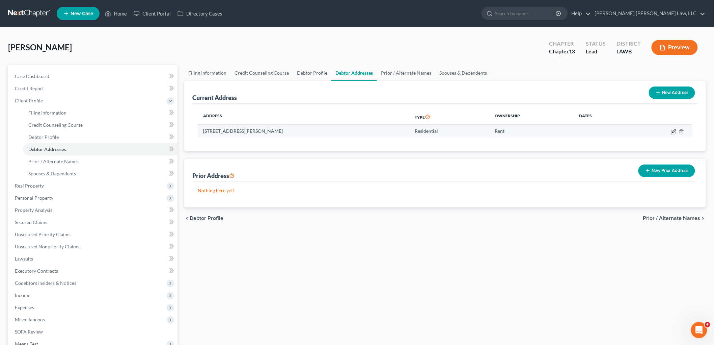
click at [671, 131] on icon "button" at bounding box center [673, 131] width 5 height 5
select select "19"
select select "0"
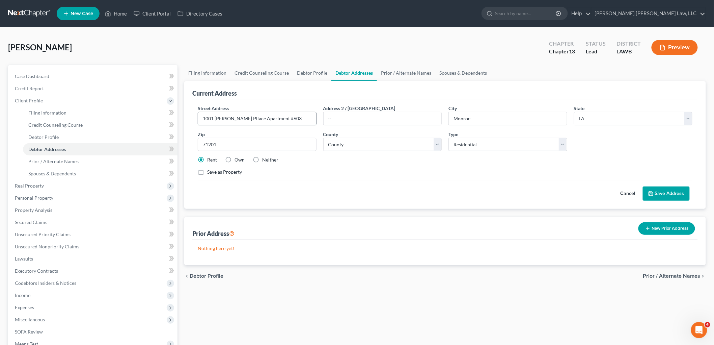
click at [238, 119] on input "1001 [PERSON_NAME] Pllace Apartment #603" at bounding box center [257, 118] width 118 height 13
type input "[STREET_ADDRESS][PERSON_NAME]"
click at [671, 195] on button "Save Address" at bounding box center [666, 193] width 47 height 14
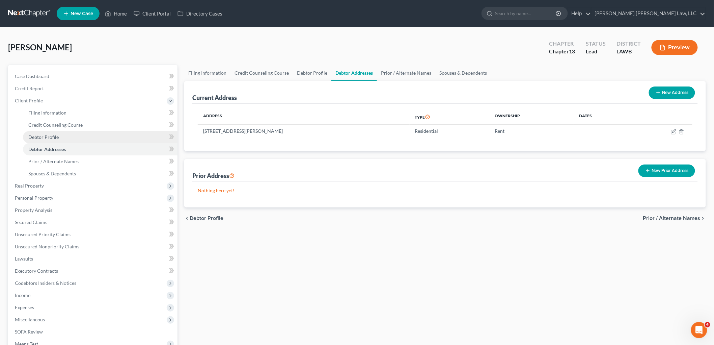
click at [75, 138] on link "Debtor Profile" at bounding box center [100, 137] width 155 height 12
select select "4"
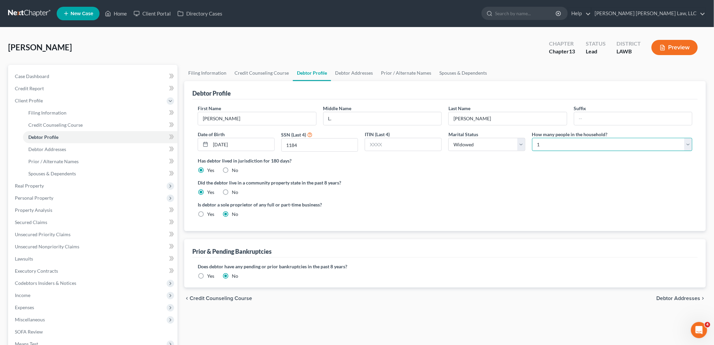
drag, startPoint x: 575, startPoint y: 146, endPoint x: 571, endPoint y: 149, distance: 5.1
click at [575, 146] on select "Select 1 2 3 4 5 6 7 8 9 10 11 12 13 14 15 16 17 18 19 20" at bounding box center [612, 145] width 160 height 14
select select "1"
click at [532, 138] on select "Select 1 2 3 4 5 6 7 8 9 10 11 12 13 14 15 16 17 18 19 20" at bounding box center [612, 145] width 160 height 14
click at [506, 174] on ng-include "First Name [PERSON_NAME] Middle Name L. Last Name [PERSON_NAME] Suffix Date of …" at bounding box center [445, 164] width 495 height 118
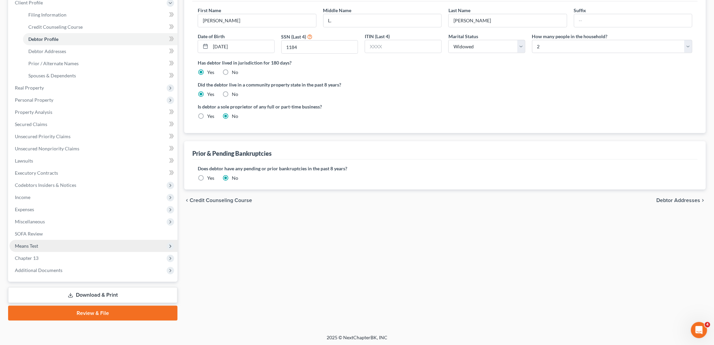
scroll to position [99, 0]
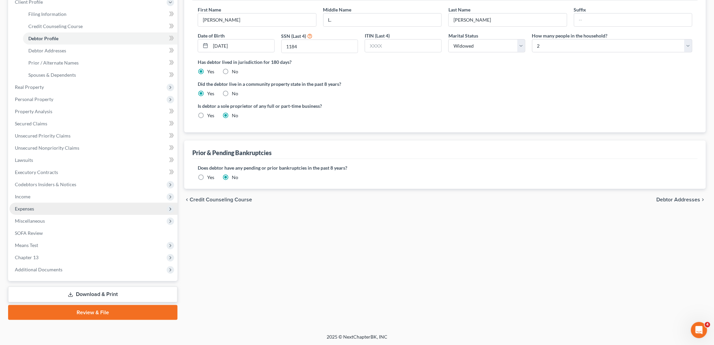
click at [36, 207] on span "Expenses" at bounding box center [93, 209] width 168 height 12
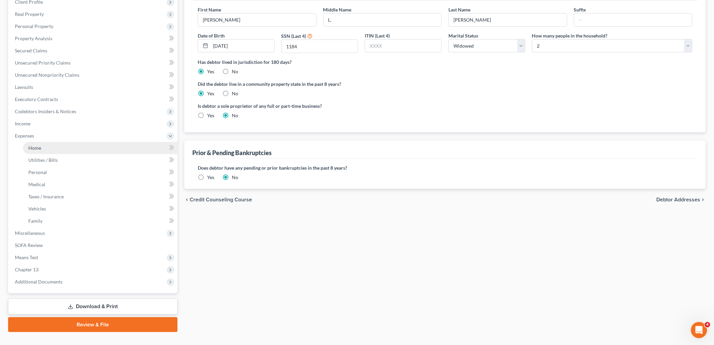
click at [64, 149] on link "Home" at bounding box center [100, 148] width 155 height 12
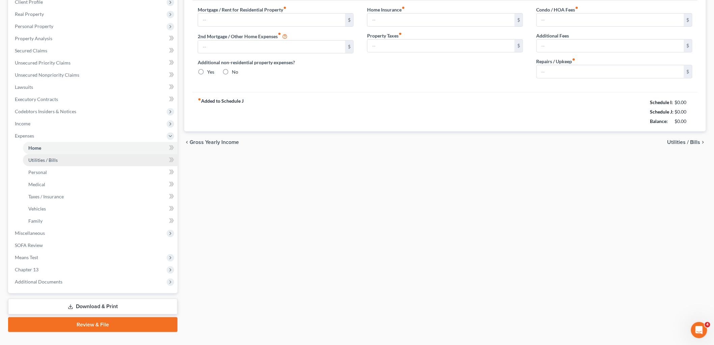
scroll to position [61, 0]
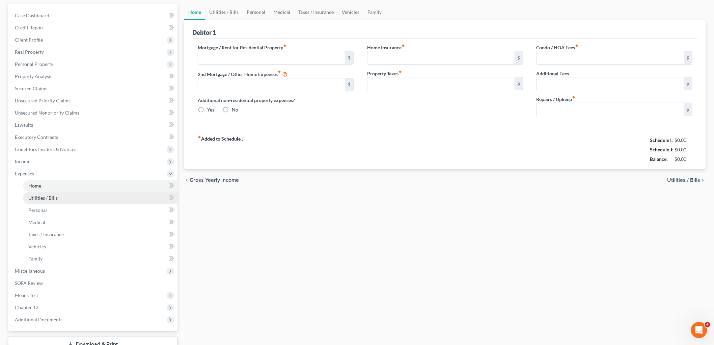
type input "0.00"
radio input "true"
type input "0.00"
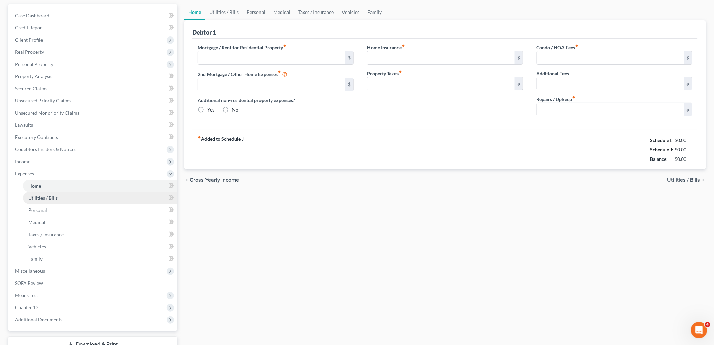
type input "0.00"
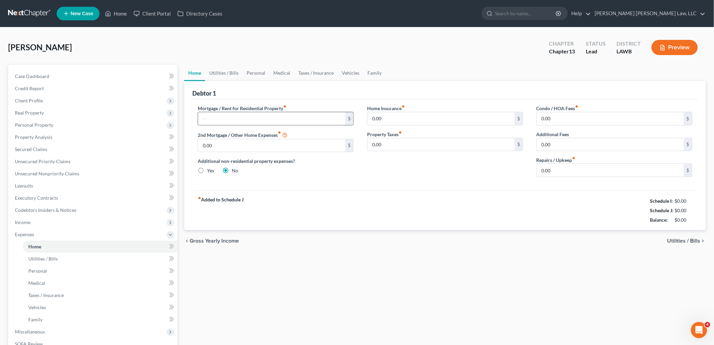
click at [316, 119] on input "text" at bounding box center [271, 118] width 147 height 13
type input "803.00"
click at [348, 73] on link "Vehicles" at bounding box center [351, 73] width 26 height 16
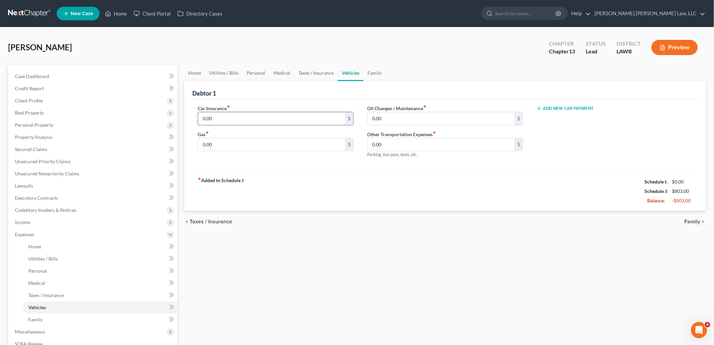
click at [219, 117] on input "0.00" at bounding box center [271, 118] width 147 height 13
type input "1"
type input "275.00"
click at [34, 218] on span "Income" at bounding box center [93, 222] width 168 height 12
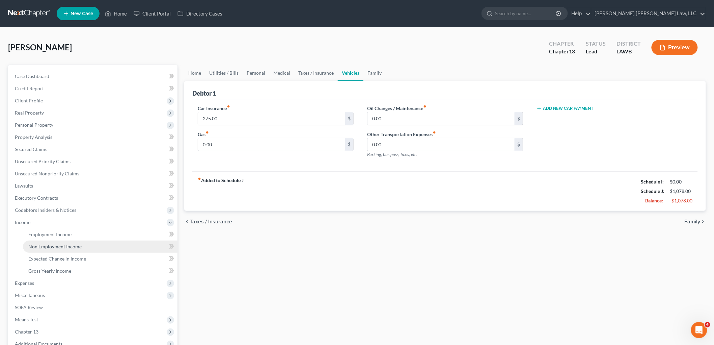
click at [43, 244] on span "Non Employment Income" at bounding box center [54, 246] width 53 height 6
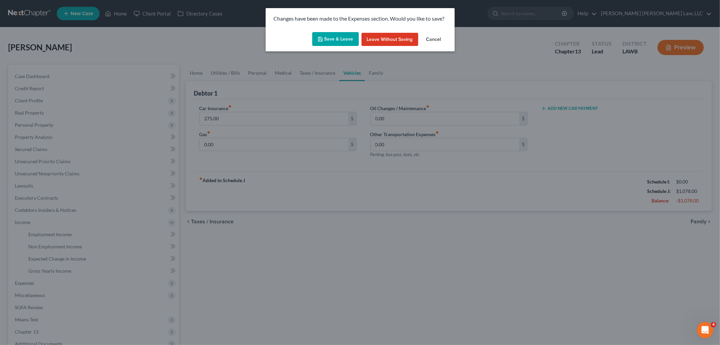
click at [332, 37] on button "Save & Leave" at bounding box center [335, 39] width 47 height 14
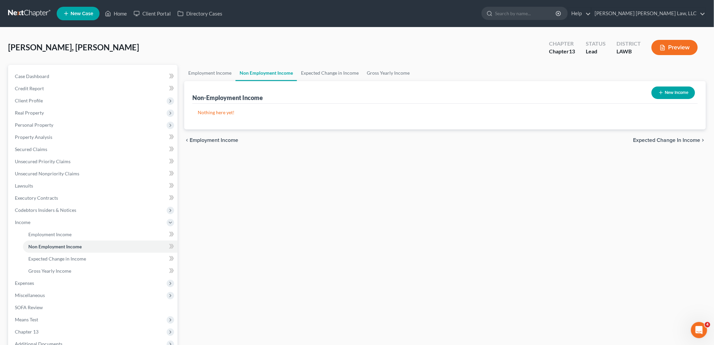
click at [671, 91] on button "New Income" at bounding box center [674, 92] width 44 height 12
select select "0"
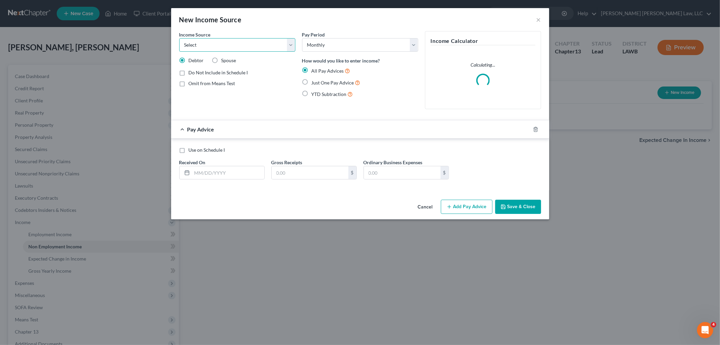
drag, startPoint x: 237, startPoint y: 46, endPoint x: 233, endPoint y: 51, distance: 5.8
click at [237, 46] on select "Select Unemployment Disability (from employer) Pension Retirement Social Securi…" at bounding box center [237, 45] width 116 height 14
select select "5"
click at [179, 38] on select "Select Unemployment Disability (from employer) Pension Retirement Social Securi…" at bounding box center [237, 45] width 116 height 14
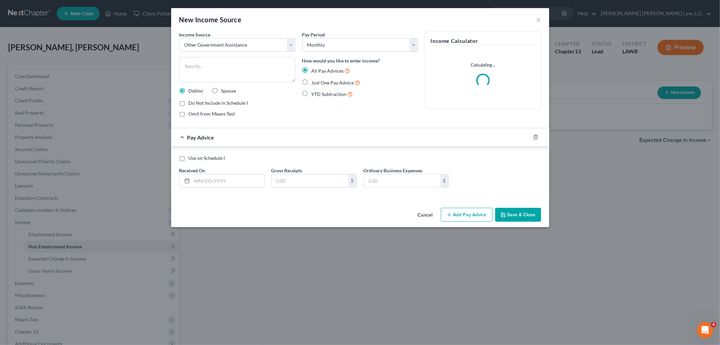
click at [312, 81] on label "Just One Pay Advice" at bounding box center [336, 83] width 49 height 8
click at [314, 81] on input "Just One Pay Advice" at bounding box center [316, 81] width 4 height 4
radio input "true"
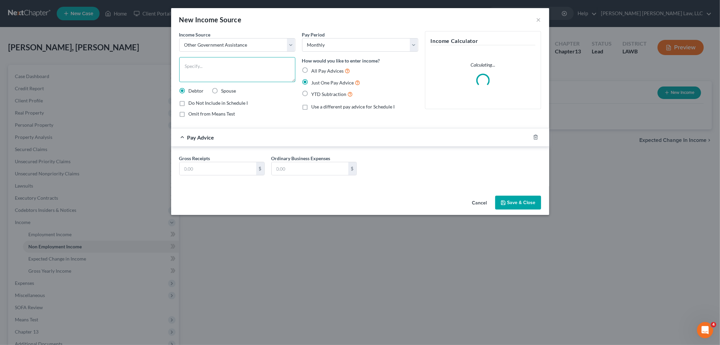
click at [282, 72] on textarea at bounding box center [237, 69] width 116 height 25
type textarea "snap"
click at [234, 173] on input "text" at bounding box center [218, 168] width 77 height 13
type input "292.00"
click at [520, 199] on button "Save & Close" at bounding box center [518, 202] width 46 height 14
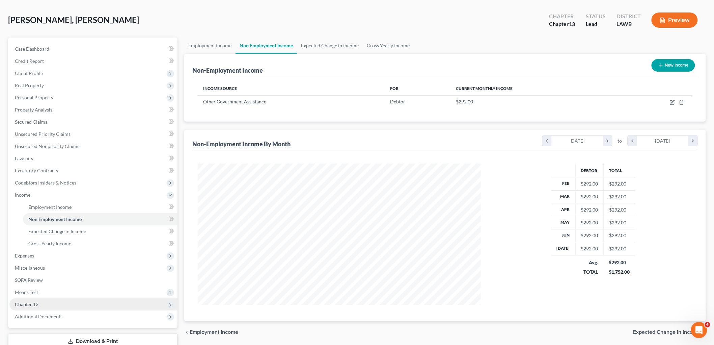
scroll to position [74, 0]
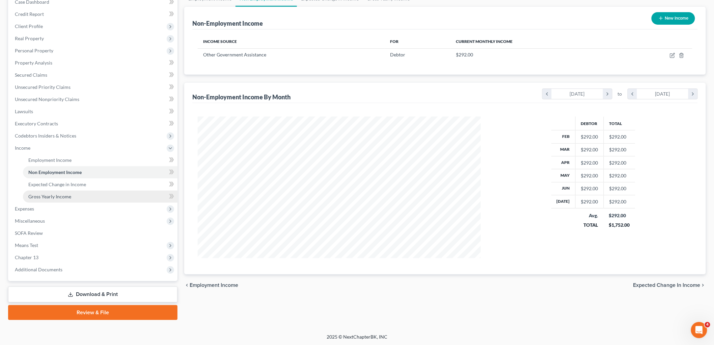
click at [90, 193] on link "Gross Yearly Income" at bounding box center [100, 196] width 155 height 12
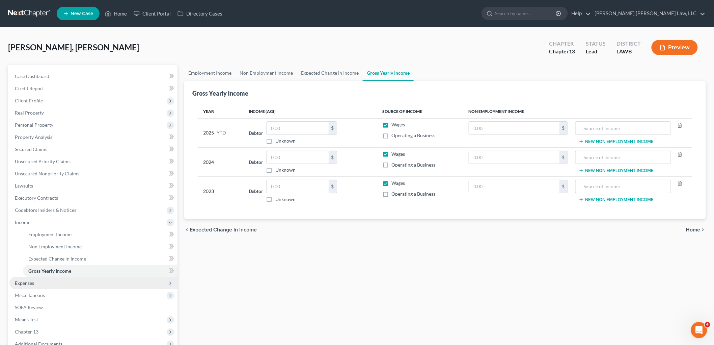
click at [45, 286] on span "Expenses" at bounding box center [93, 283] width 168 height 12
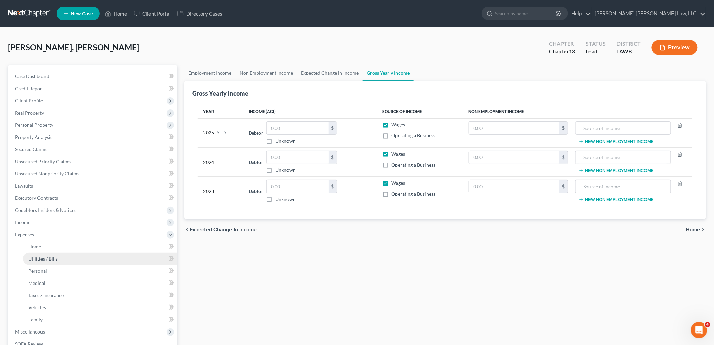
click at [58, 253] on link "Utilities / Bills" at bounding box center [100, 259] width 155 height 12
click at [63, 245] on link "Home" at bounding box center [100, 246] width 155 height 12
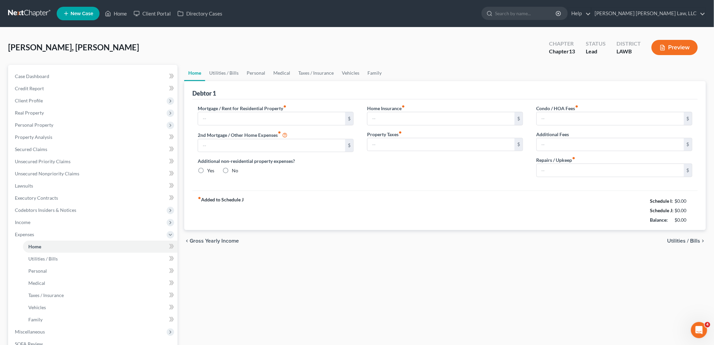
type input "803.00"
type input "0.00"
radio input "true"
type input "0.00"
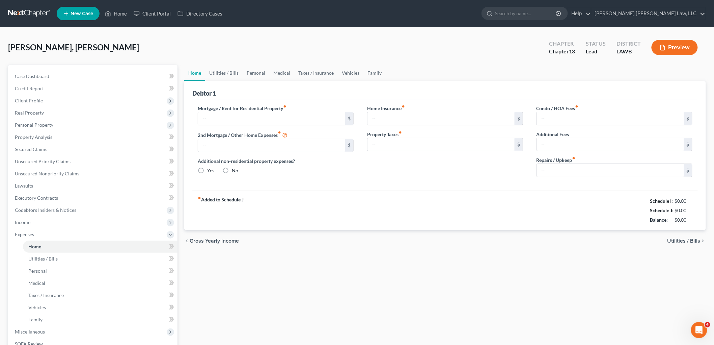
type input "0.00"
click at [225, 70] on link "Utilities / Bills" at bounding box center [223, 73] width 37 height 16
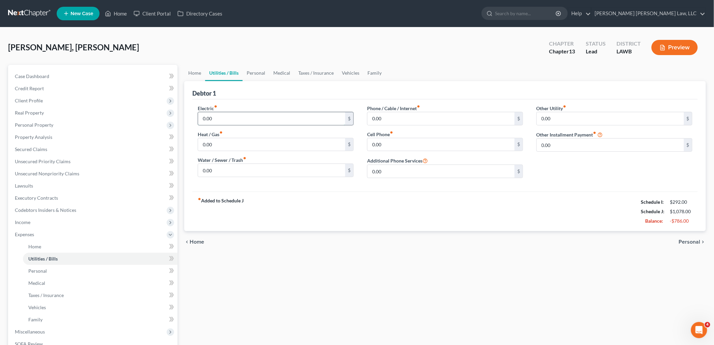
click at [206, 121] on input "0.00" at bounding box center [271, 118] width 147 height 13
type input "150.00"
click at [222, 174] on input "0.00" at bounding box center [271, 170] width 147 height 13
type input "60.00"
click at [390, 145] on input "0.00" at bounding box center [441, 144] width 147 height 13
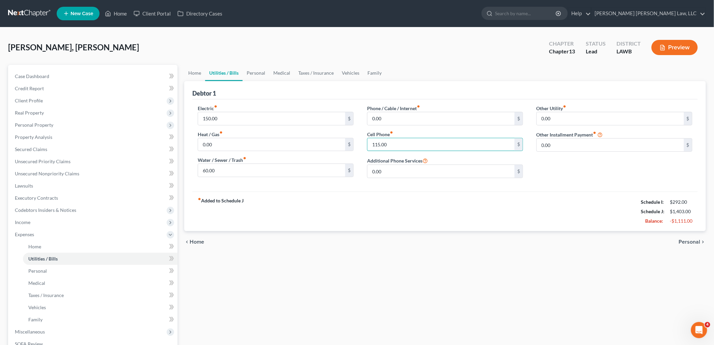
type input "115.00"
click at [433, 117] on input "0.00" at bounding box center [441, 118] width 147 height 13
type input "82.00"
click at [254, 73] on link "Personal" at bounding box center [256, 73] width 27 height 16
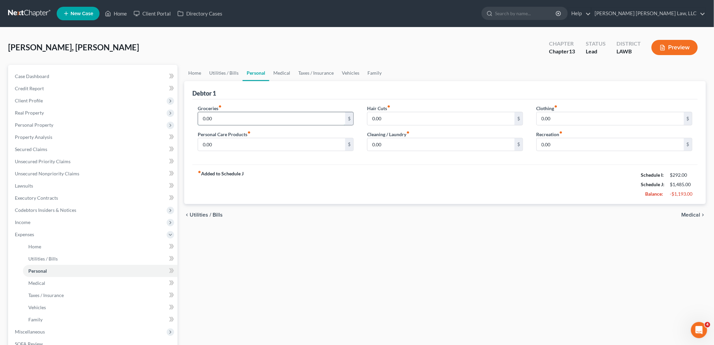
click at [233, 116] on input "0.00" at bounding box center [271, 118] width 147 height 13
type input "542.00"
click at [235, 145] on input "0.00" at bounding box center [271, 144] width 147 height 13
type input "40.00"
click at [598, 116] on input "0.00" at bounding box center [610, 118] width 147 height 13
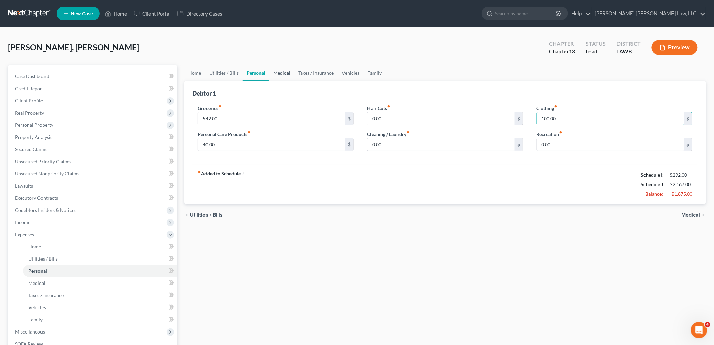
type input "100.00"
click at [289, 73] on link "Medical" at bounding box center [281, 73] width 25 height 16
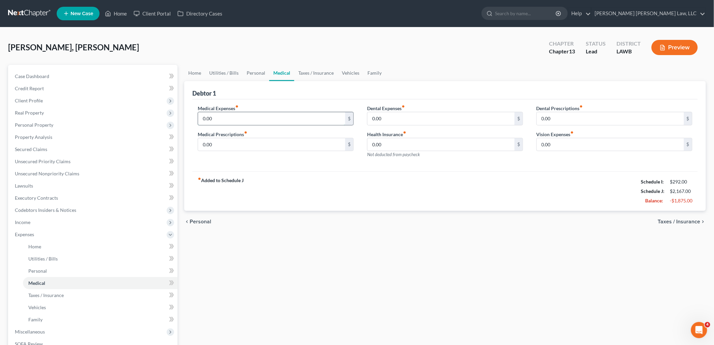
click at [260, 116] on input "0.00" at bounding box center [271, 118] width 147 height 13
type input "35.00"
click at [229, 142] on input "0.00" at bounding box center [271, 144] width 147 height 13
type input "23.00"
click at [352, 73] on link "Vehicles" at bounding box center [351, 73] width 26 height 16
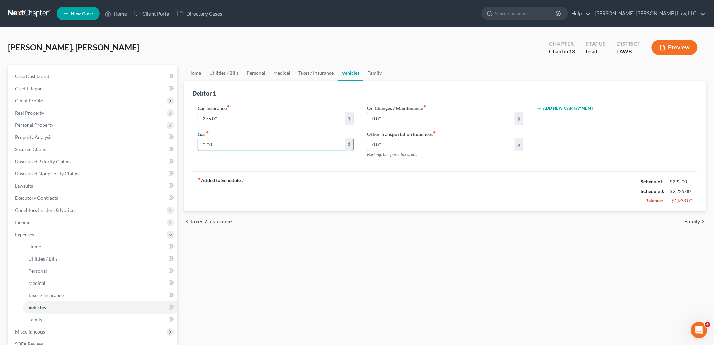
click at [232, 143] on input "0.00" at bounding box center [271, 144] width 147 height 13
type input "80.00"
click at [390, 116] on input "0.00" at bounding box center [441, 118] width 147 height 13
type input "20.00"
click at [53, 150] on link "Secured Claims" at bounding box center [93, 149] width 168 height 12
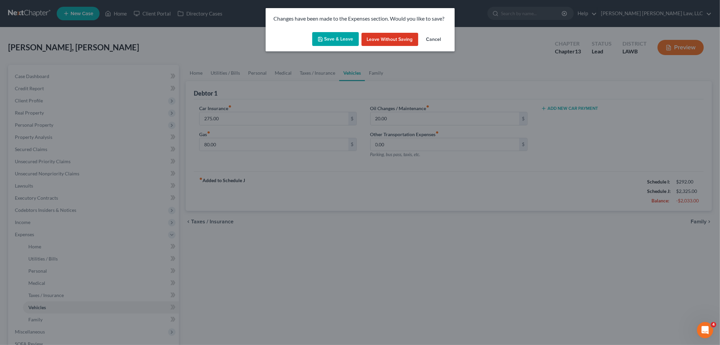
click at [346, 38] on button "Save & Leave" at bounding box center [335, 39] width 47 height 14
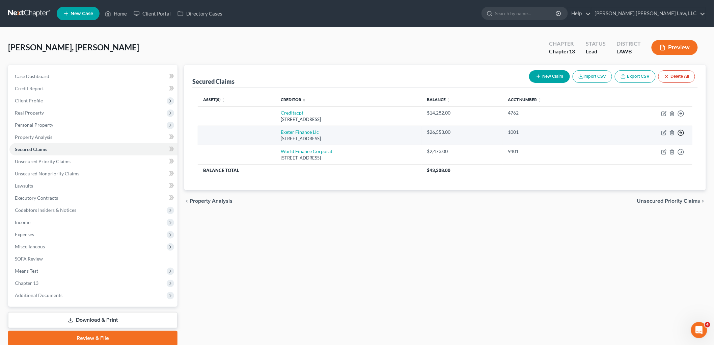
click at [682, 115] on polyline "button" at bounding box center [681, 113] width 1 height 2
click at [651, 150] on link "Move to F" at bounding box center [650, 148] width 56 height 11
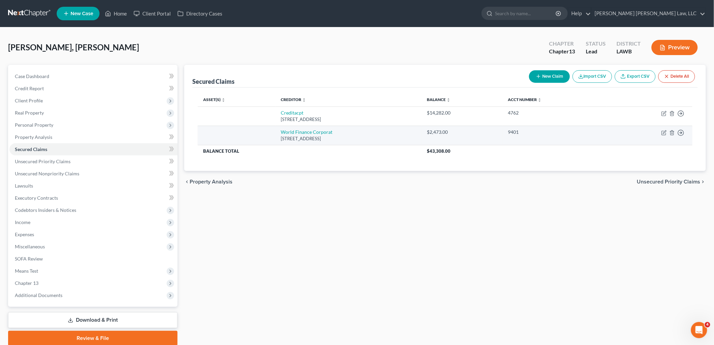
click at [685, 131] on td "Move to E Move to F Move to G Move to Notice Only" at bounding box center [649, 135] width 85 height 19
click at [681, 117] on icon "button" at bounding box center [681, 113] width 7 height 7
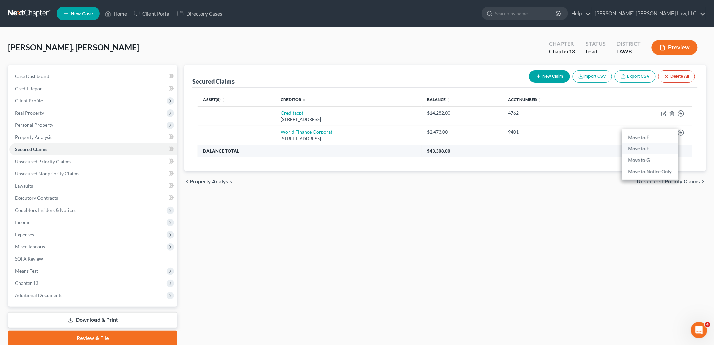
click at [650, 149] on link "Move to F" at bounding box center [650, 148] width 56 height 11
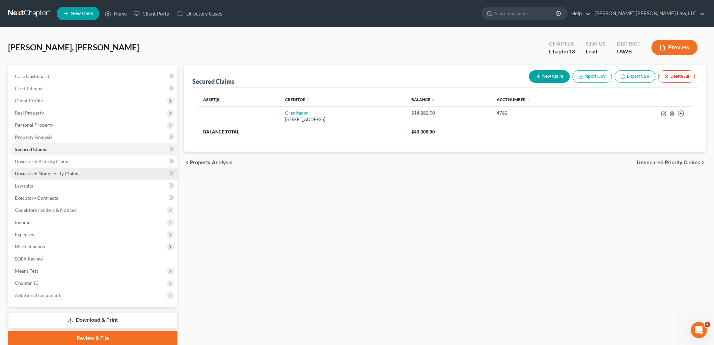
click at [51, 176] on link "Unsecured Nonpriority Claims" at bounding box center [93, 173] width 168 height 12
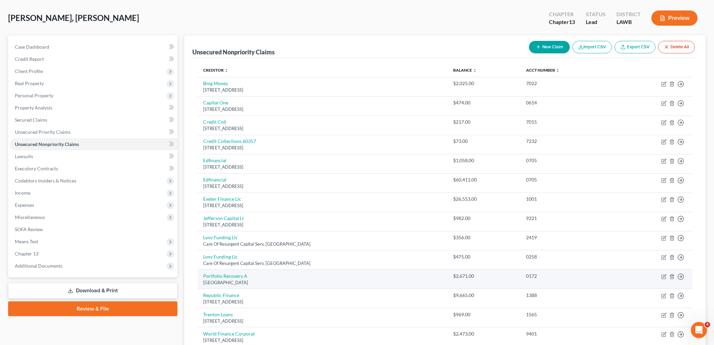
scroll to position [29, 0]
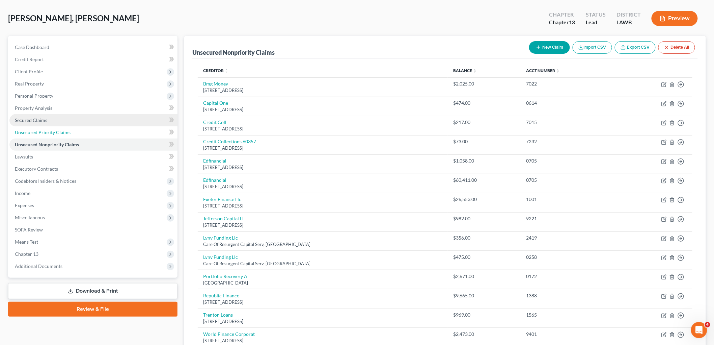
click at [50, 128] on link "Unsecured Priority Claims" at bounding box center [93, 132] width 168 height 12
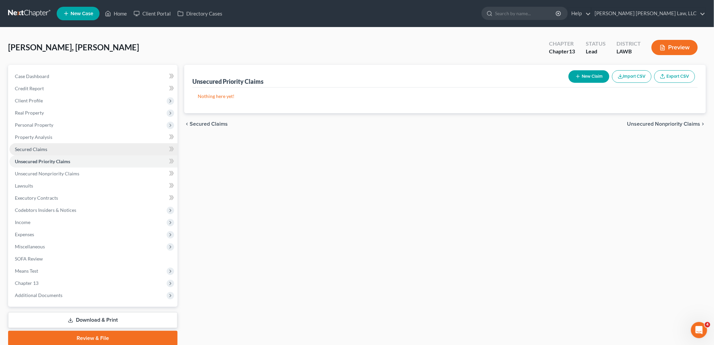
click at [39, 146] on span "Secured Claims" at bounding box center [31, 149] width 32 height 6
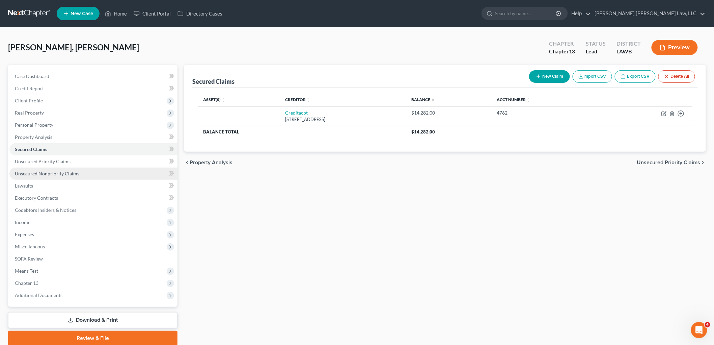
drag, startPoint x: 88, startPoint y: 176, endPoint x: 121, endPoint y: 171, distance: 33.1
click at [88, 177] on link "Unsecured Nonpriority Claims" at bounding box center [93, 173] width 168 height 12
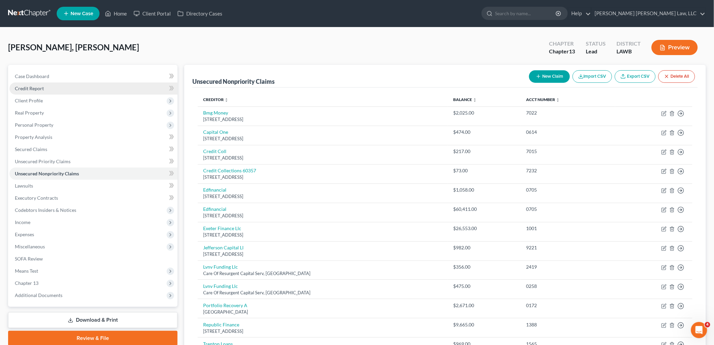
click at [52, 89] on link "Credit Report" at bounding box center [93, 88] width 168 height 12
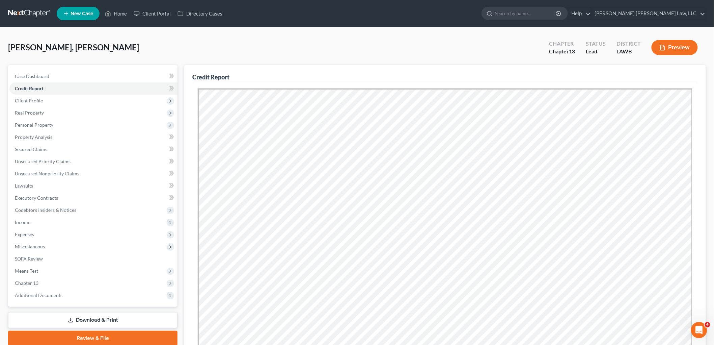
click at [39, 11] on link at bounding box center [29, 13] width 43 height 12
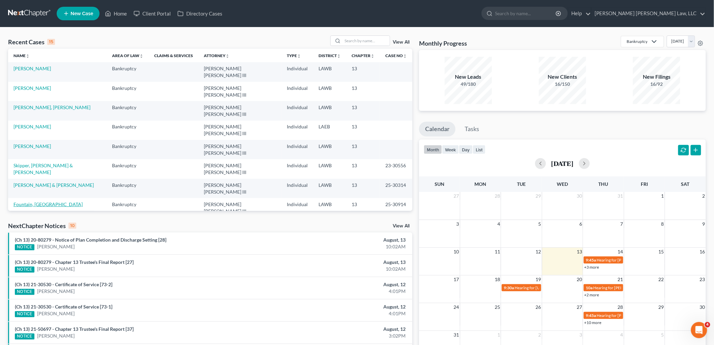
click at [35, 201] on link "Fountain, [GEOGRAPHIC_DATA]" at bounding box center [48, 204] width 69 height 6
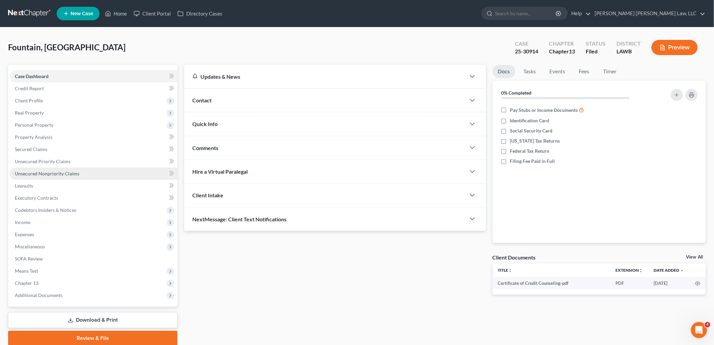
click at [50, 174] on span "Unsecured Nonpriority Claims" at bounding box center [47, 174] width 64 height 6
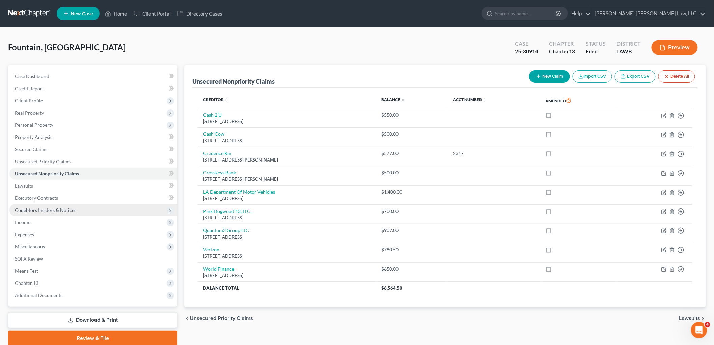
click at [55, 208] on span "Codebtors Insiders & Notices" at bounding box center [45, 210] width 61 height 6
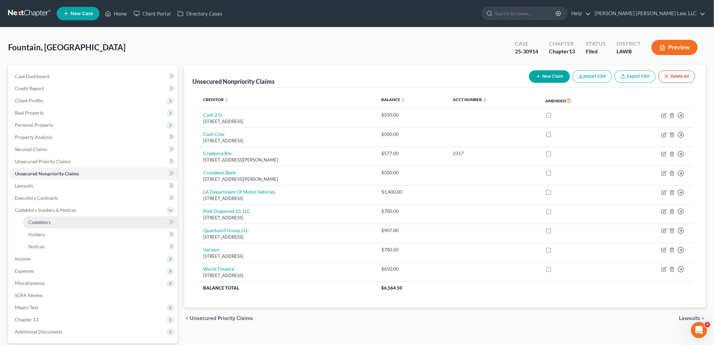
click at [58, 220] on link "Codebtors" at bounding box center [100, 222] width 155 height 12
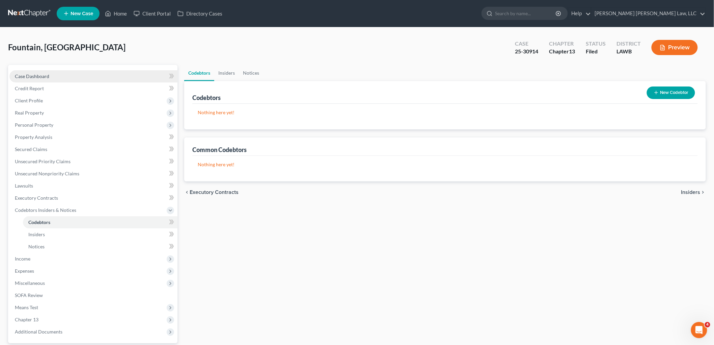
click at [69, 73] on link "Case Dashboard" at bounding box center [93, 76] width 168 height 12
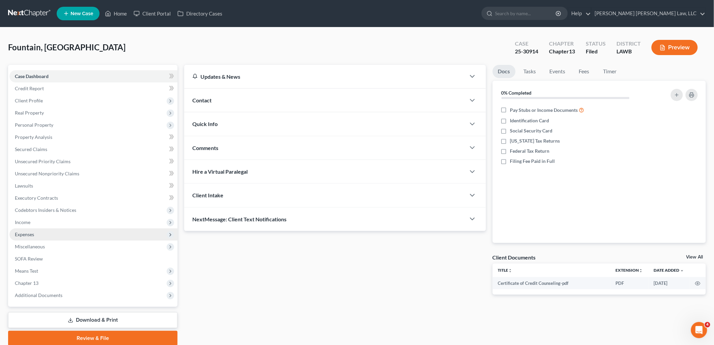
click at [72, 234] on span "Expenses" at bounding box center [93, 234] width 168 height 12
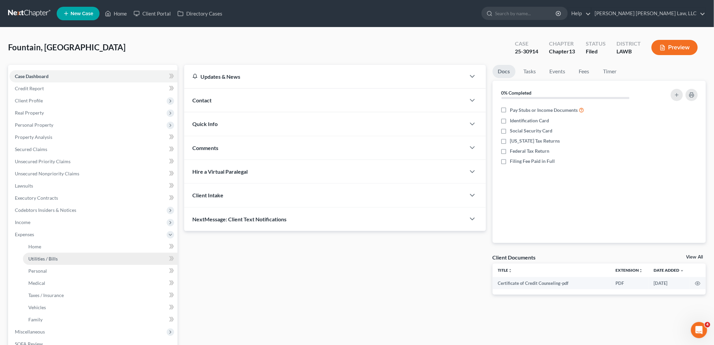
click at [58, 254] on link "Utilities / Bills" at bounding box center [100, 259] width 155 height 12
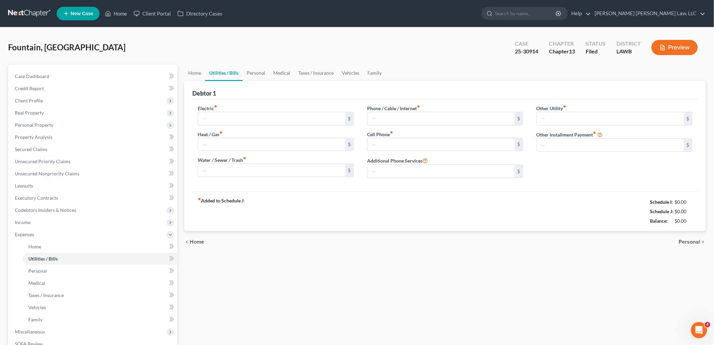
type input "115.13"
type input "0.00"
type input "80.00"
type input "45.00"
type input "35.00"
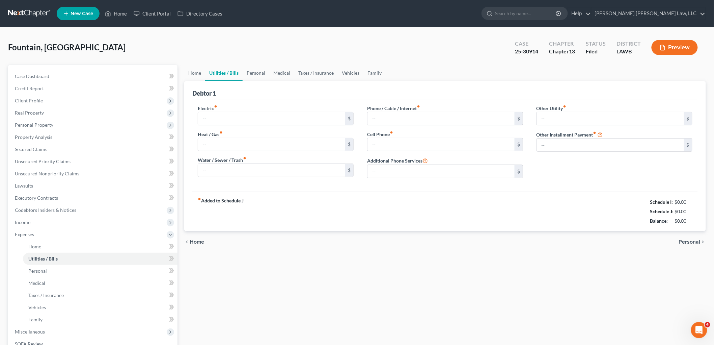
type input "0.00"
click at [37, 14] on link at bounding box center [29, 13] width 43 height 12
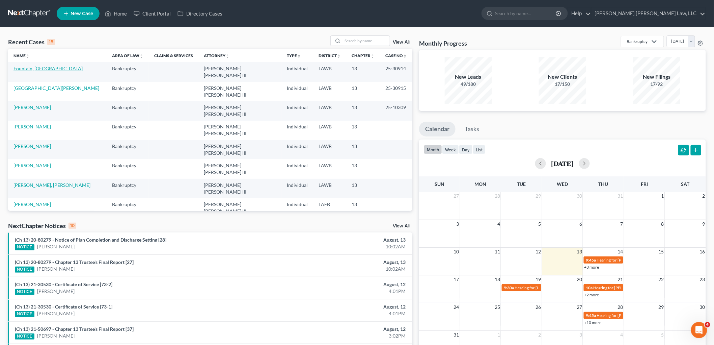
click at [31, 70] on link "Fountain, [GEOGRAPHIC_DATA]" at bounding box center [48, 69] width 69 height 6
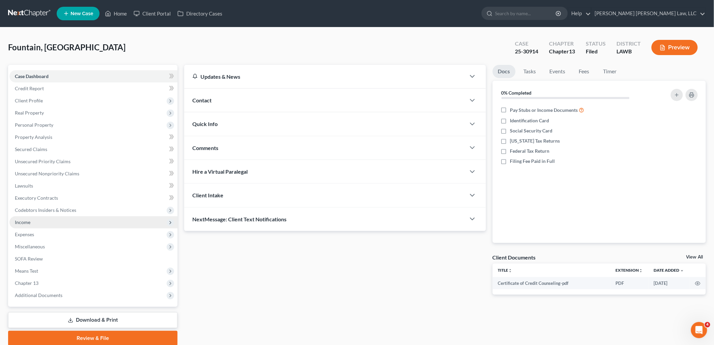
click at [25, 225] on span "Income" at bounding box center [93, 222] width 168 height 12
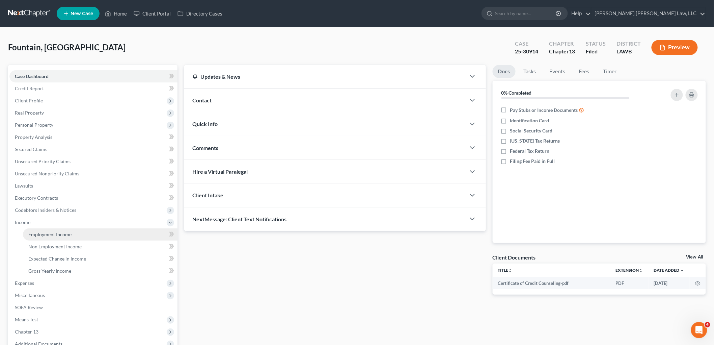
click at [42, 230] on link "Employment Income" at bounding box center [100, 234] width 155 height 12
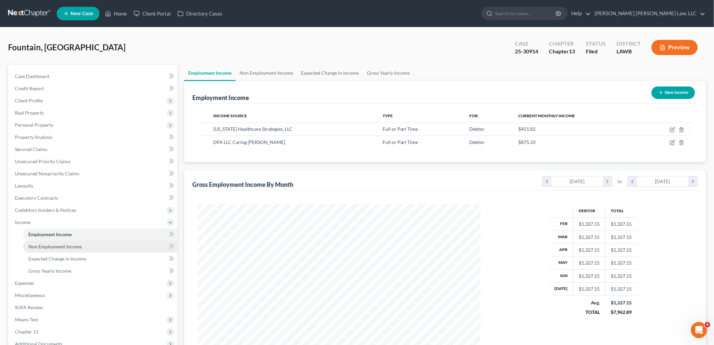
scroll to position [141, 296]
click at [58, 244] on span "Non Employment Income" at bounding box center [54, 246] width 53 height 6
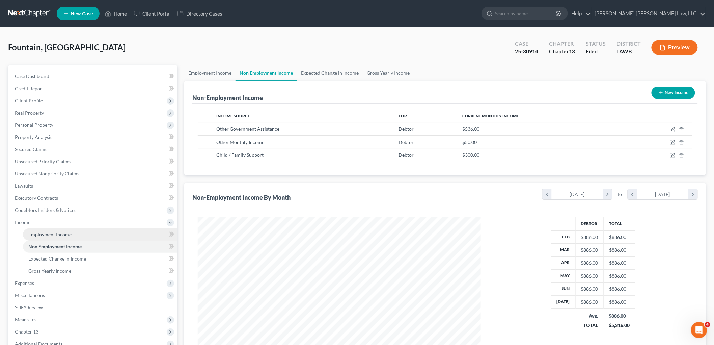
scroll to position [141, 296]
click at [73, 235] on link "Employment Income" at bounding box center [100, 234] width 155 height 12
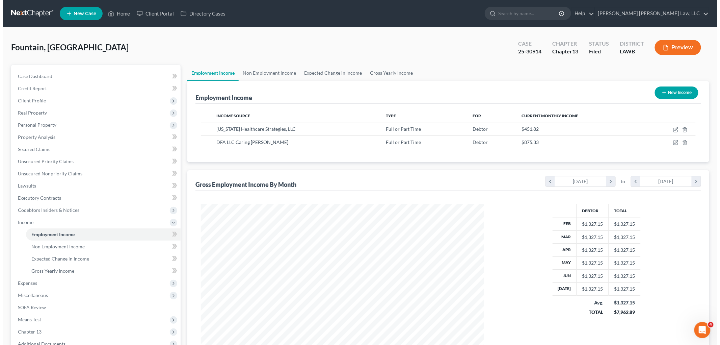
scroll to position [141, 296]
click at [671, 142] on icon "button" at bounding box center [672, 142] width 5 height 5
select select "0"
select select "19"
select select "2"
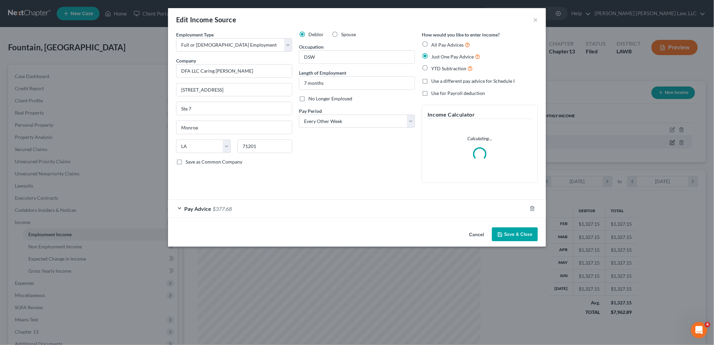
scroll to position [142, 299]
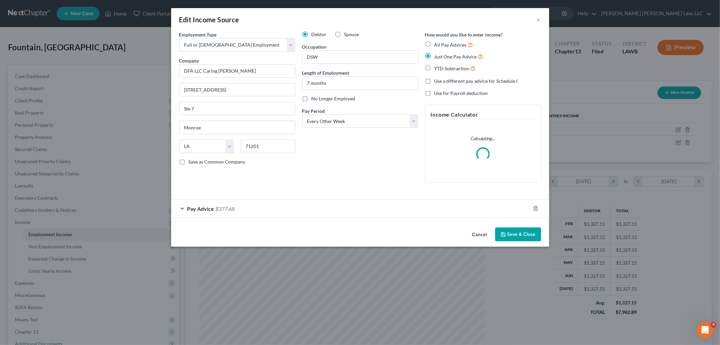
click at [514, 235] on button "Save & Close" at bounding box center [518, 234] width 46 height 14
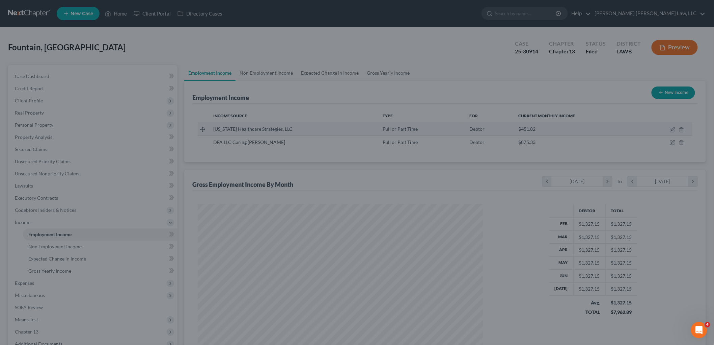
scroll to position [141, 296]
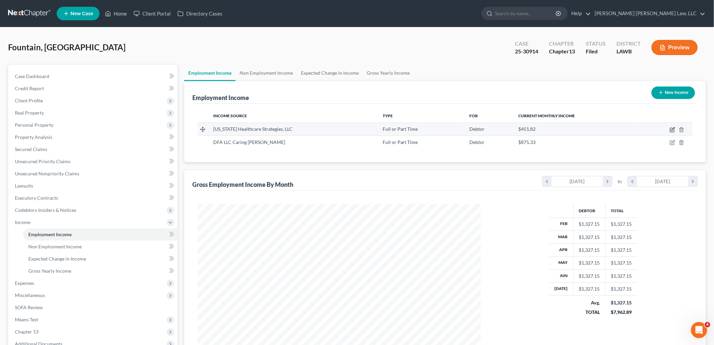
click at [672, 129] on icon "button" at bounding box center [672, 129] width 5 height 5
select select "0"
select select "19"
select select "2"
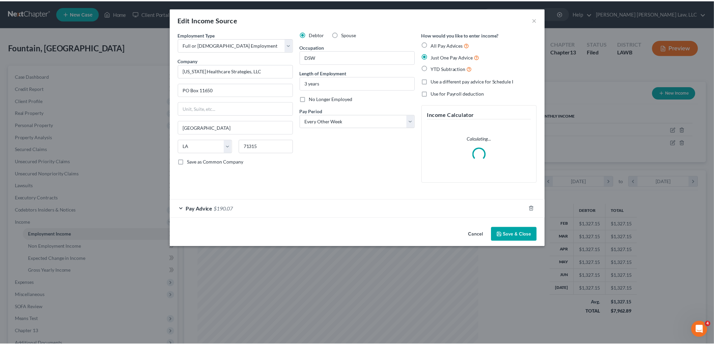
scroll to position [142, 299]
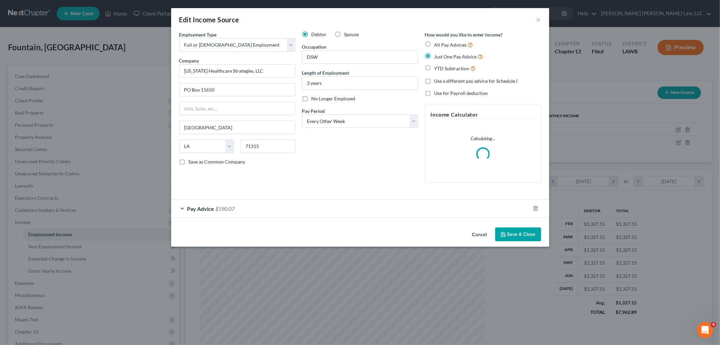
click at [521, 235] on button "Save & Close" at bounding box center [518, 234] width 46 height 14
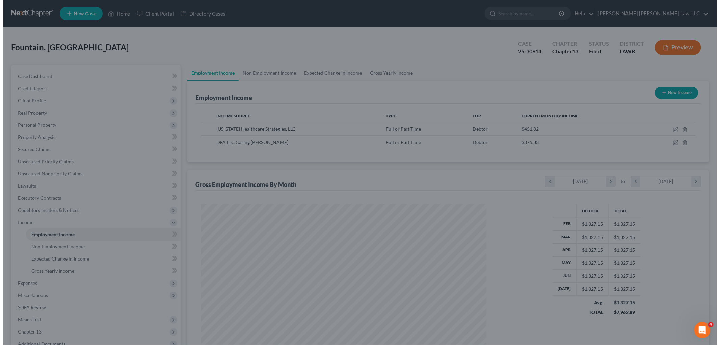
scroll to position [337490, 337335]
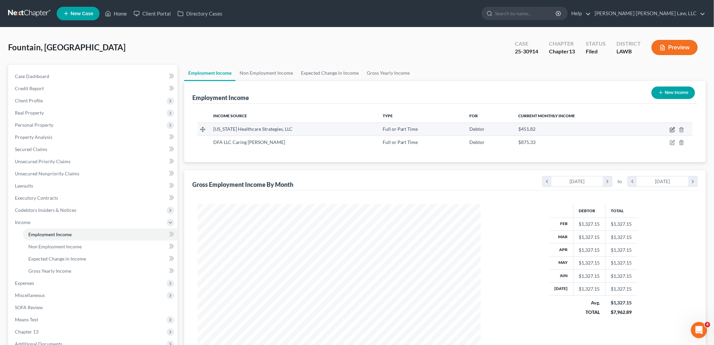
click at [673, 128] on icon "button" at bounding box center [672, 129] width 5 height 5
select select "0"
select select "19"
select select "2"
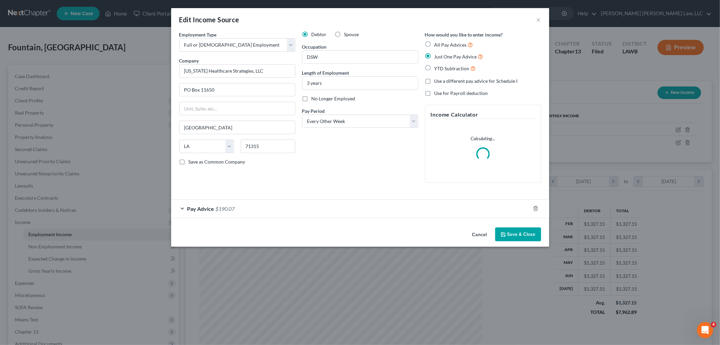
scroll to position [142, 299]
click at [262, 213] on div "Pay Advice $190.07" at bounding box center [350, 209] width 359 height 18
